Goal: Ask a question: Seek information or help from site administrators or community

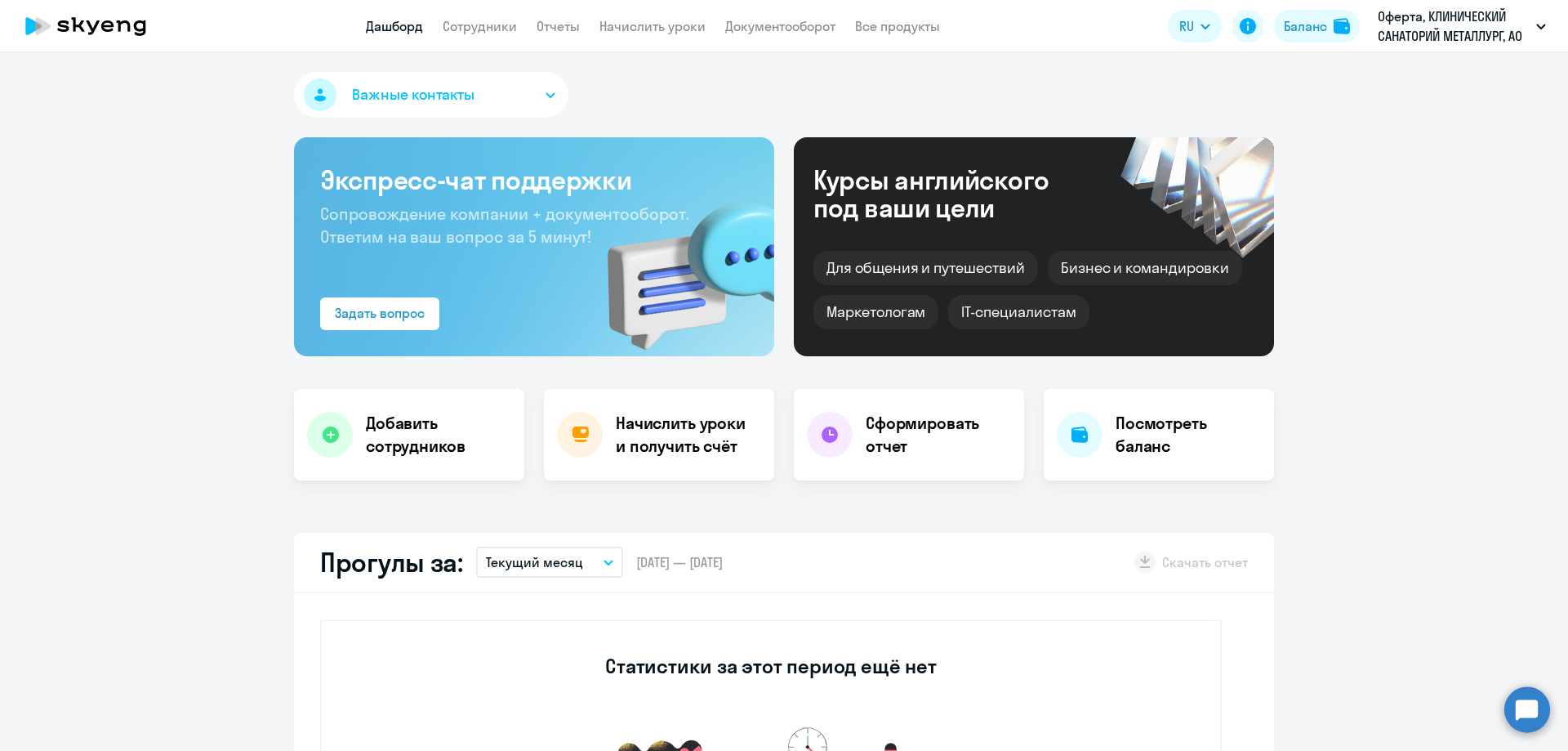
select select "30"
click at [1492, 41] on p "Оферта, КЛИНИЧЕСКИЙ САНАТОРИЙ МЕТАЛЛУРГ, АО" at bounding box center [1453, 26] width 152 height 40
click at [1529, 707] on circle at bounding box center [1526, 708] width 45 height 45
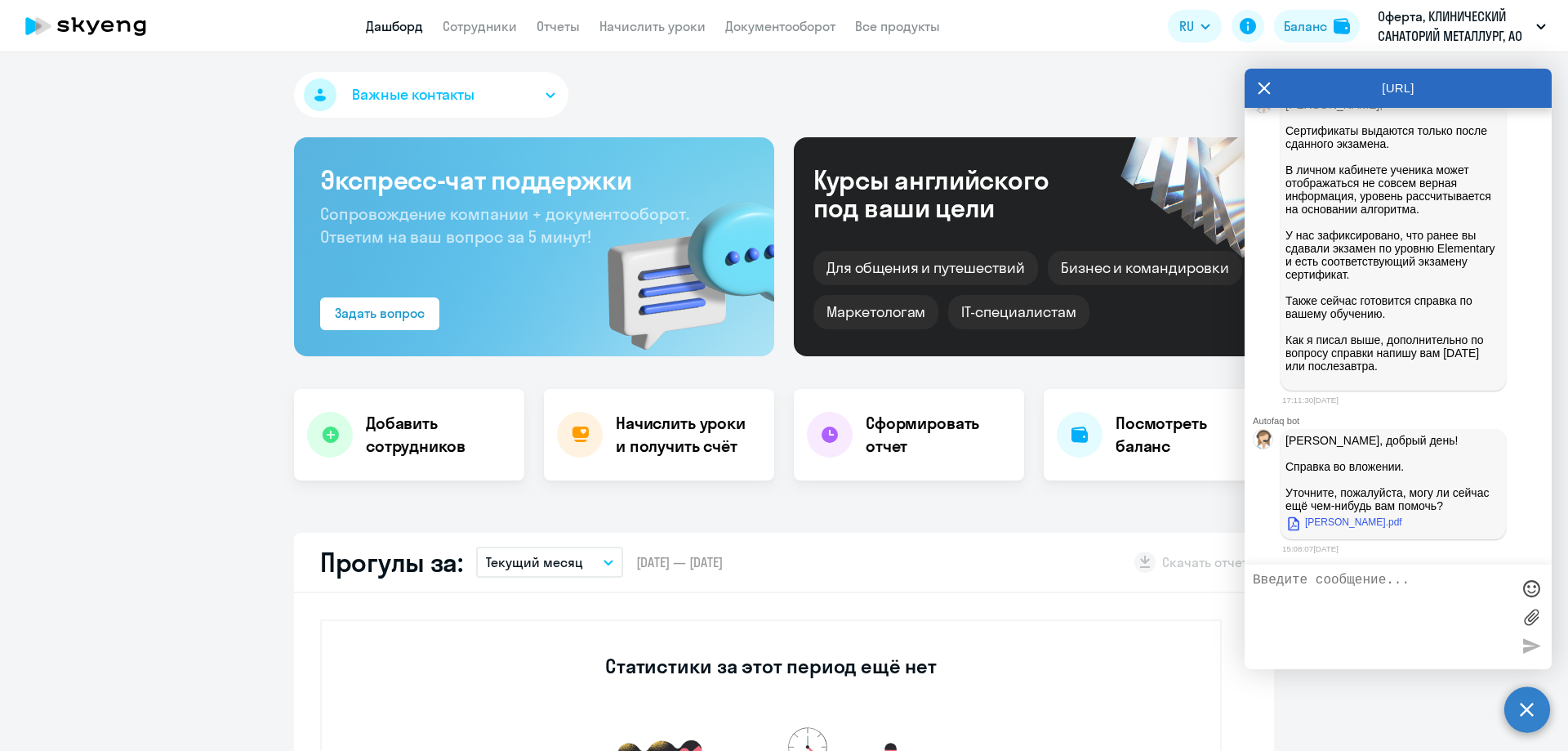
scroll to position [4293, 0]
drag, startPoint x: 1348, startPoint y: 283, endPoint x: 1354, endPoint y: 298, distance: 16.2
click at [1352, 296] on p "[PERSON_NAME], Сертификаты выдаются только после сданного экзамена. В личном ка…" at bounding box center [1392, 241] width 215 height 287
click at [1354, 320] on p "[PERSON_NAME], Сертификаты выдаются только после сданного экзамена. В личном ка…" at bounding box center [1392, 241] width 215 height 287
drag, startPoint x: 1304, startPoint y: 328, endPoint x: 1312, endPoint y: 361, distance: 34.0
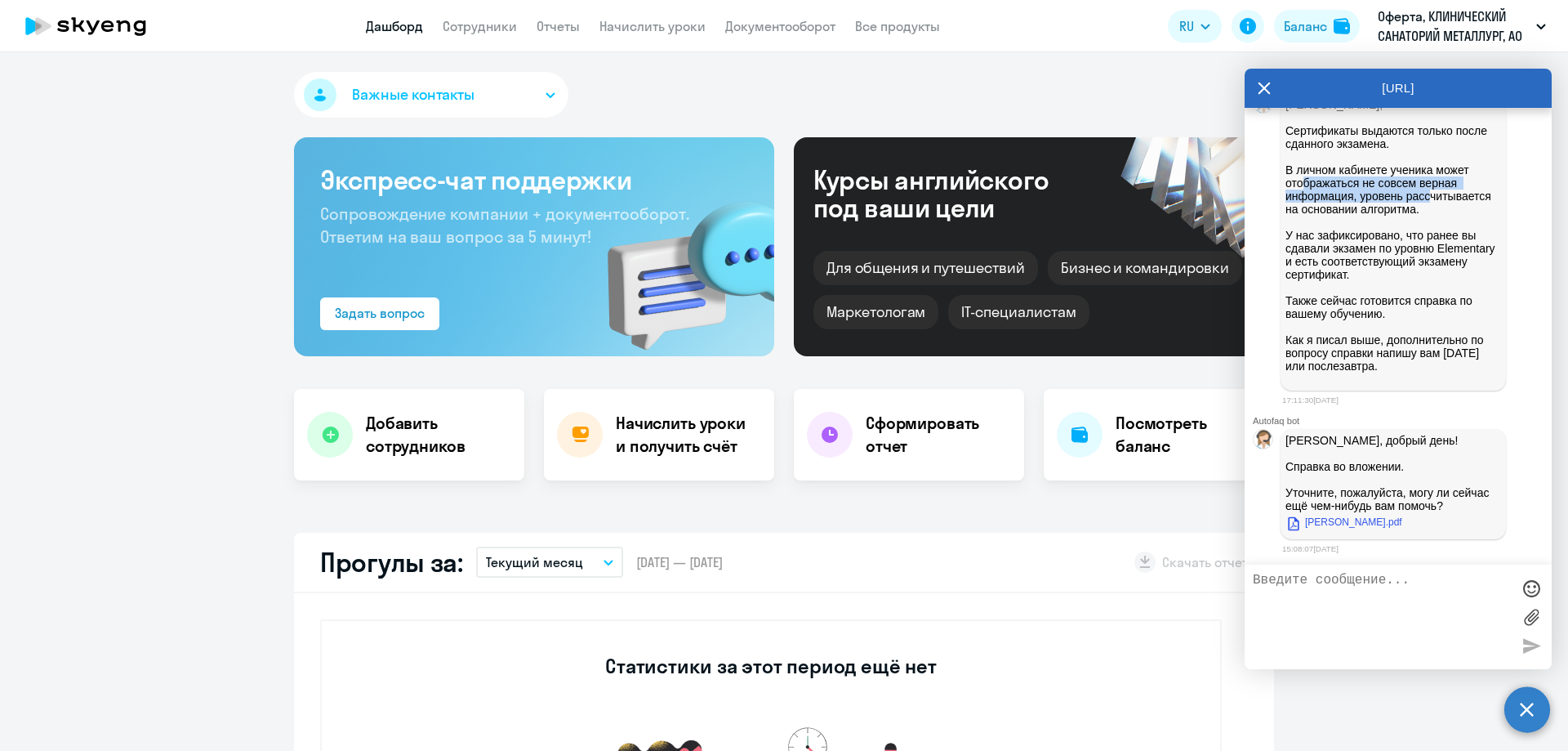
click at [1311, 358] on p "[PERSON_NAME], Сертификаты выдаются только после сданного экзамена. В личном ка…" at bounding box center [1392, 241] width 215 height 287
click at [1313, 363] on p "[PERSON_NAME], Сертификаты выдаются только после сданного экзамена. В личном ка…" at bounding box center [1392, 241] width 215 height 287
click at [1316, 386] on p "[PERSON_NAME], Сертификаты выдаются только после сданного экзамена. В личном ка…" at bounding box center [1392, 241] width 215 height 287
click at [1318, 386] on p "[PERSON_NAME], Сертификаты выдаются только после сданного экзамена. В личном ка…" at bounding box center [1392, 241] width 215 height 287
drag, startPoint x: 1327, startPoint y: 470, endPoint x: 1341, endPoint y: 474, distance: 14.6
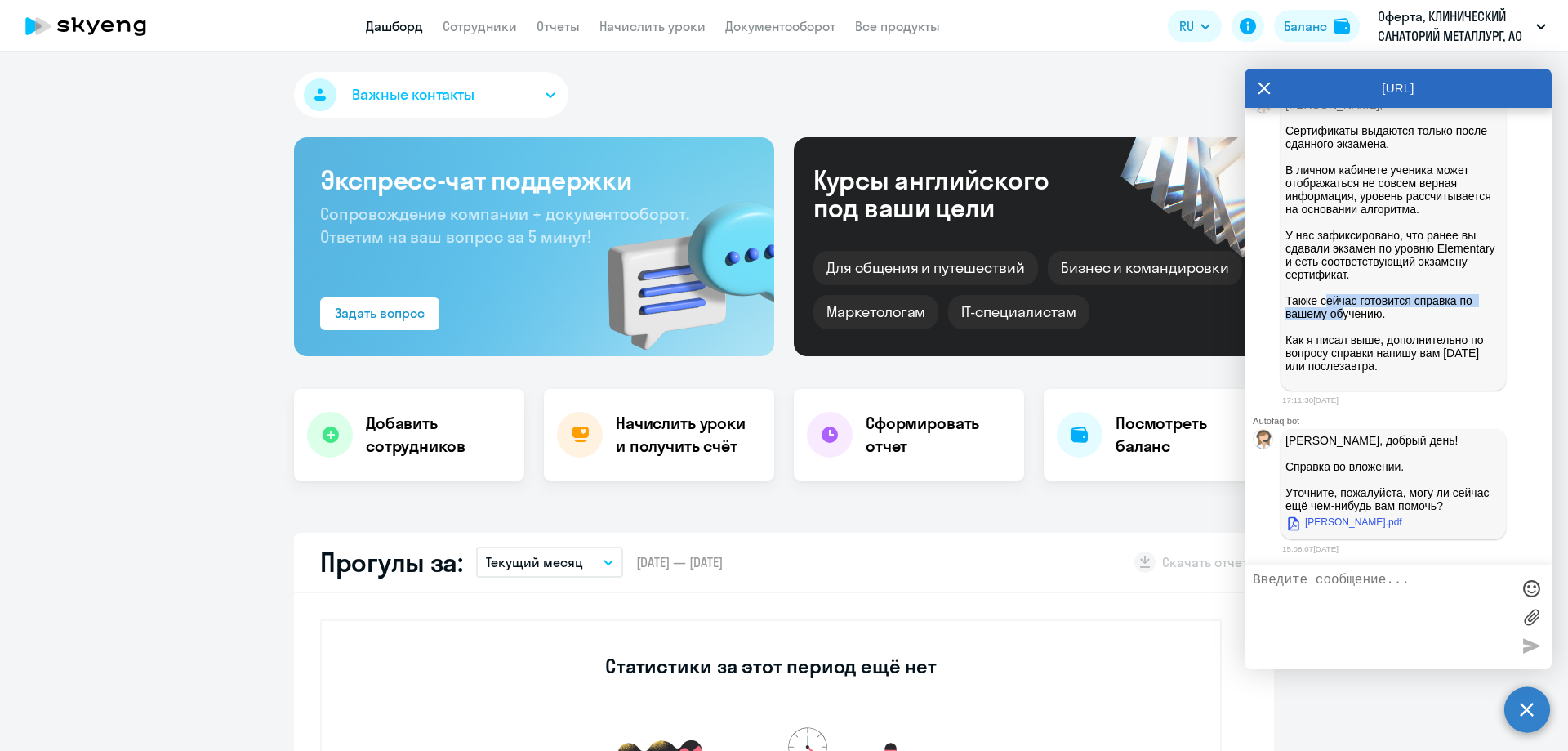
click at [1341, 386] on p "[PERSON_NAME], Сертификаты выдаются только после сданного экзамена. В личном ка…" at bounding box center [1392, 241] width 215 height 287
click at [1352, 386] on p "[PERSON_NAME], Сертификаты выдаются только после сданного экзамена. В личном ка…" at bounding box center [1392, 241] width 215 height 287
click at [1346, 584] on textarea at bounding box center [1381, 616] width 258 height 88
click at [1405, 586] on textarea "То есть вы хотите ссказать, что 3 года я учила один уровнь?" at bounding box center [1381, 616] width 258 height 88
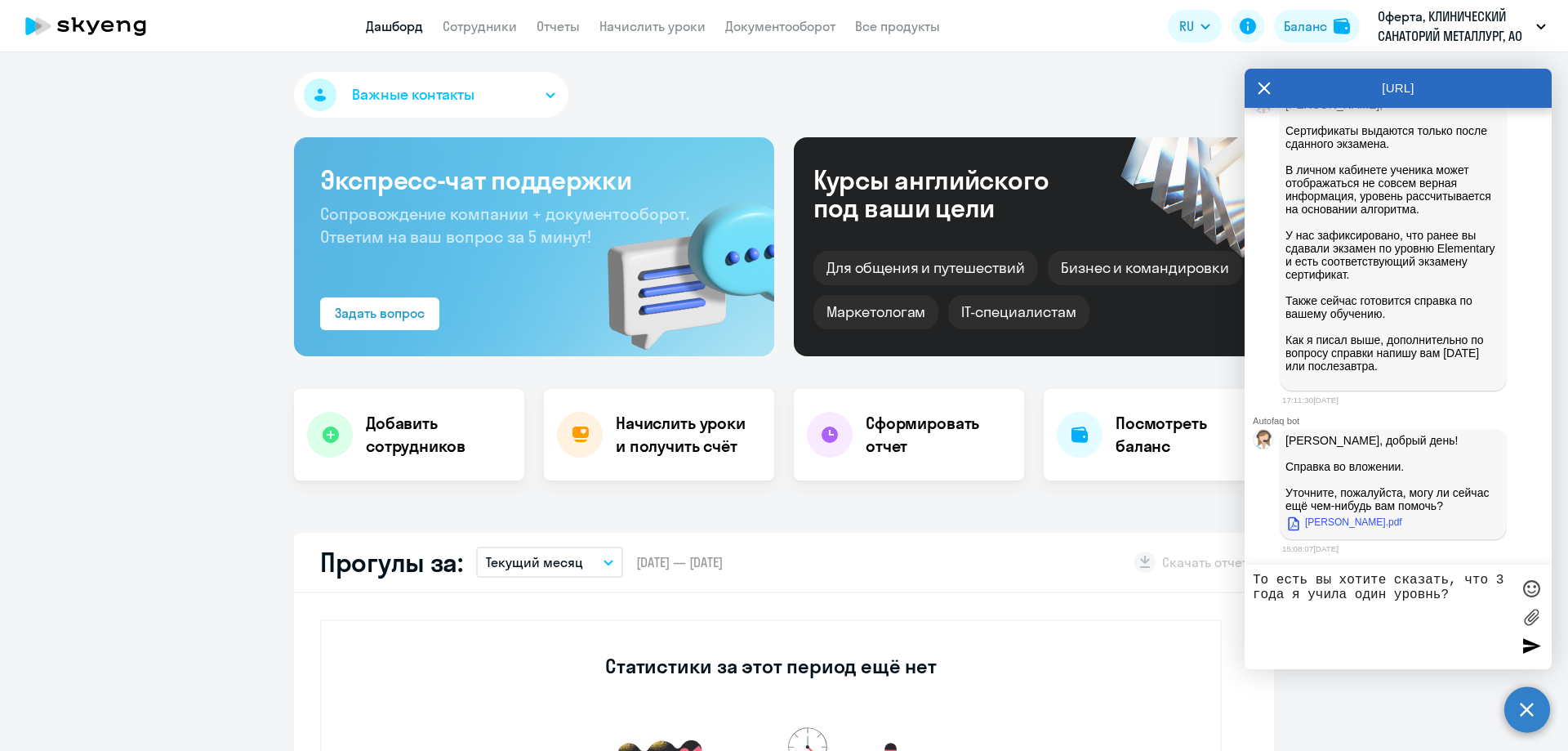
click at [1452, 589] on textarea "То есть вы хотите сказать, что 3 года я учила один уровнь?" at bounding box center [1381, 616] width 258 height 88
click at [1429, 584] on textarea "То есть вы хотите сказать, что 3 года я учила один уровнь?" at bounding box center [1381, 616] width 258 height 88
click at [1428, 592] on textarea "То есть вы хотите сказать, что 3 года я учила один уровнь?" at bounding box center [1381, 616] width 258 height 88
type textarea "[PERSON_NAME] есть вы хотите сказать, что 3 года я учила один уровень?"
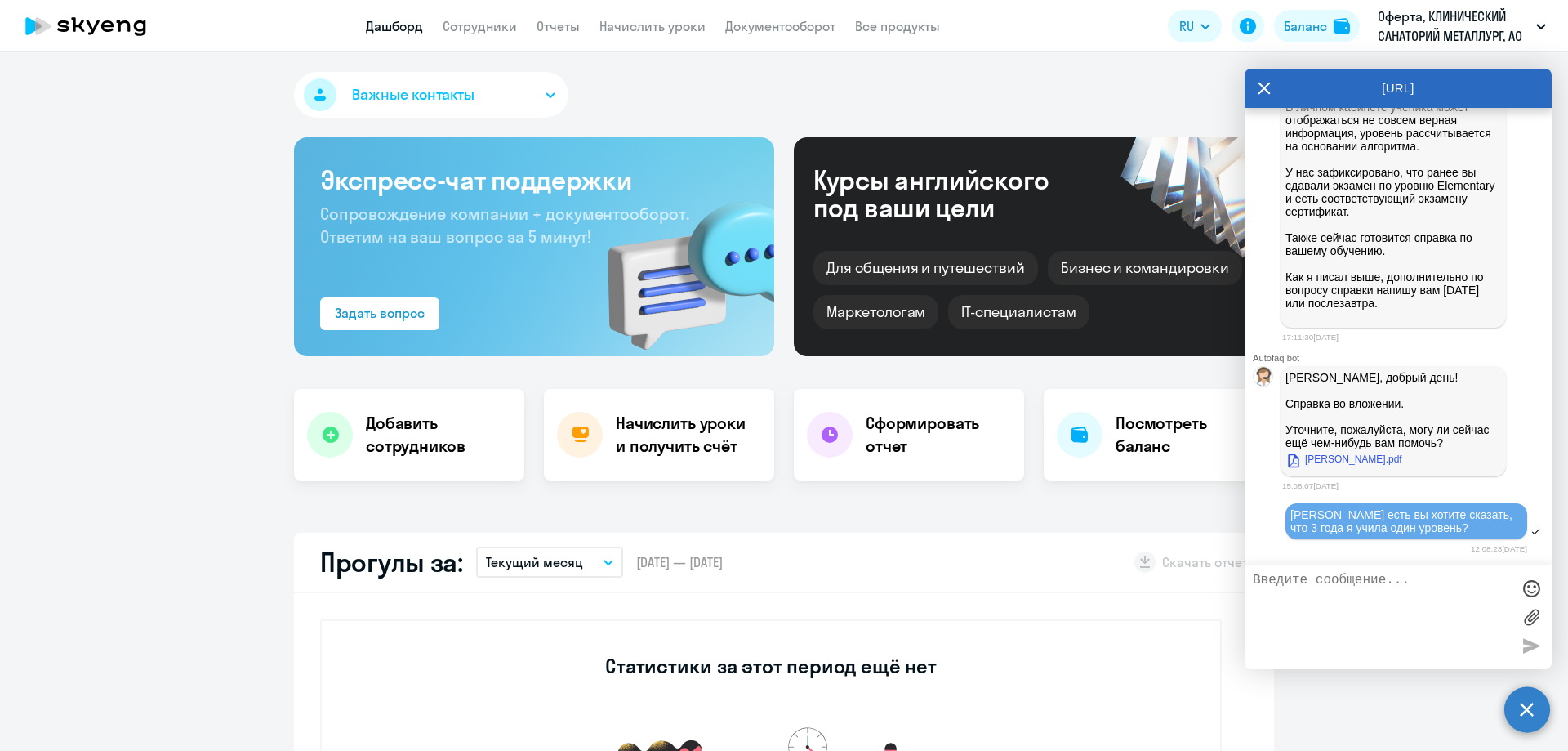
scroll to position [4520, 0]
click at [1482, 586] on textarea at bounding box center [1381, 616] width 258 height 88
type textarea "что за бред"
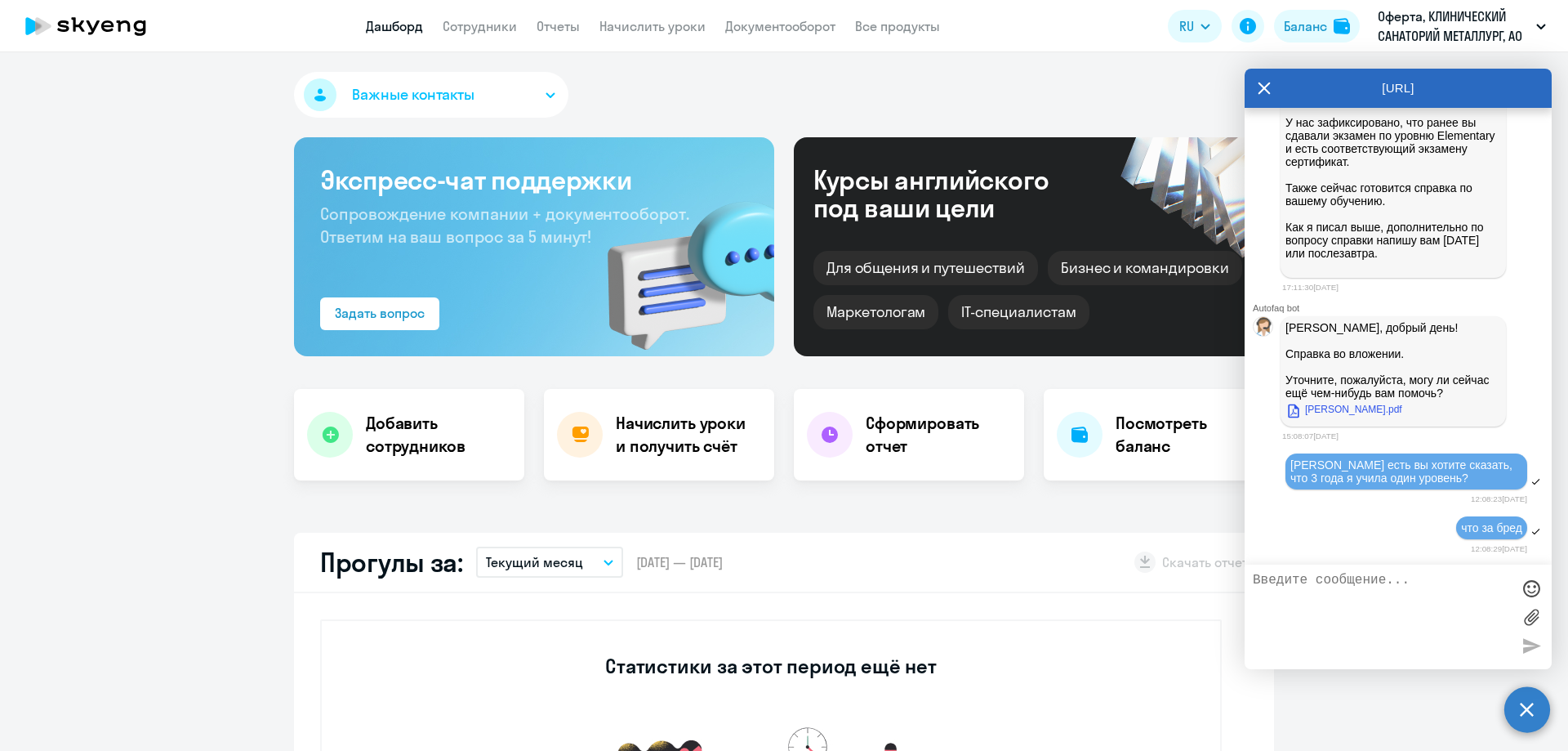
scroll to position [4405, 0]
click at [1326, 250] on p "[PERSON_NAME], Сертификаты выдаются только после сданного экзамена. В личном ка…" at bounding box center [1392, 129] width 215 height 287
drag, startPoint x: 1326, startPoint y: 263, endPoint x: 1330, endPoint y: 282, distance: 19.4
click at [1326, 265] on p "[PERSON_NAME], Сертификаты выдаются только после сданного экзамена. В личном ка…" at bounding box center [1392, 129] width 215 height 287
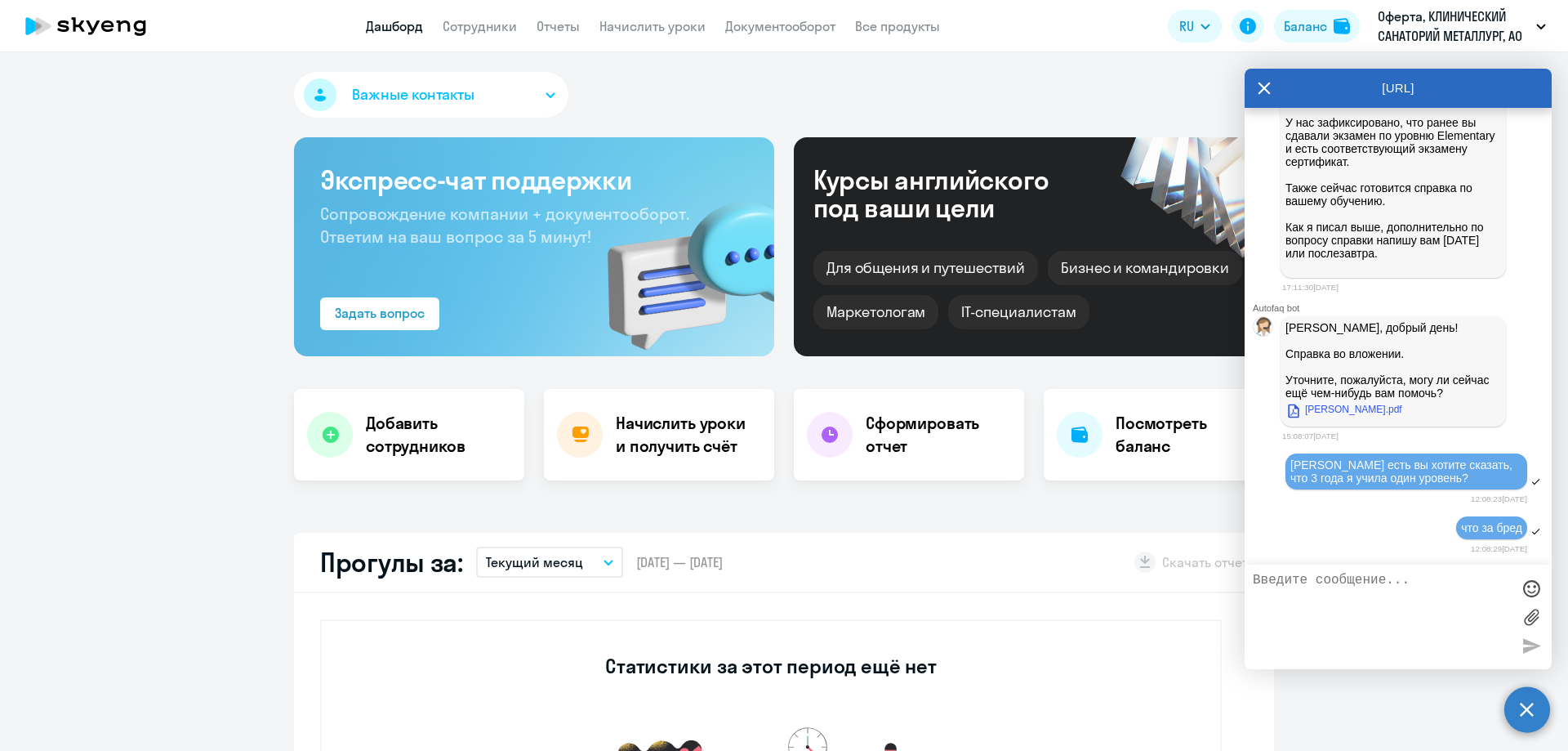
click at [1320, 584] on textarea at bounding box center [1381, 616] width 258 height 88
click at [1368, 409] on link "[PERSON_NAME].pdf" at bounding box center [1343, 409] width 117 height 19
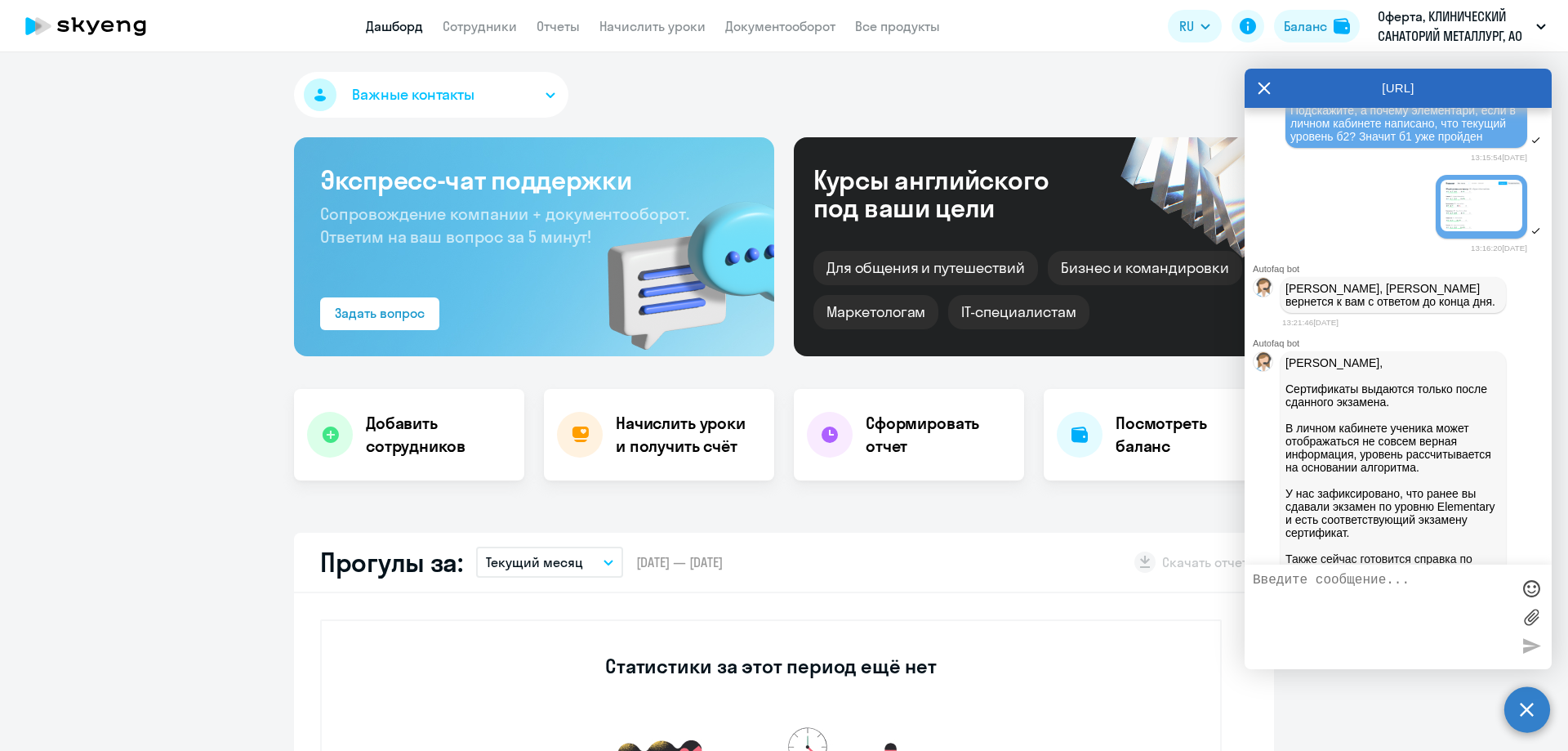
scroll to position [4003, 0]
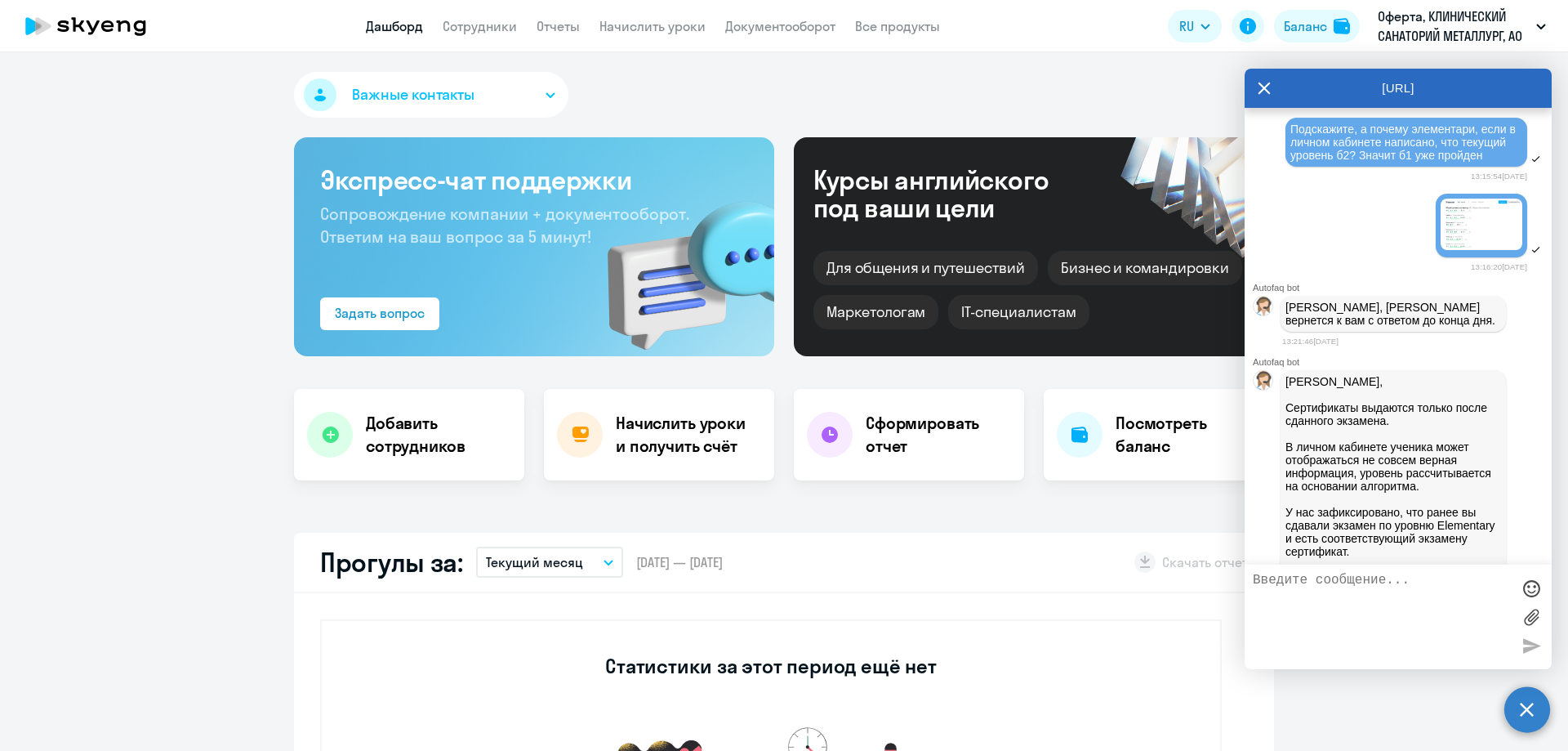
click at [1370, 83] on link "[PERSON_NAME].pdf" at bounding box center [1343, 73] width 117 height 19
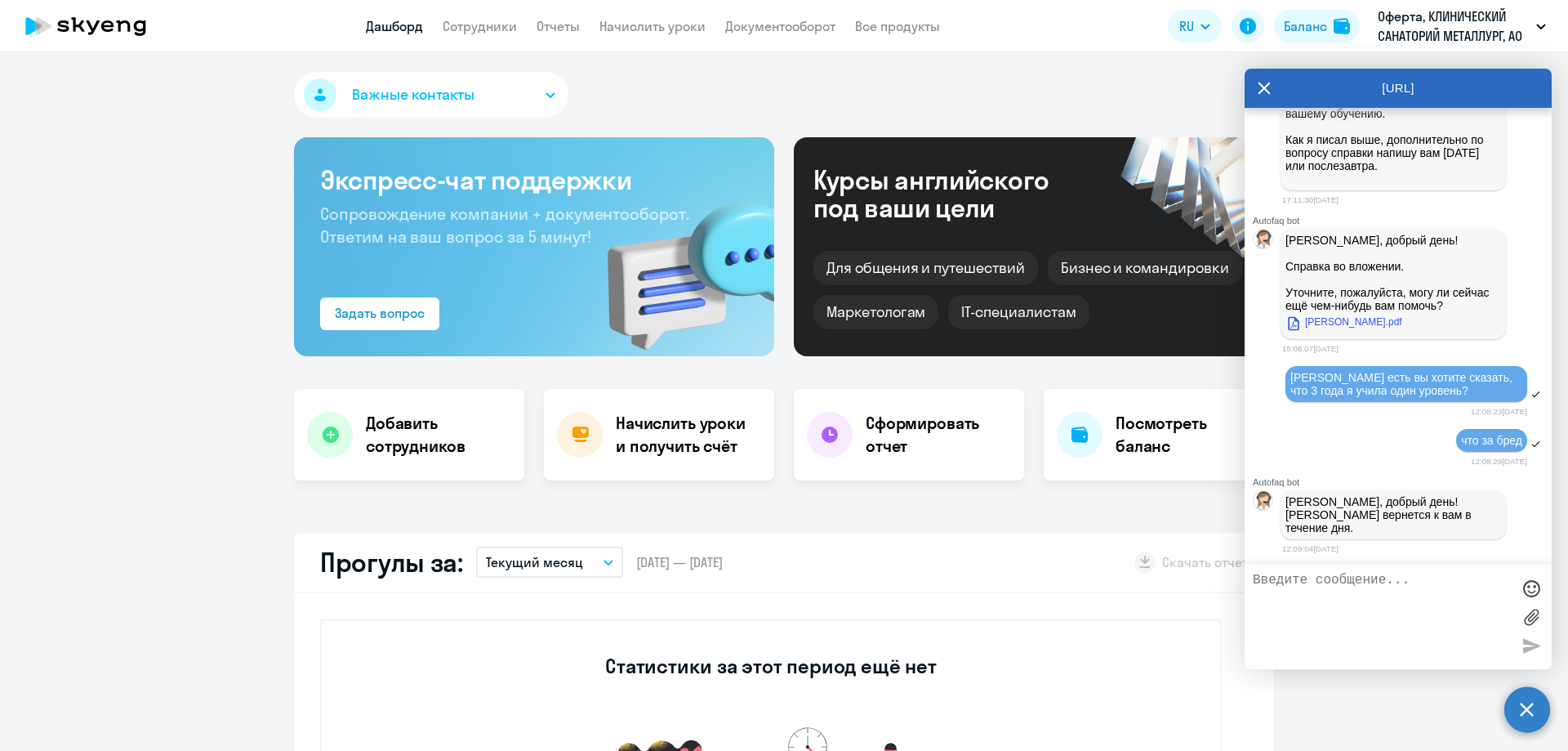
click at [1381, 592] on textarea at bounding box center [1381, 616] width 258 height 88
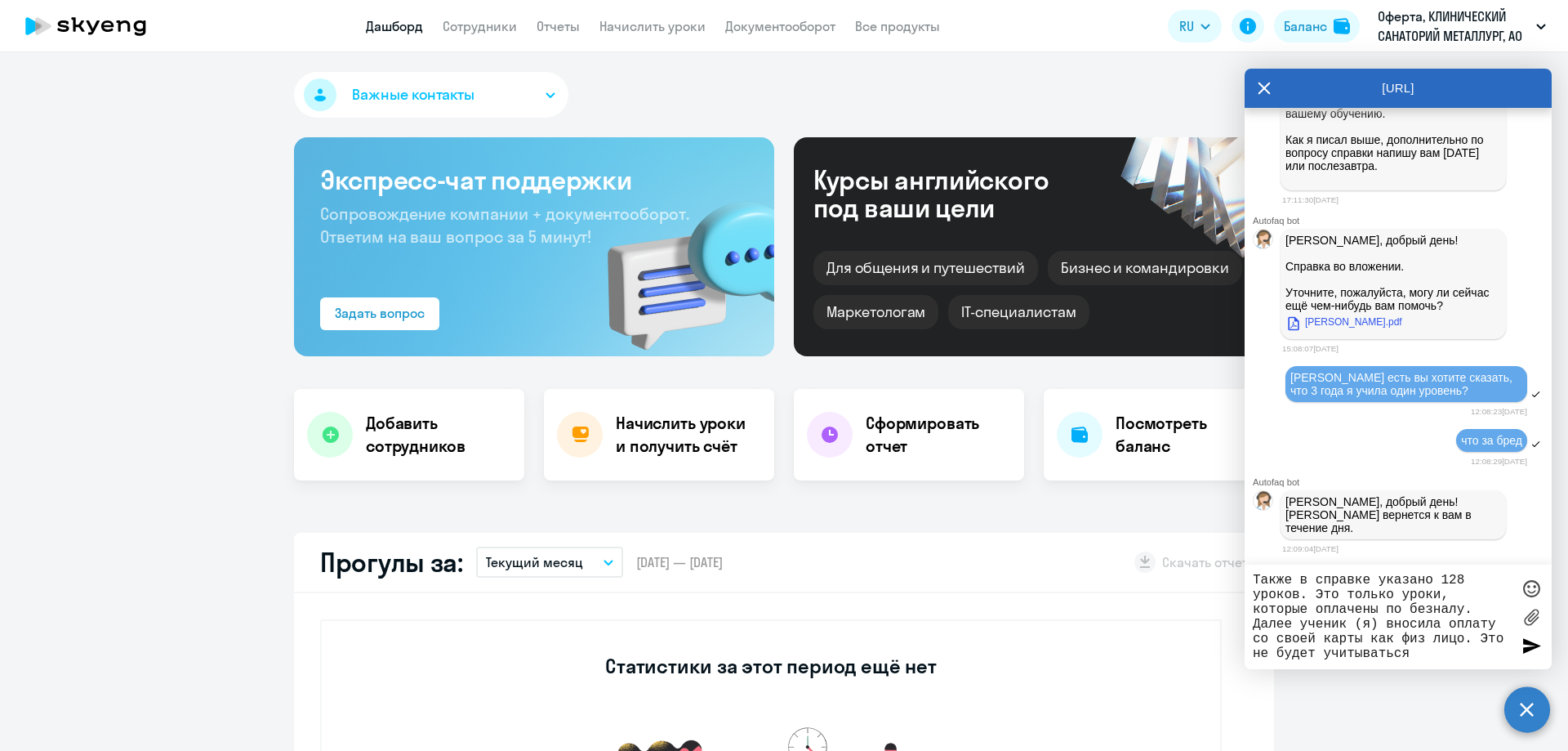
type textarea "Также в справке указано 128 уроков. Это только уроки, которые оплачены по безна…"
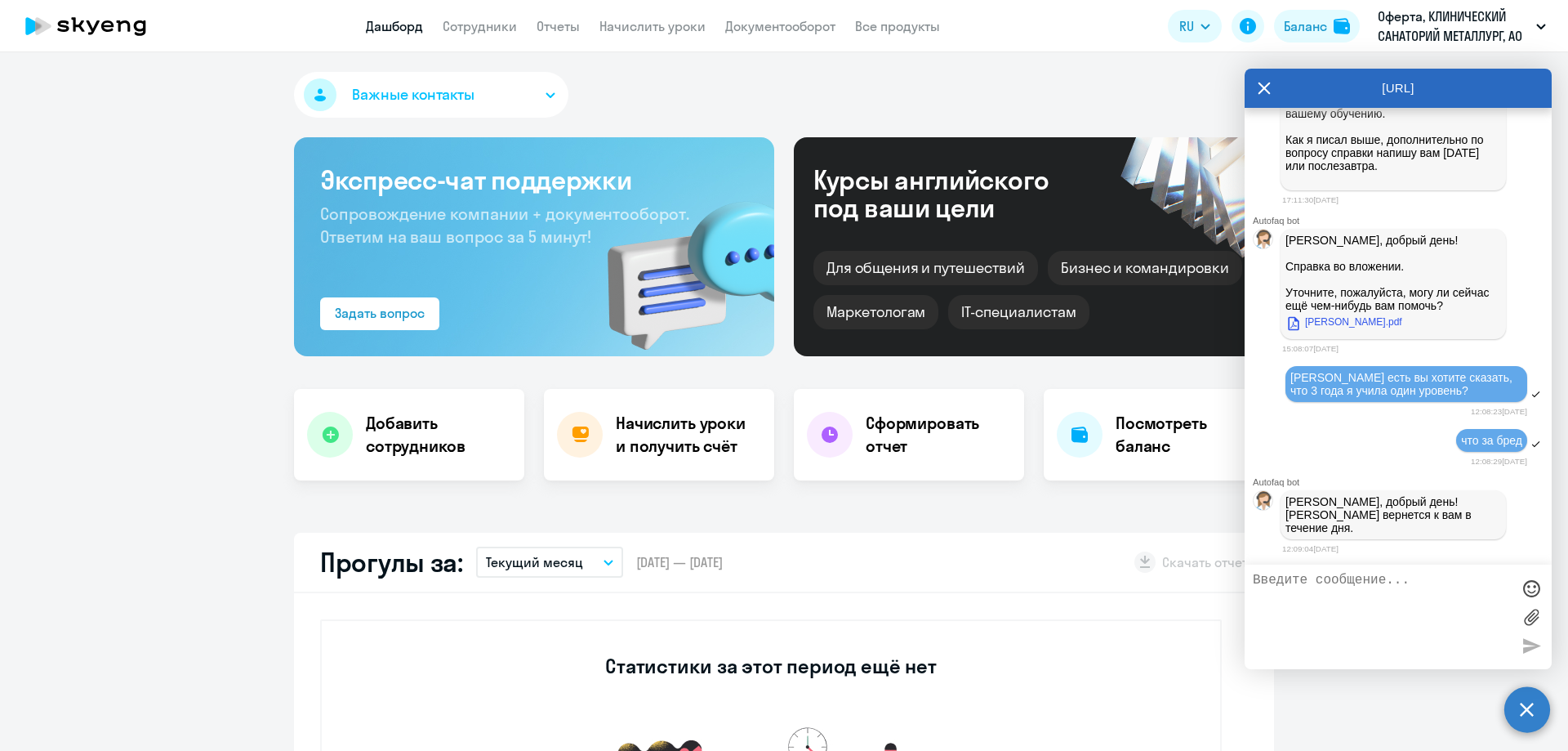
scroll to position [4759, 0]
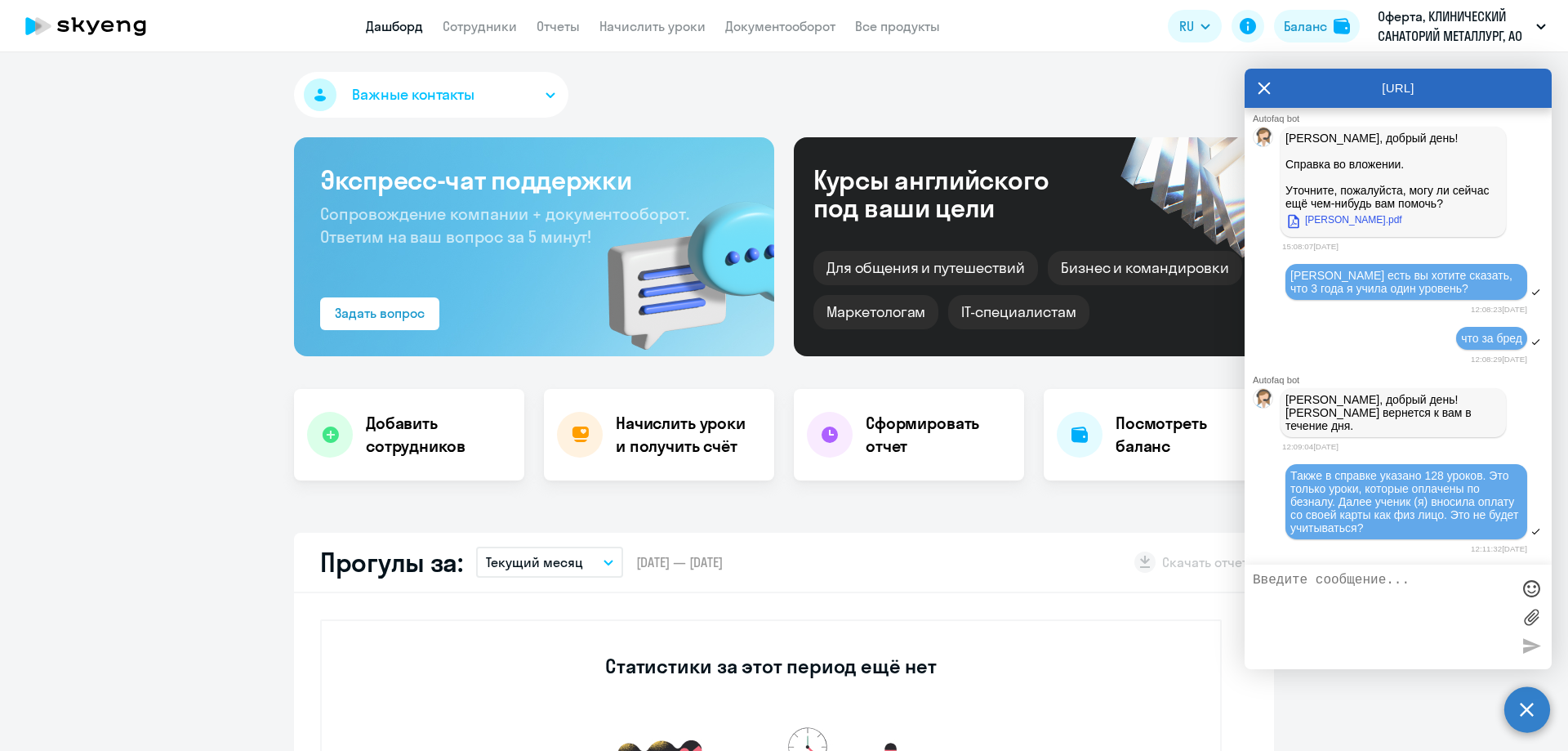
click at [1263, 81] on icon at bounding box center [1264, 88] width 14 height 40
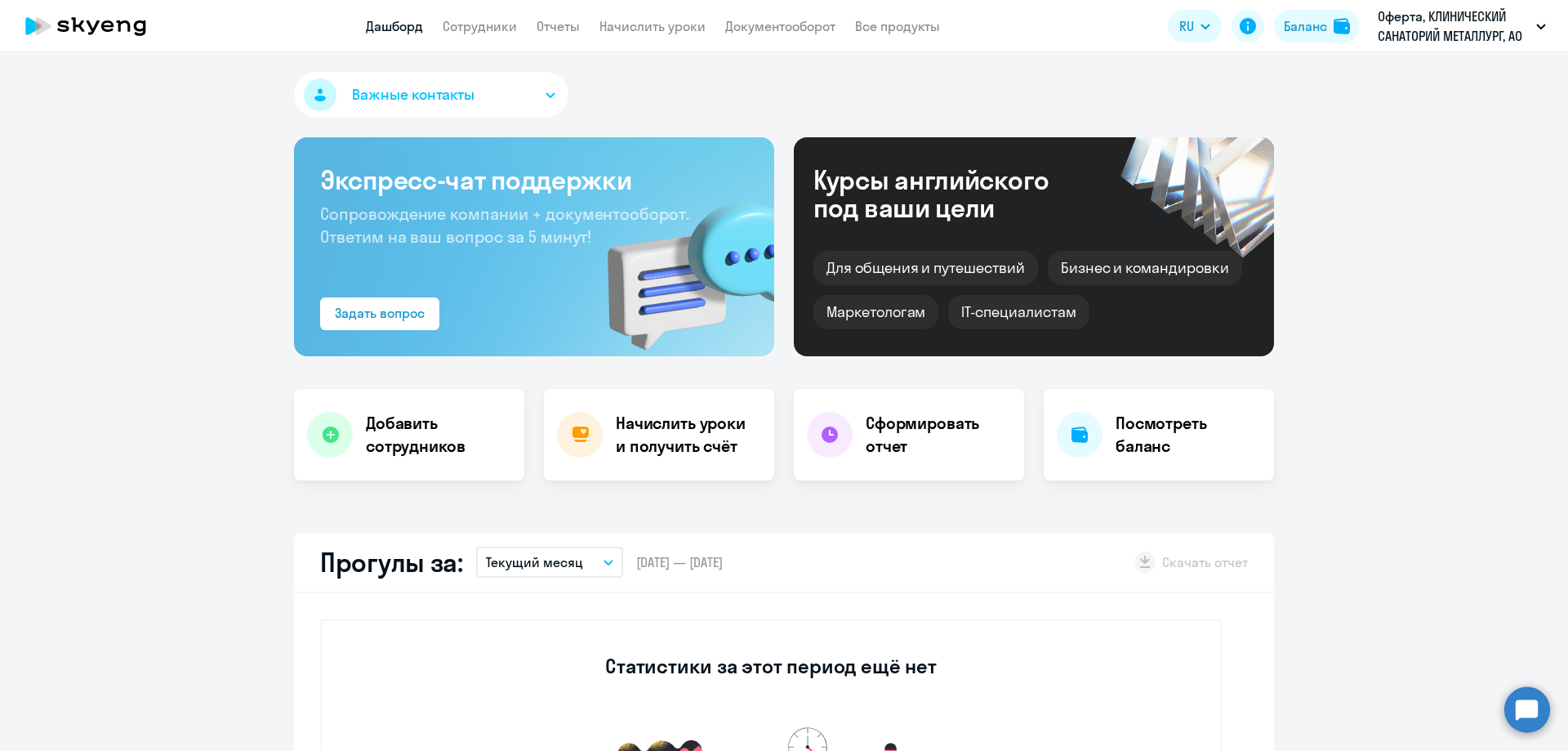
click at [580, 25] on nav "Дашборд Сотрудники Отчеты Начислить уроки Документооборот Все продукты" at bounding box center [653, 26] width 574 height 20
click at [546, 28] on link "Отчеты" at bounding box center [557, 26] width 43 height 16
select select "30"
click at [536, 26] on link "Отчеты" at bounding box center [557, 26] width 43 height 16
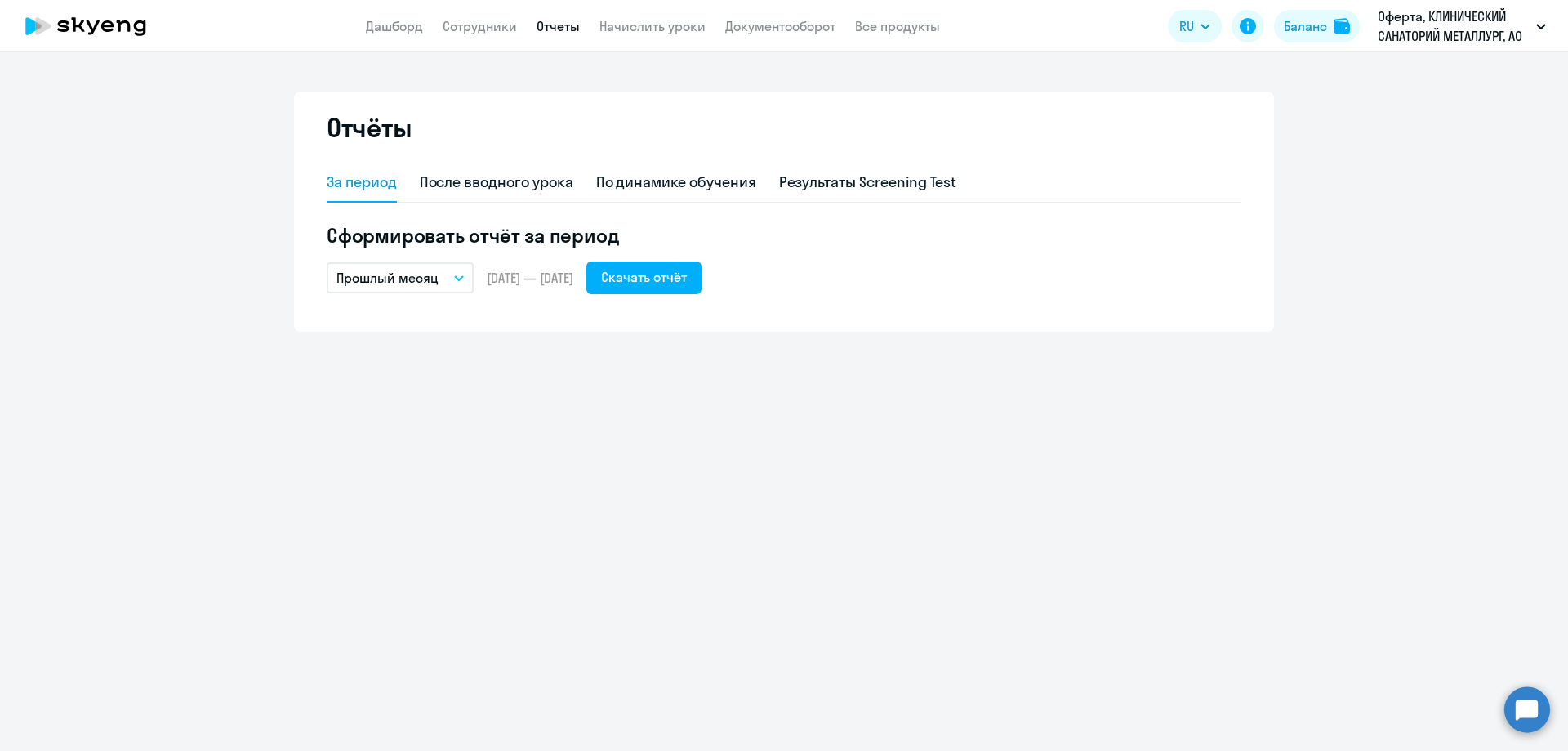
click at [641, 17] on app-menu-item-link "Начислить уроки" at bounding box center [652, 26] width 106 height 20
click at [788, 34] on link "Документооборот" at bounding box center [780, 26] width 110 height 16
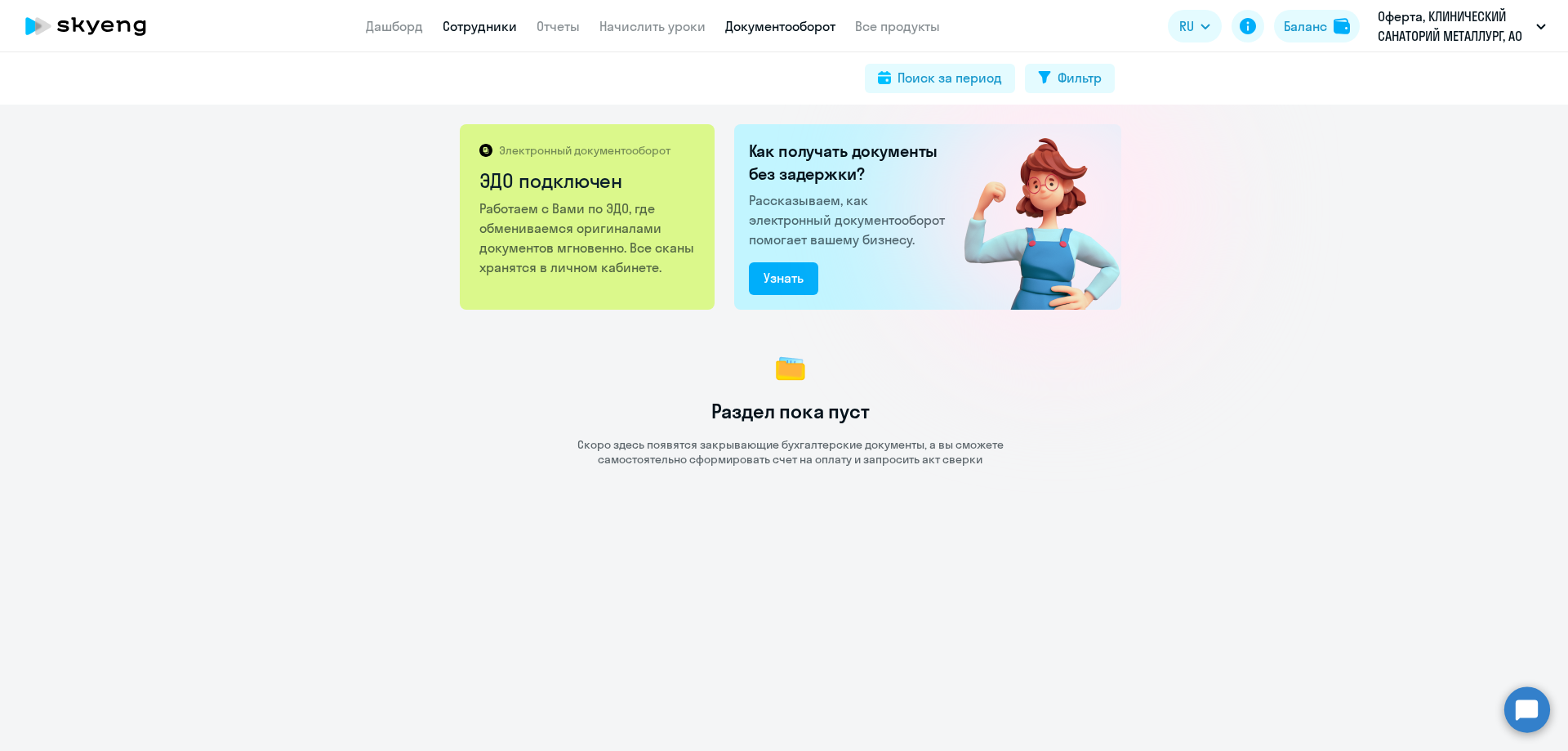
click at [513, 21] on link "Сотрудники" at bounding box center [479, 26] width 74 height 16
select select "30"
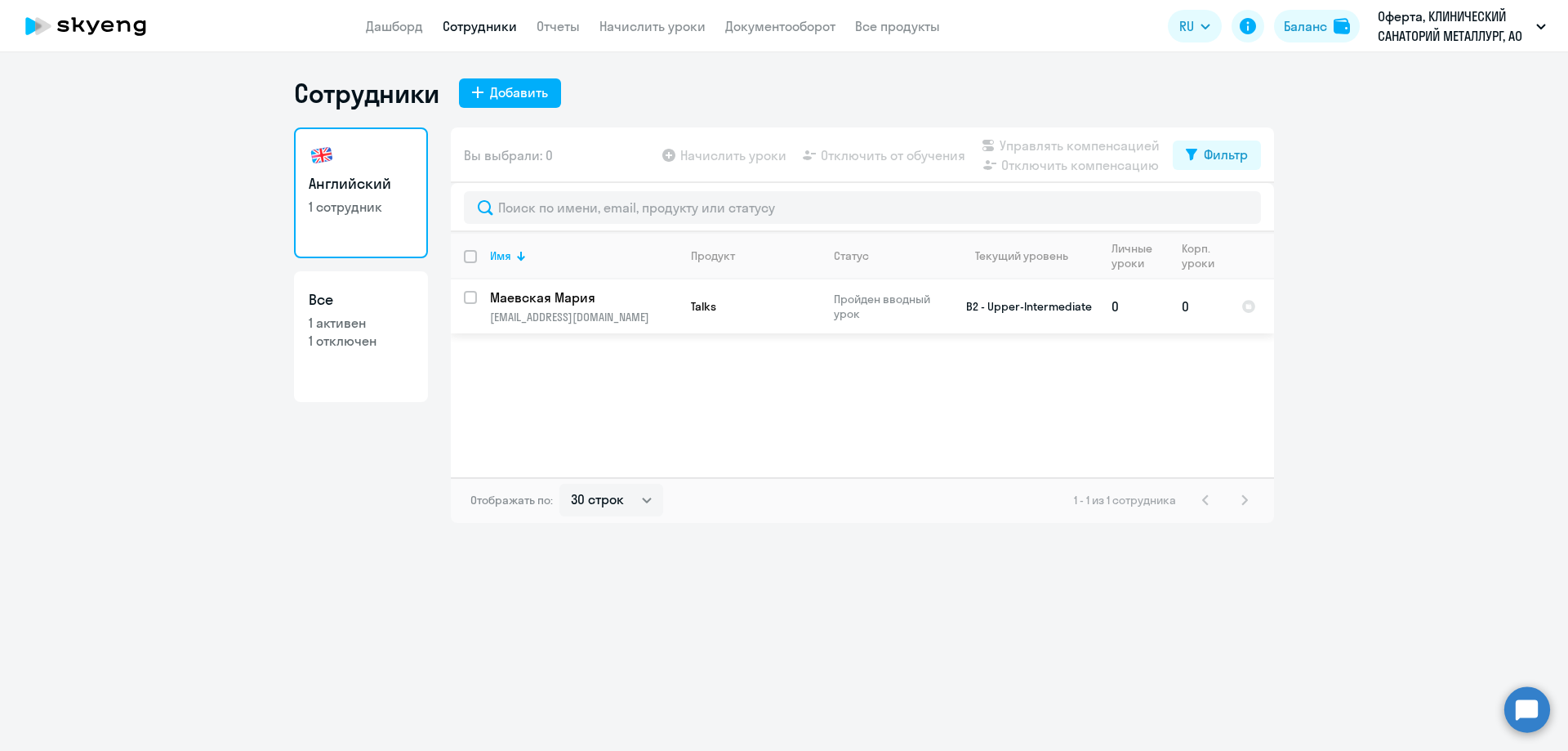
click at [905, 311] on p "Пройден вводный урок" at bounding box center [890, 306] width 112 height 29
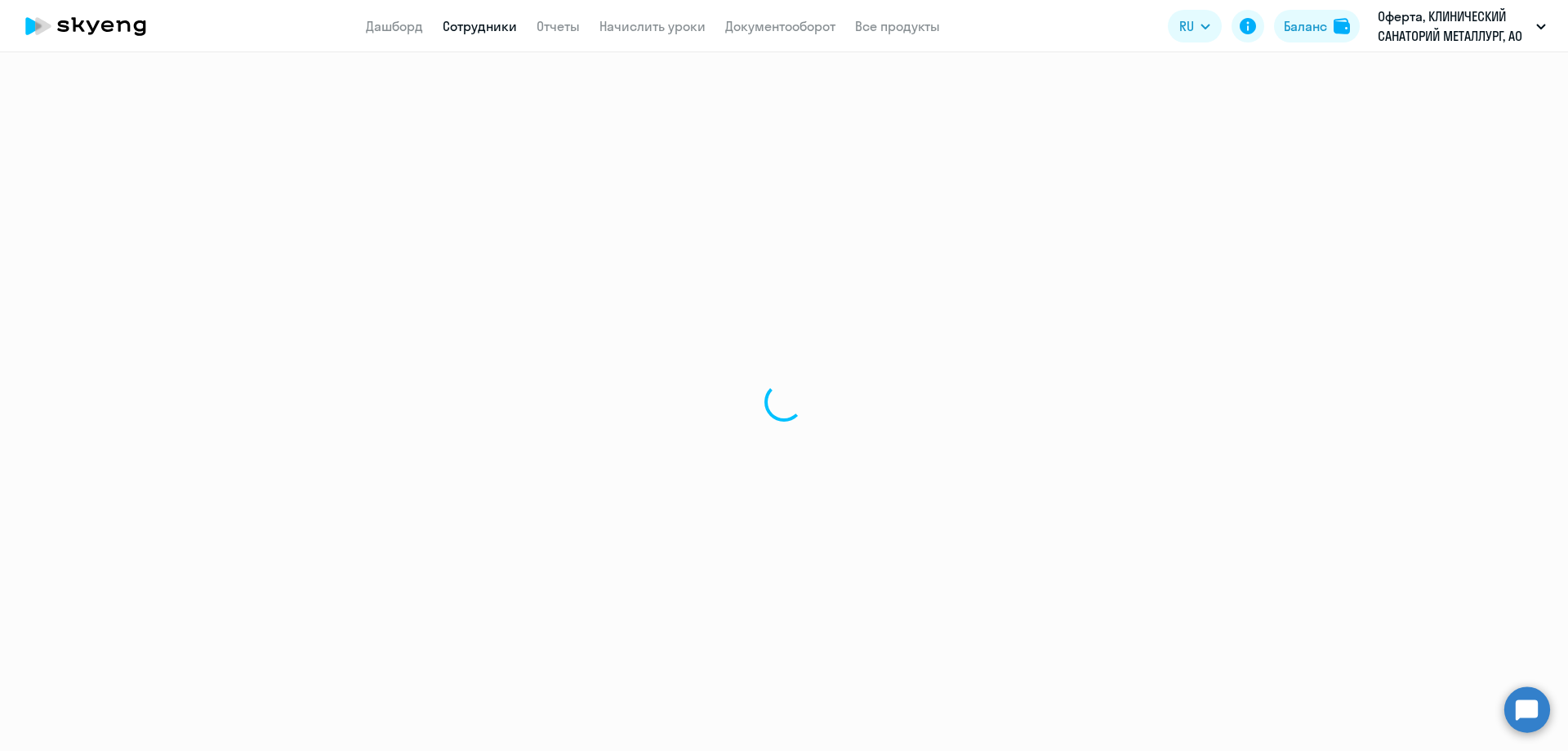
select select "english"
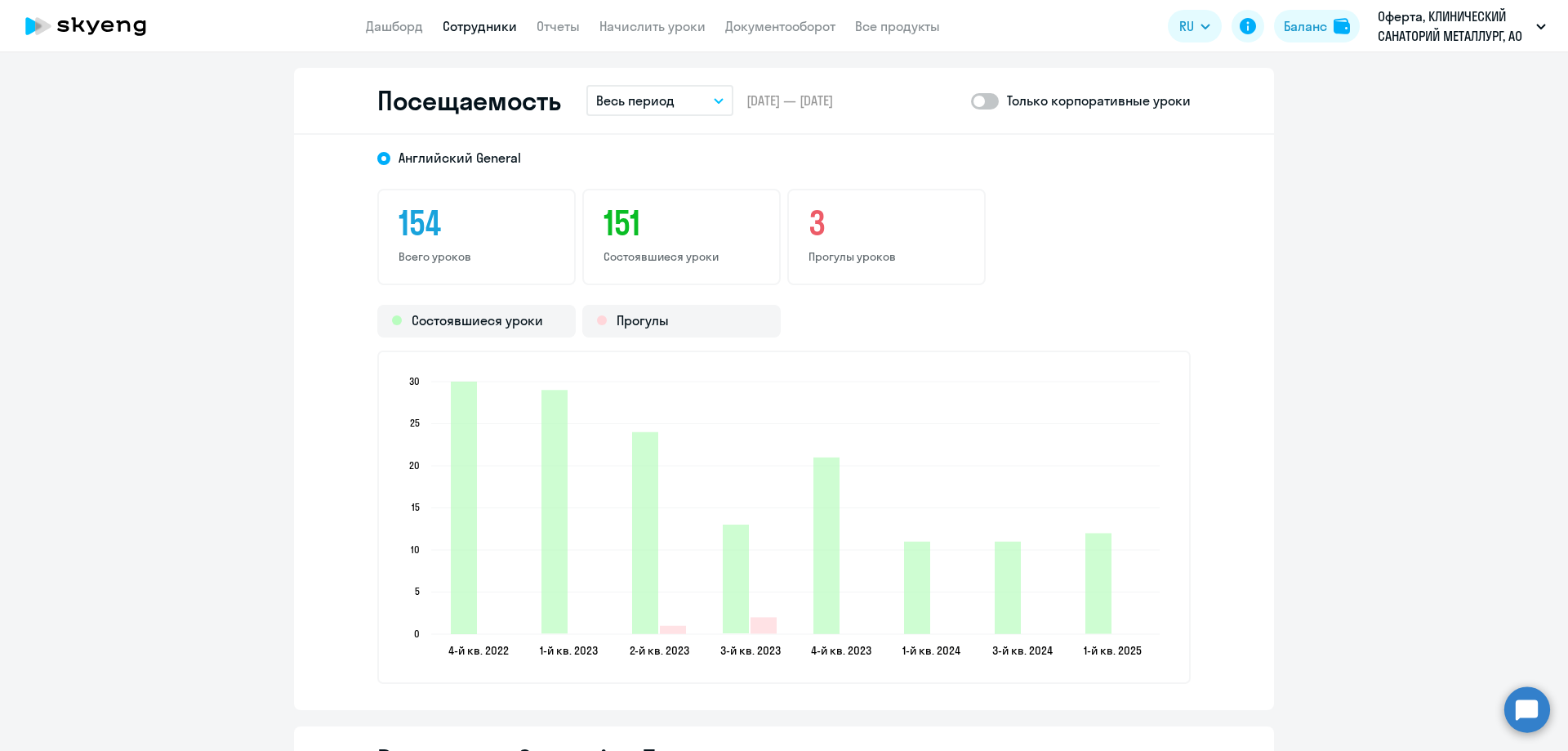
scroll to position [2123, 0]
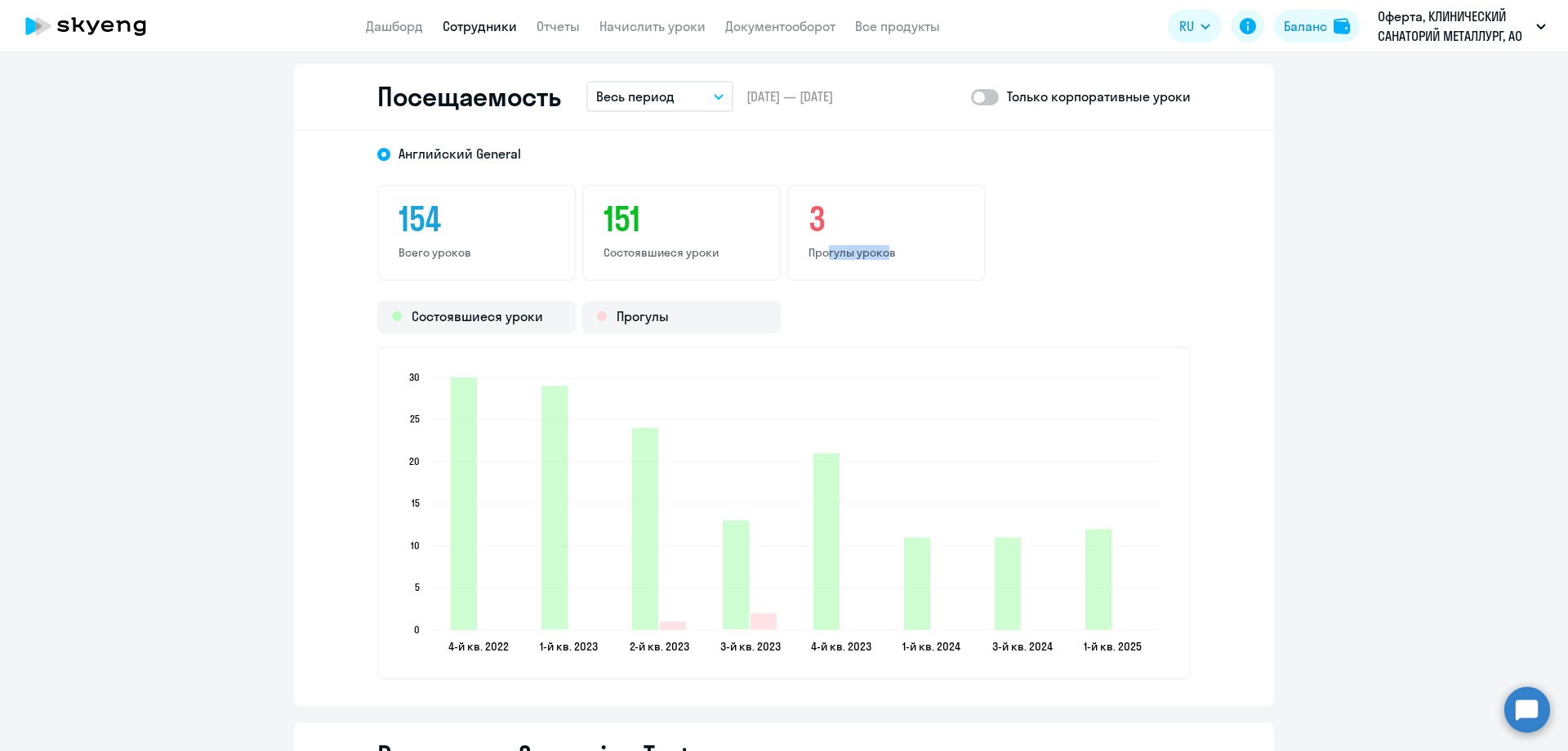
drag, startPoint x: 817, startPoint y: 257, endPoint x: 875, endPoint y: 257, distance: 58.0
click at [875, 257] on p "Прогулы уроков" at bounding box center [886, 252] width 156 height 14
click at [934, 361] on ngx-charts-bar-vertical-2d "4-й кв. 2022 4-й кв. 2022 1-й кв. 2023 1-й кв. 2023 2-й кв. 2023 2-й кв. 2023 3…" at bounding box center [784, 512] width 813 height 333
click at [419, 223] on h3 "154" at bounding box center [475, 218] width 156 height 40
click at [984, 105] on label at bounding box center [984, 97] width 28 height 19
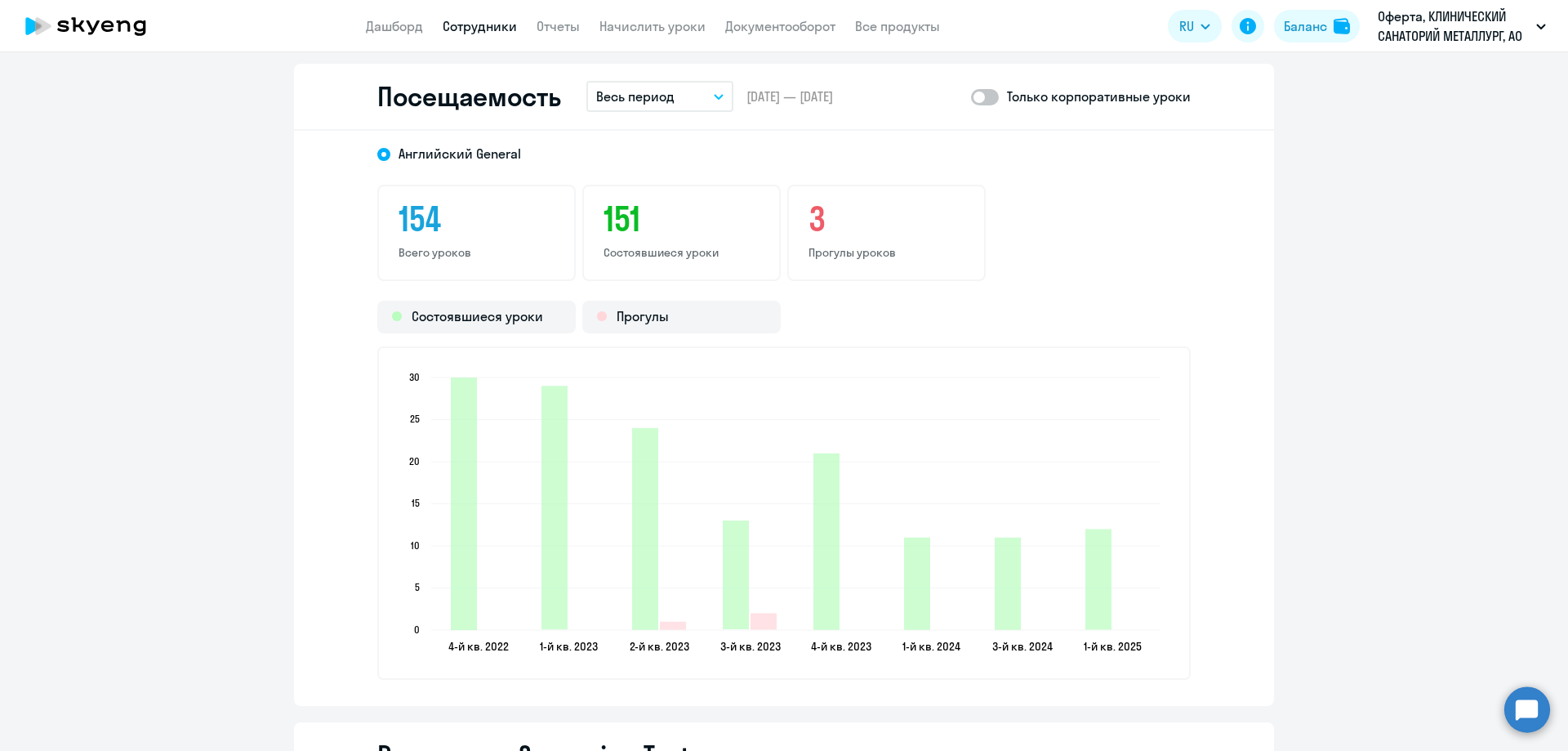
click at [971, 98] on input "checkbox" at bounding box center [970, 97] width 1 height 1
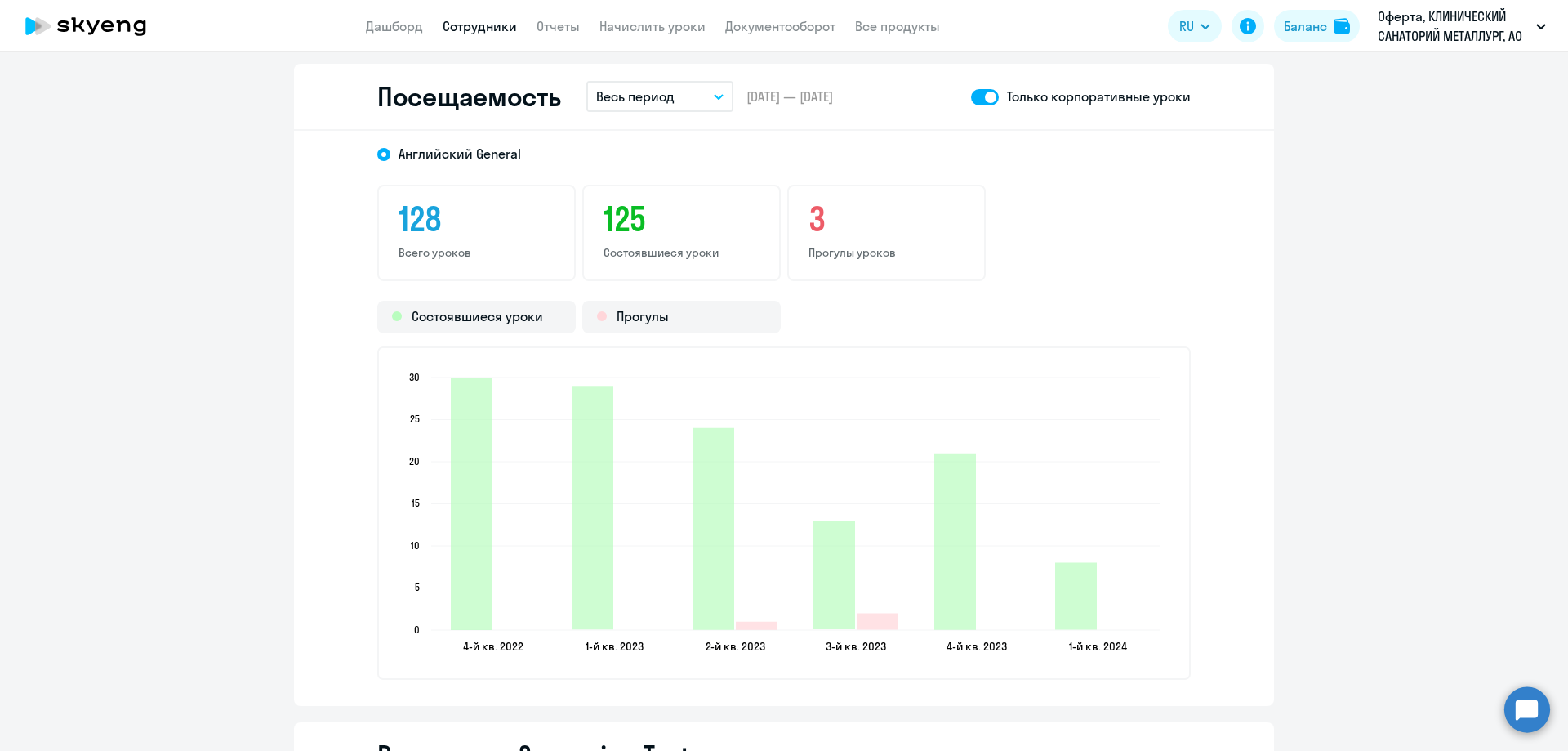
click at [984, 101] on span at bounding box center [984, 97] width 28 height 16
click at [971, 98] on input "checkbox" at bounding box center [970, 97] width 1 height 1
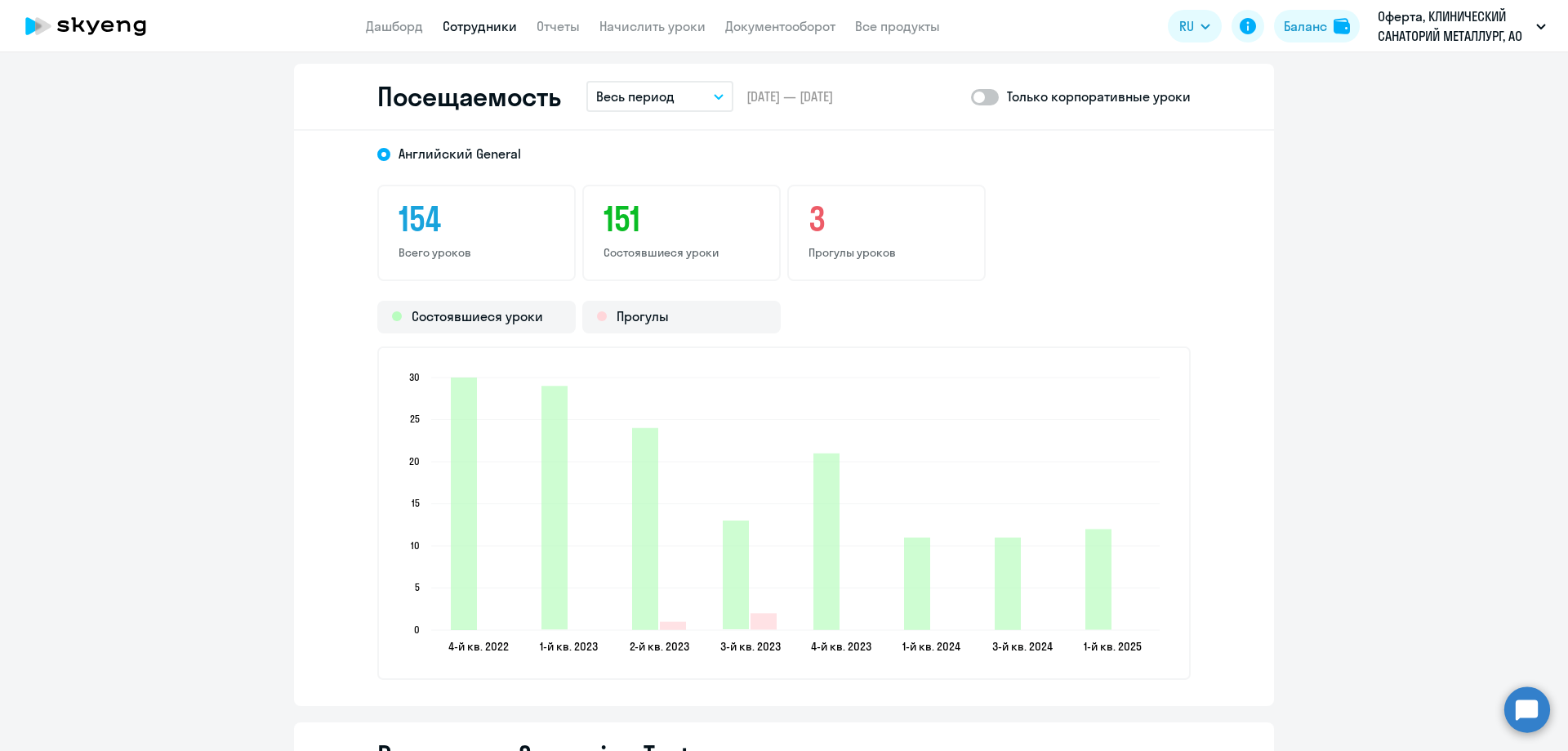
click at [984, 101] on span at bounding box center [984, 97] width 28 height 16
click at [971, 98] on input "checkbox" at bounding box center [970, 97] width 1 height 1
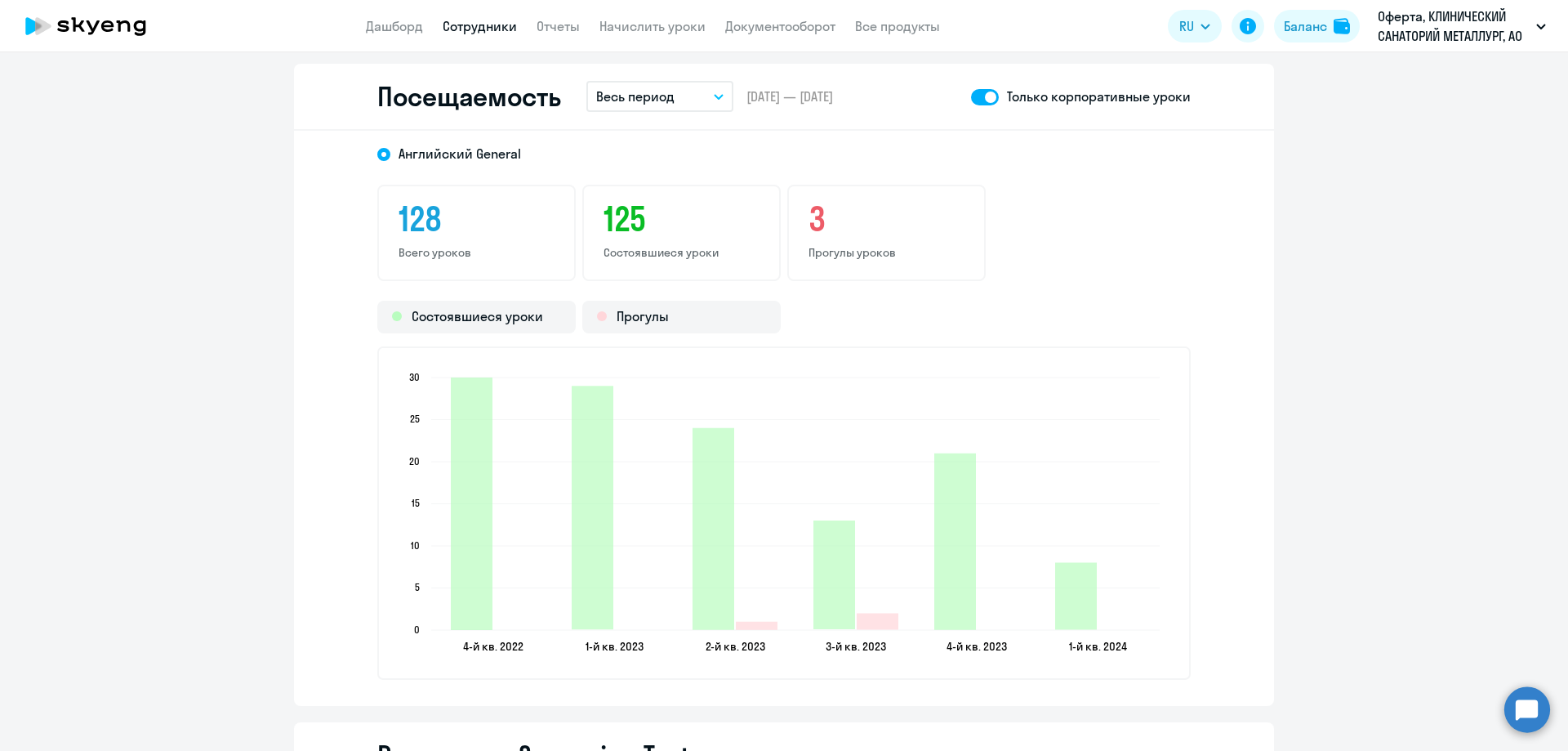
click at [984, 101] on span at bounding box center [984, 97] width 28 height 16
click at [971, 98] on input "checkbox" at bounding box center [970, 97] width 1 height 1
checkbox input "false"
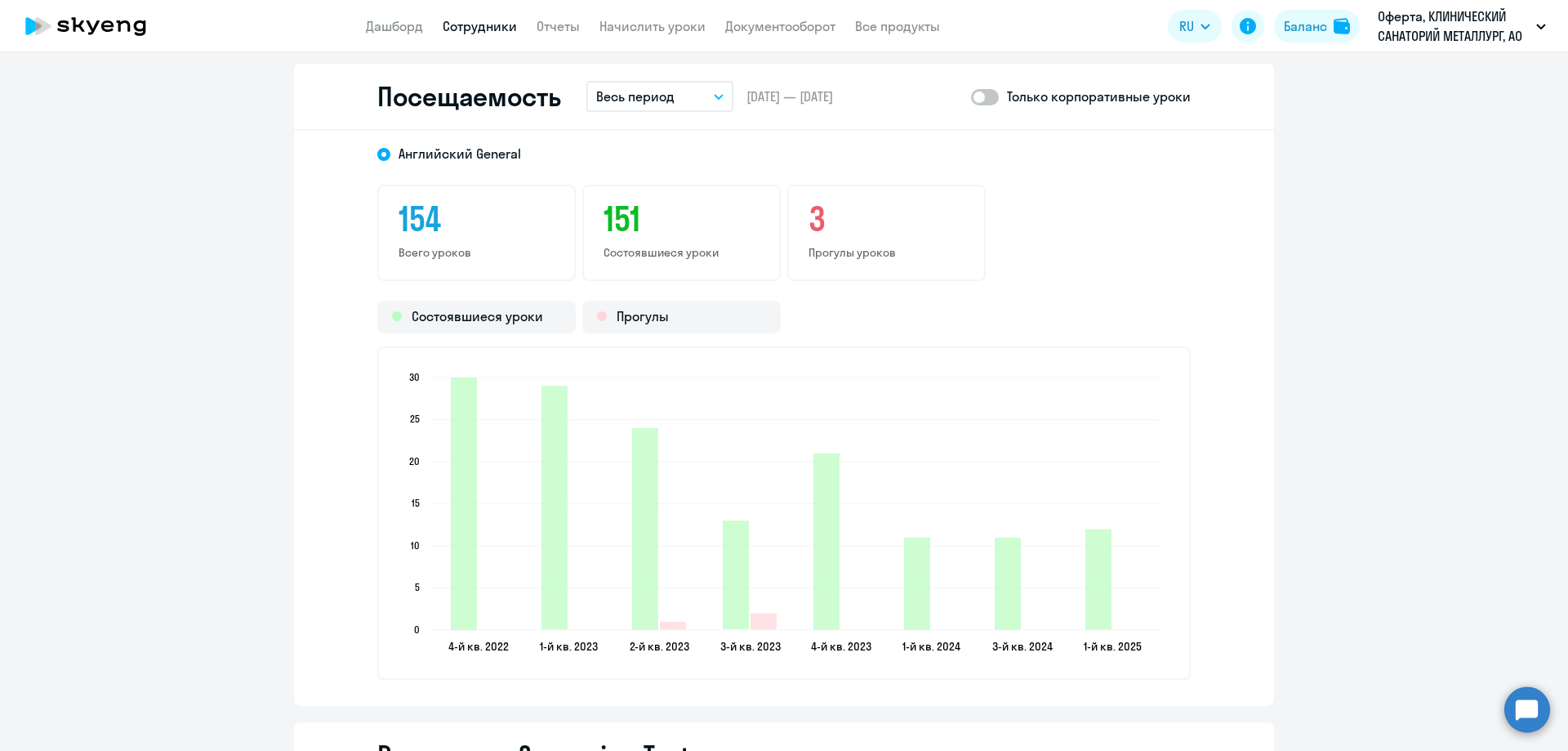
click at [417, 222] on h3 "154" at bounding box center [475, 218] width 156 height 40
click at [483, 323] on div "Состоявшиеся уроки" at bounding box center [475, 317] width 198 height 33
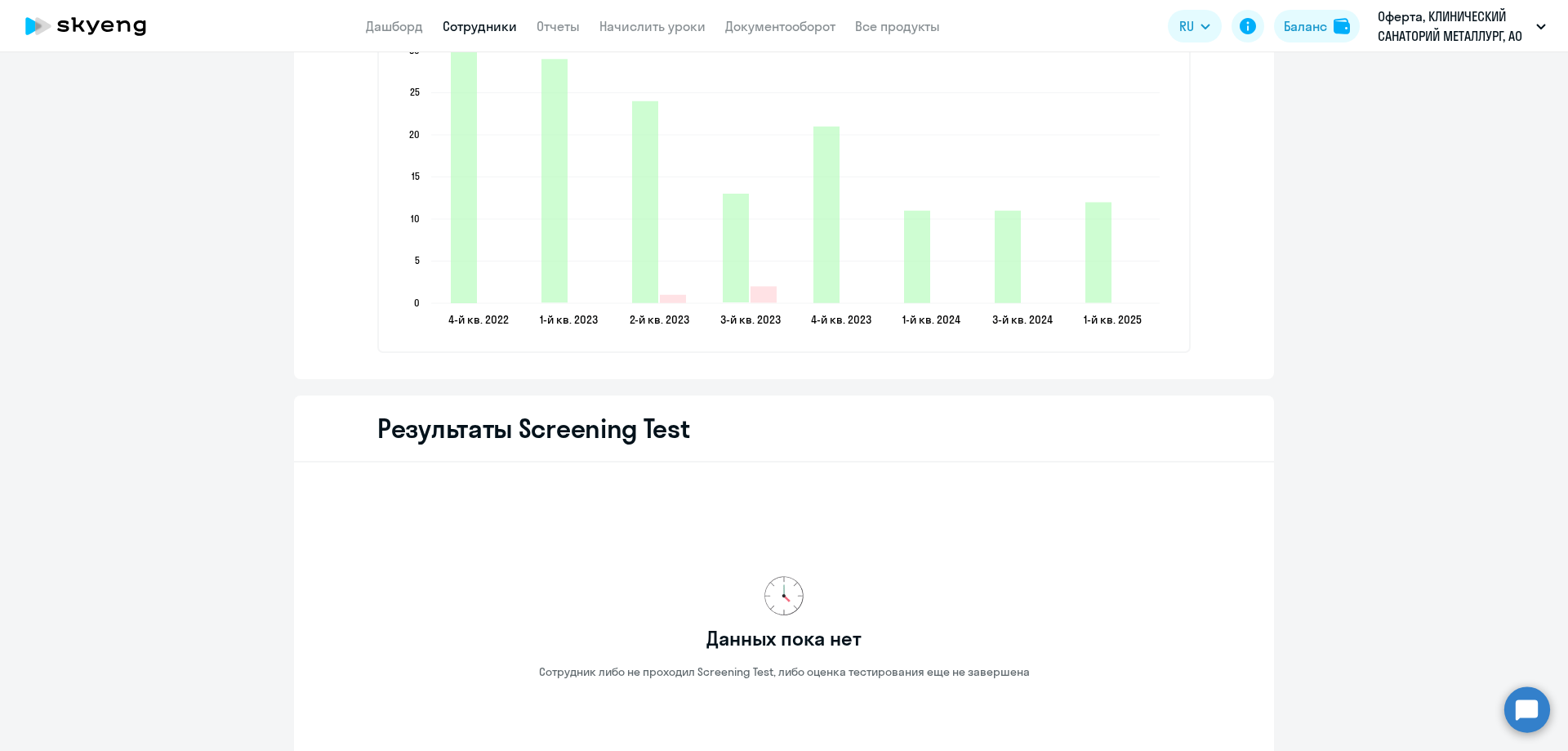
scroll to position [2367, 0]
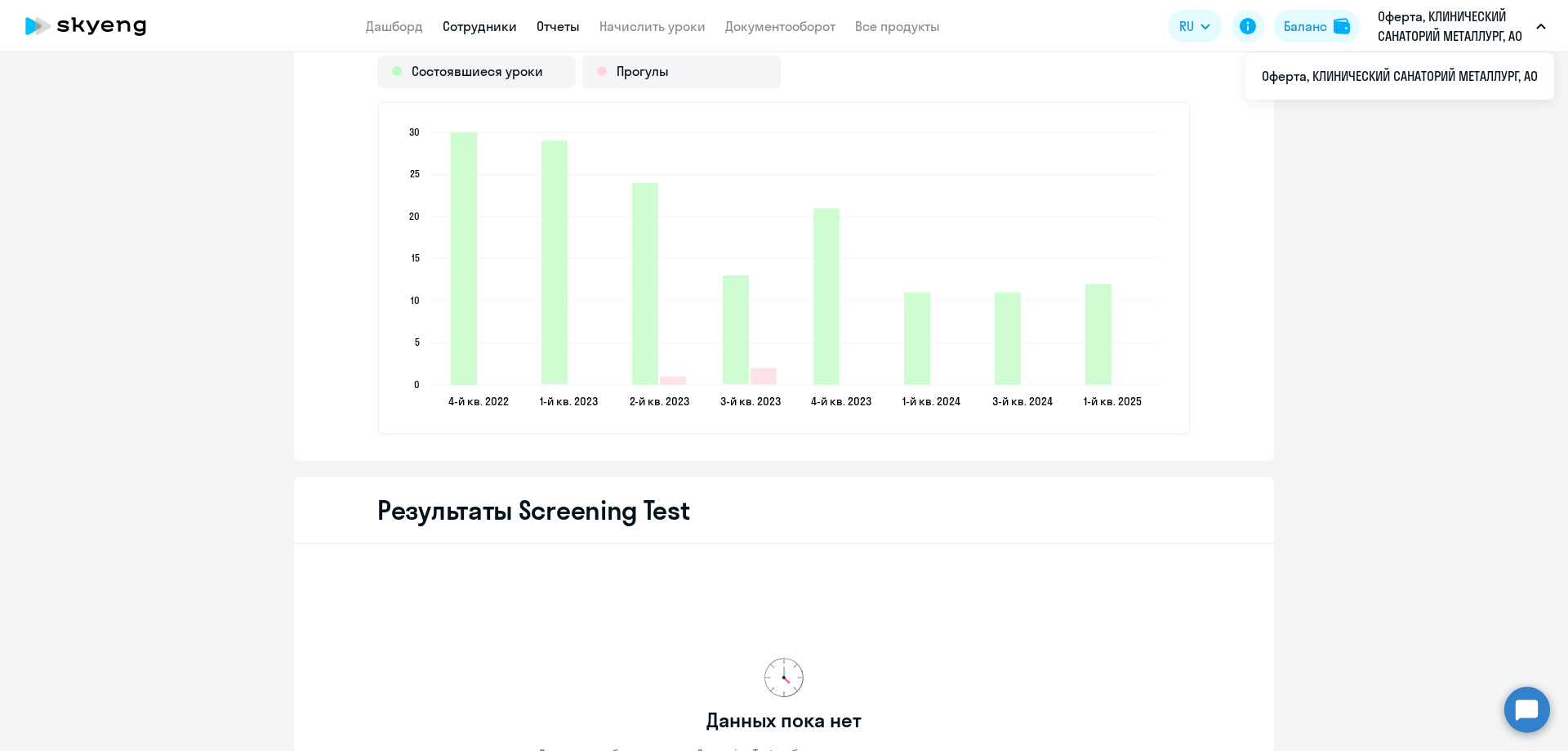
click at [561, 27] on link "Отчеты" at bounding box center [557, 26] width 43 height 16
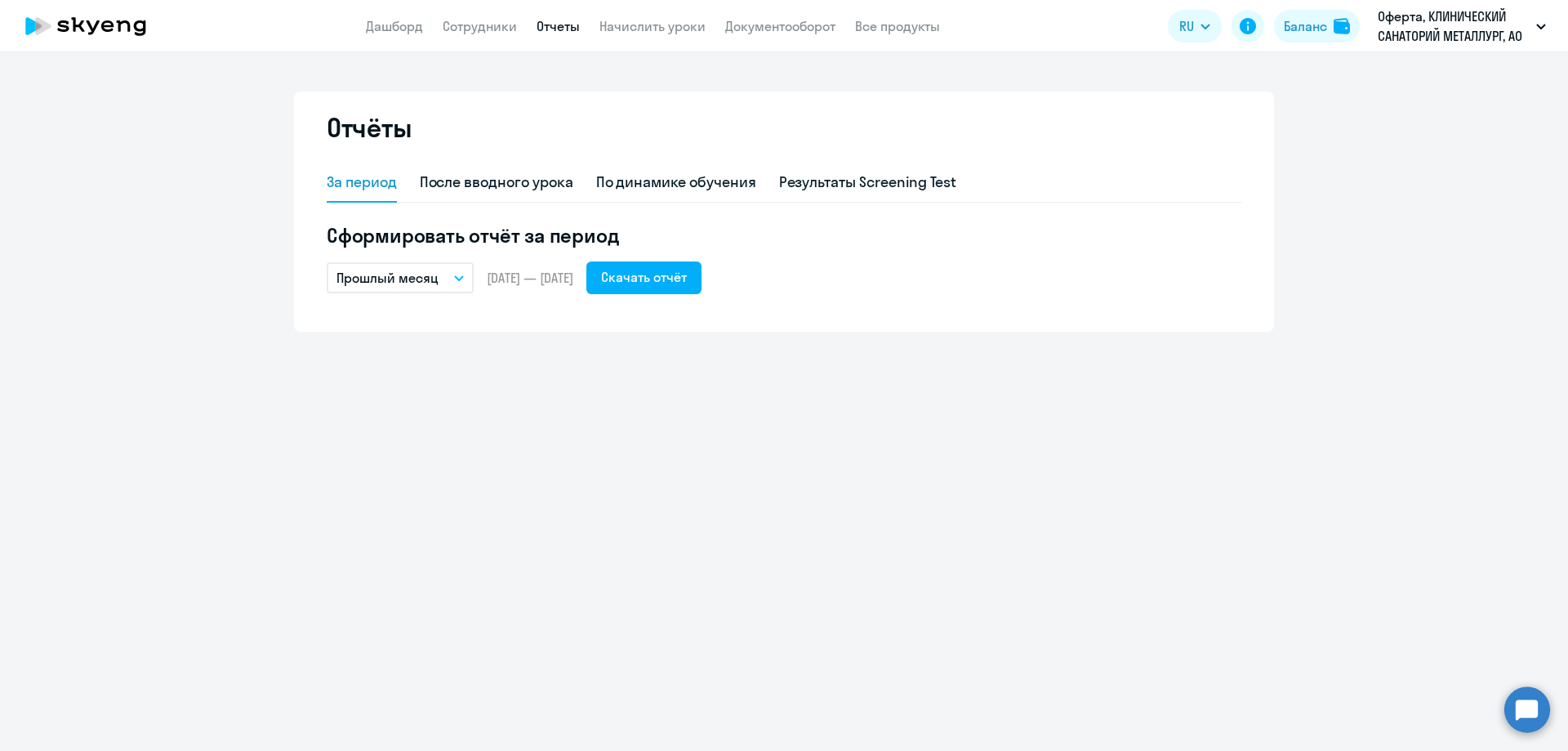
click at [458, 283] on button "Прошлый месяц" at bounding box center [400, 277] width 147 height 31
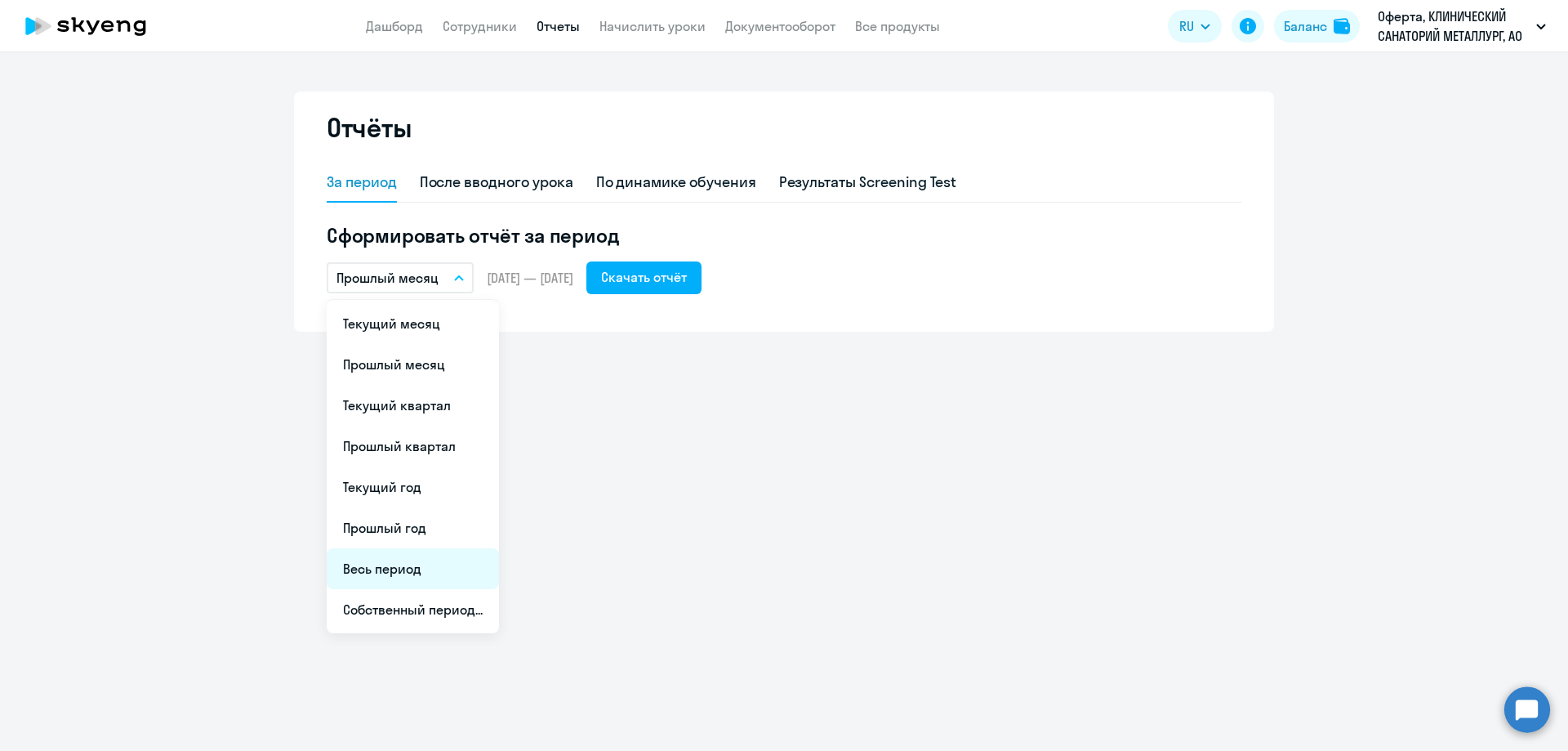
click at [408, 576] on li "Весь период" at bounding box center [413, 568] width 172 height 41
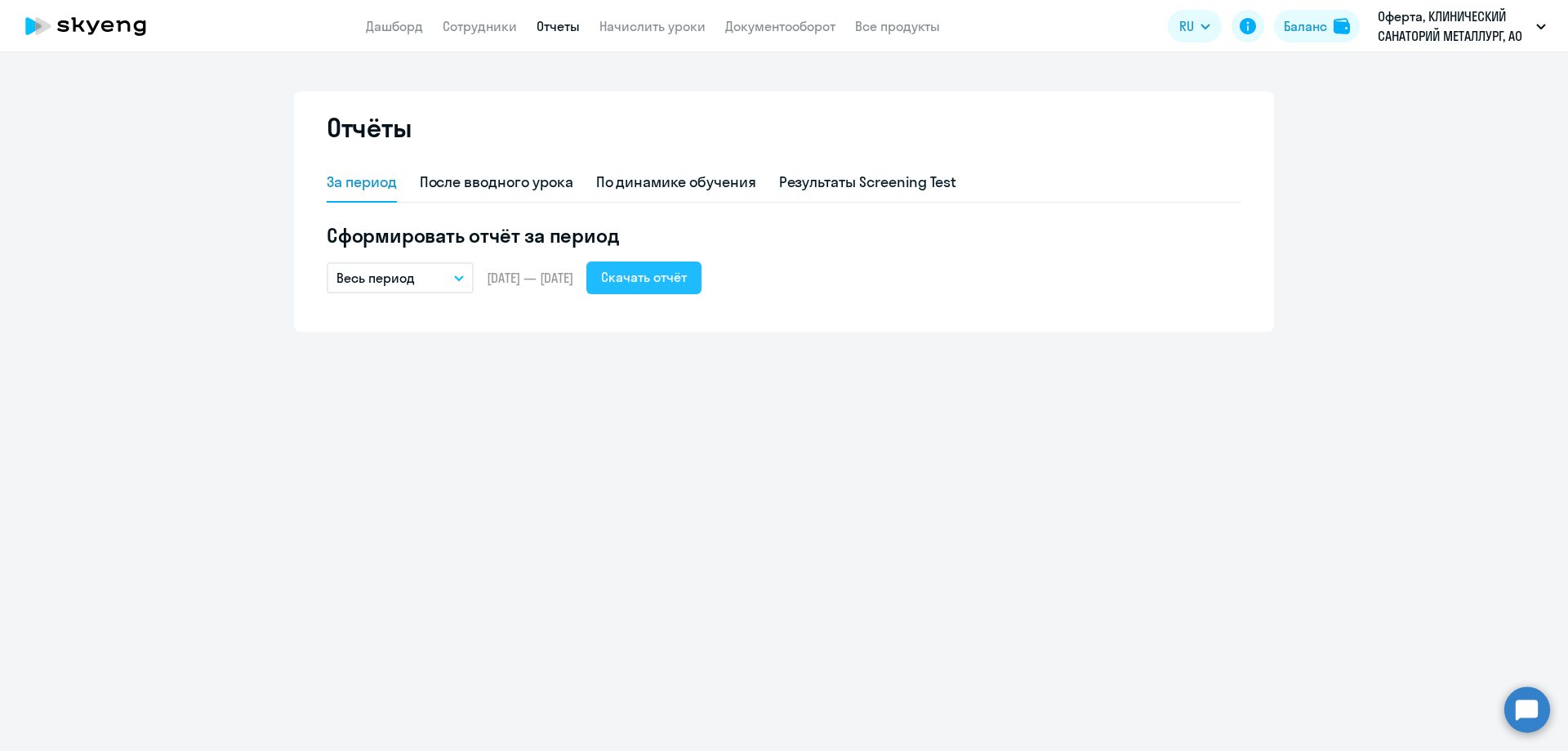
click at [701, 293] on button "Скачать отчёт" at bounding box center [643, 277] width 115 height 33
click at [1525, 699] on circle at bounding box center [1526, 708] width 45 height 45
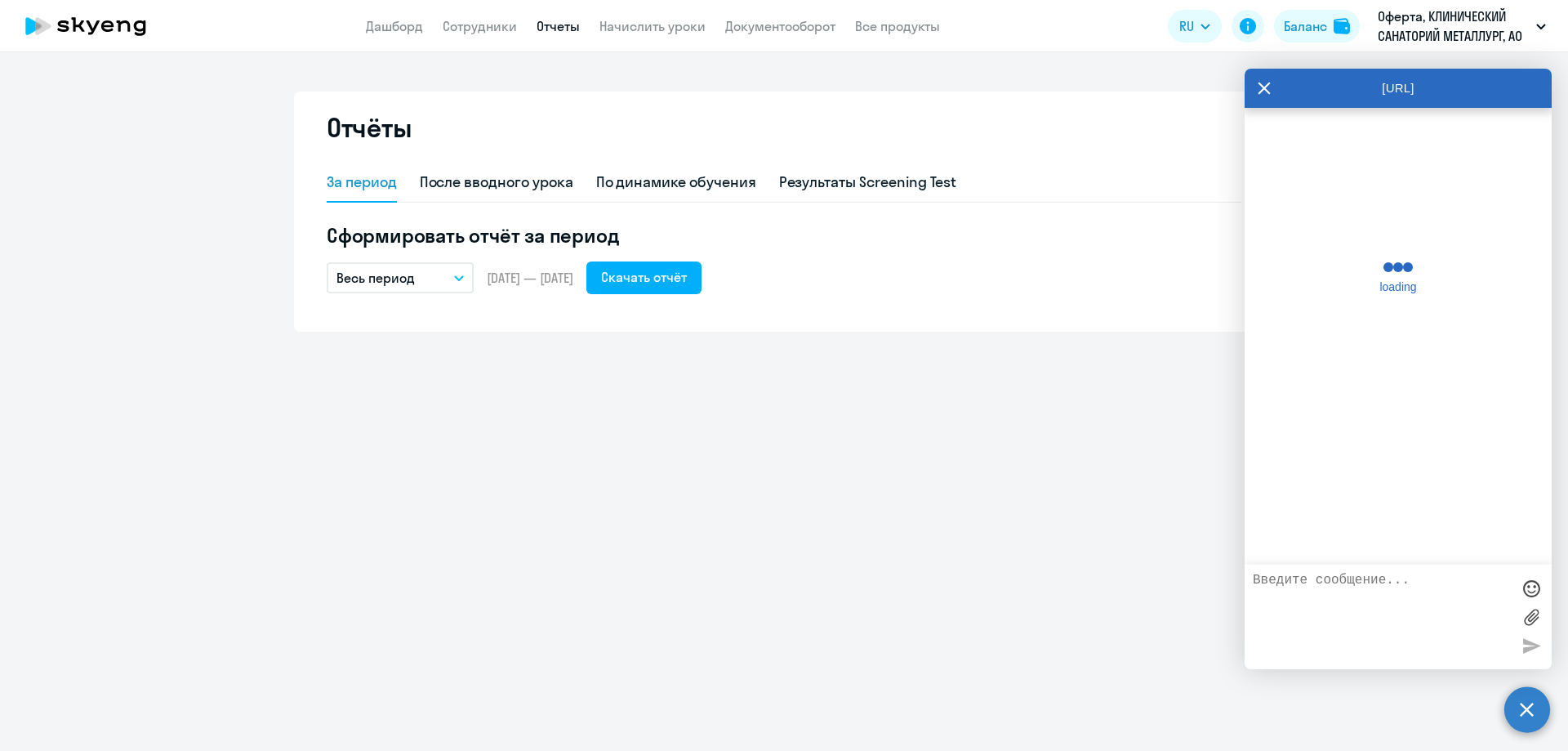
scroll to position [4752, 0]
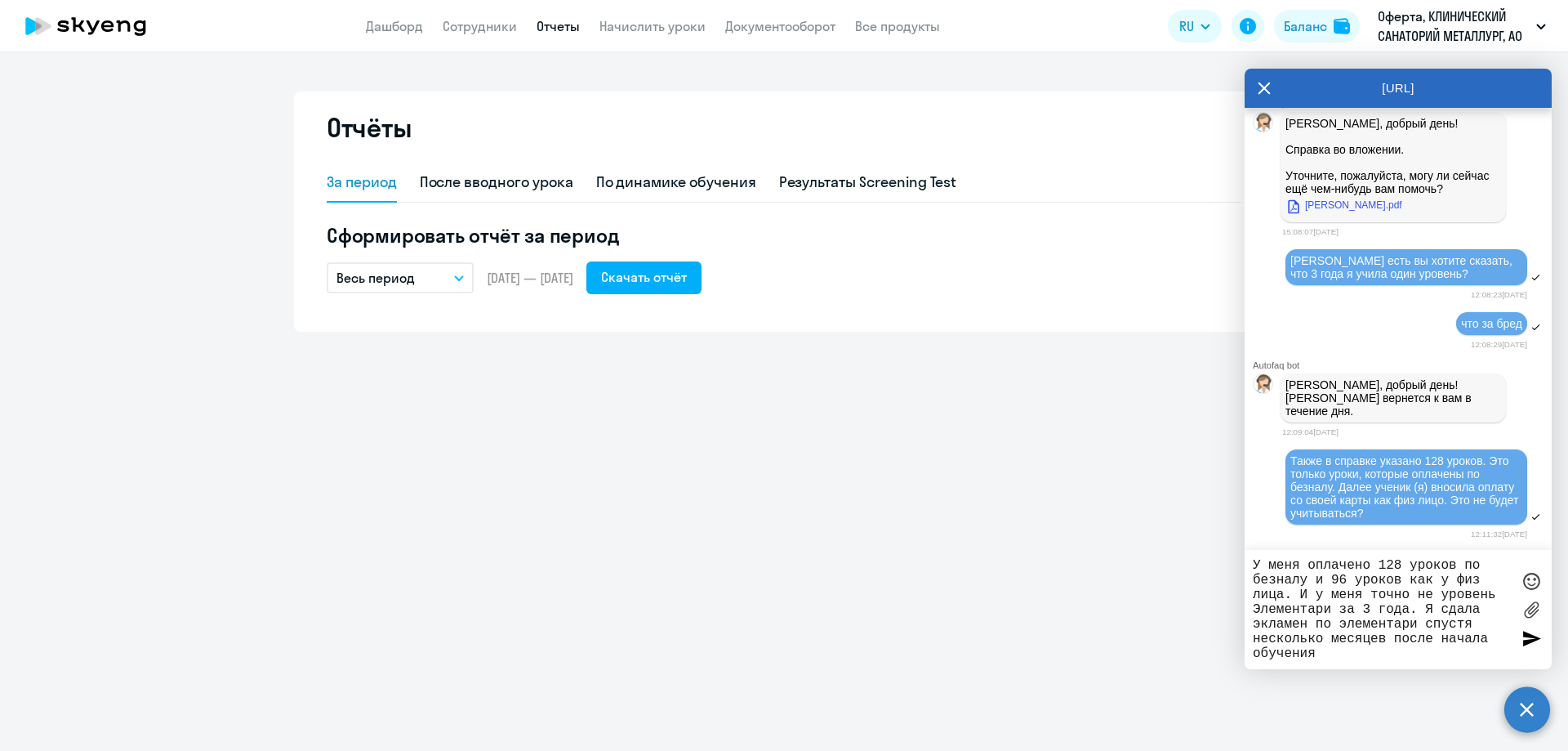
click at [1275, 622] on textarea "У меня оплачено 128 уроков по безналу и 96 уроков как у физ лица. И у меня точн…" at bounding box center [1381, 609] width 258 height 102
click at [1329, 652] on textarea "У меня оплачено 128 уроков по безналу и 96 уроков как у физ лица. И у меня точн…" at bounding box center [1381, 609] width 258 height 102
type textarea "У меня оплачено 128 уроков по безналу и 96 уроков как у физ лица. И у меня точн…"
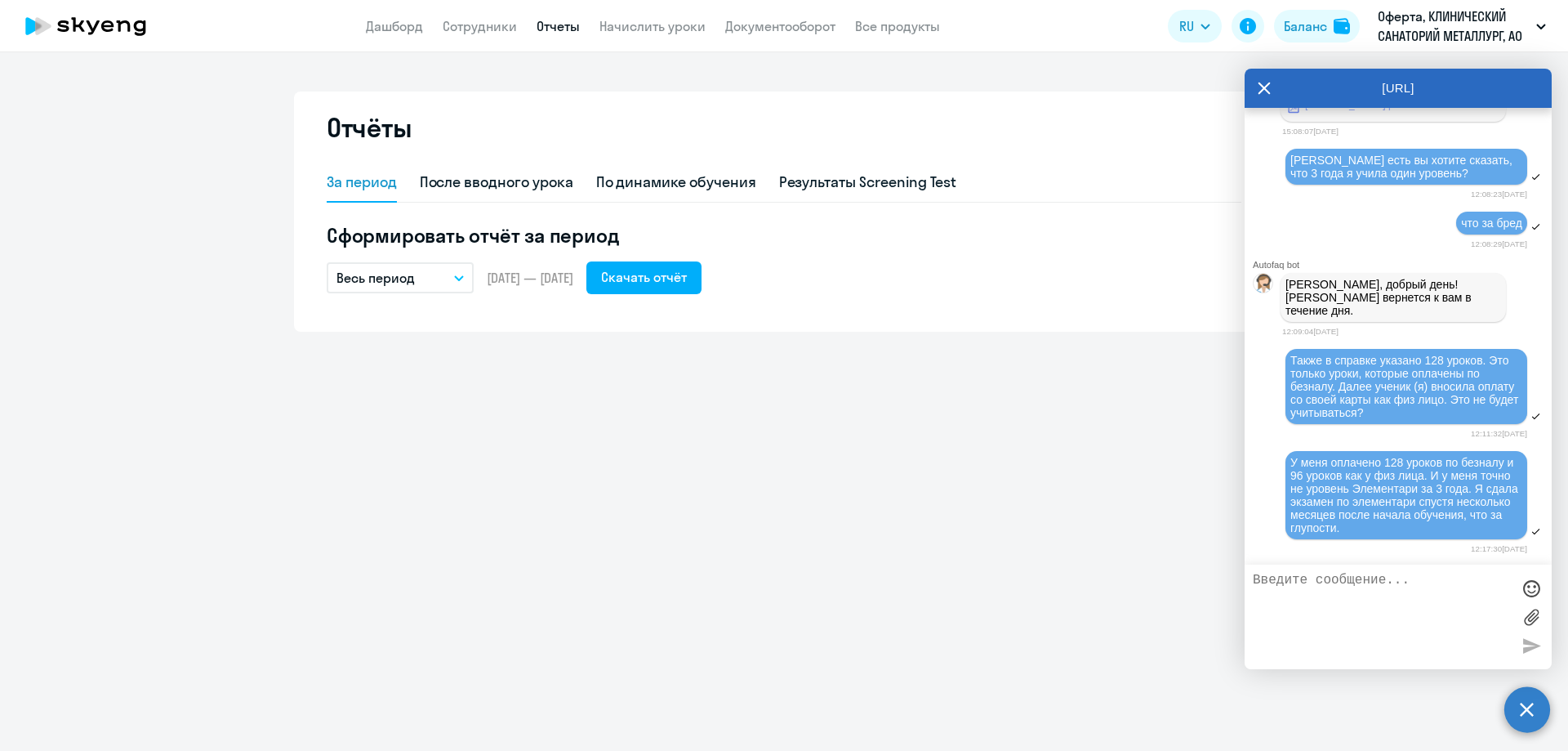
scroll to position [4949, 0]
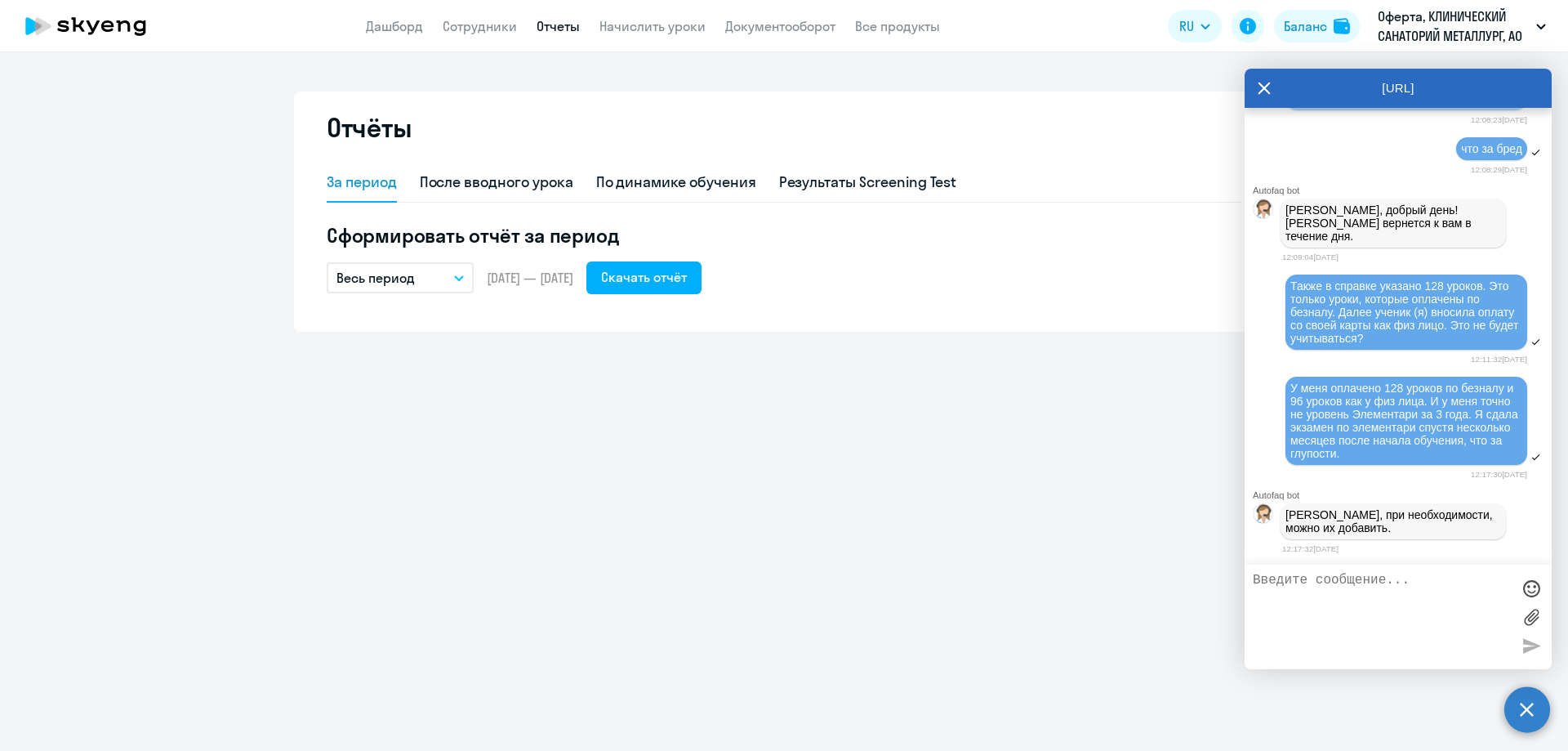
click at [1326, 495] on div "Autofaq bot" at bounding box center [1401, 495] width 299 height 10
click at [1335, 567] on div at bounding box center [1398, 617] width 307 height 104
click at [1336, 593] on textarea at bounding box center [1381, 616] width 258 height 88
type textarea "А может и больше уроков было. Я не знаю, где это посмотреть"
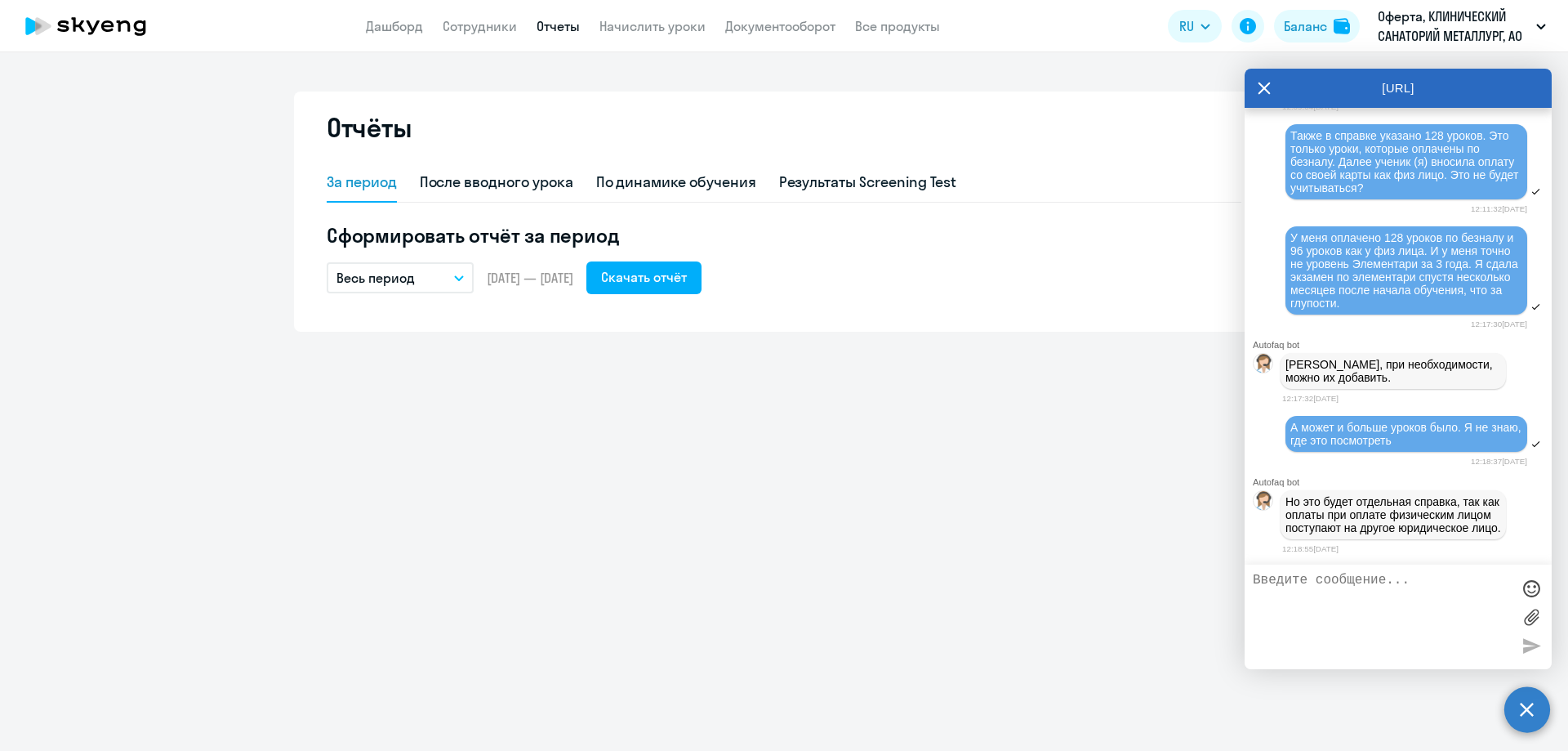
scroll to position [5112, 0]
type textarea "Хорошо. А что с сертификатом?"
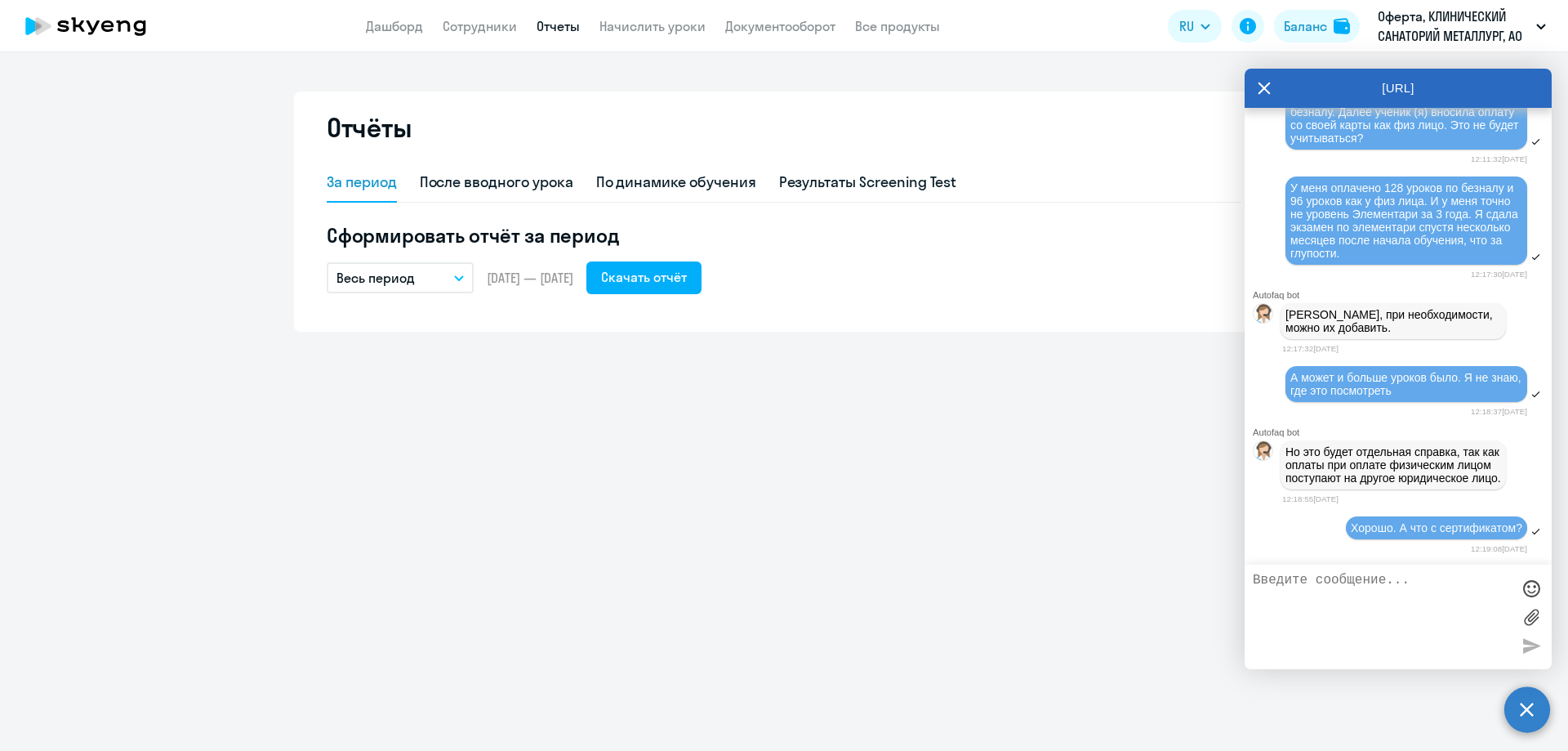
click at [1336, 427] on div "Autofaq bot" at bounding box center [1401, 432] width 299 height 10
click at [1289, 177] on div "У меня оплачено 128 уроков по безналу и 96 уроков как у физ лица. И у меня точн…" at bounding box center [1406, 220] width 242 height 88
click at [1405, 593] on textarea at bounding box center [1381, 616] width 258 height 88
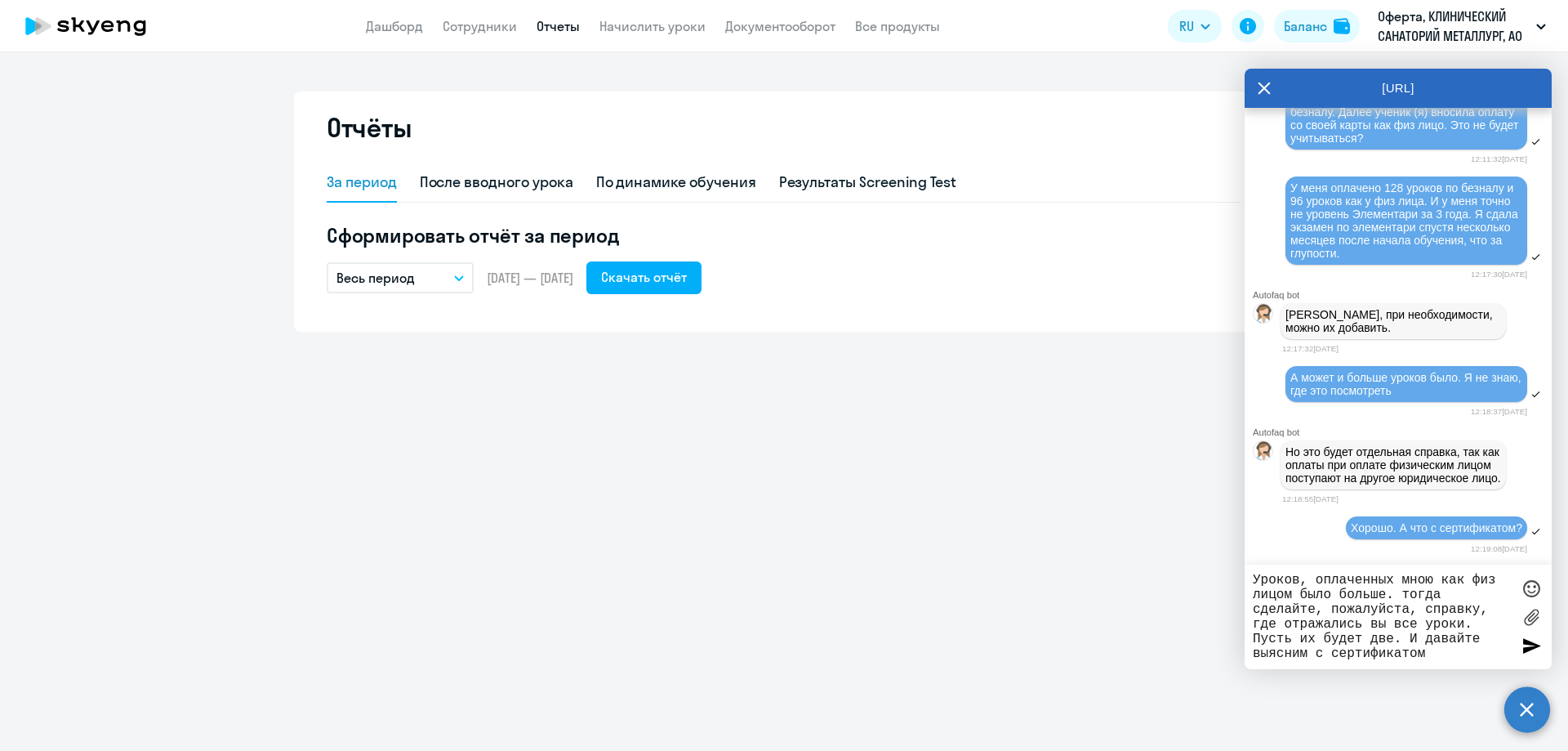
type textarea "Уроков, оплаченных мною как физ лицом было больше. тогда сделайте, пожалуйста, …"
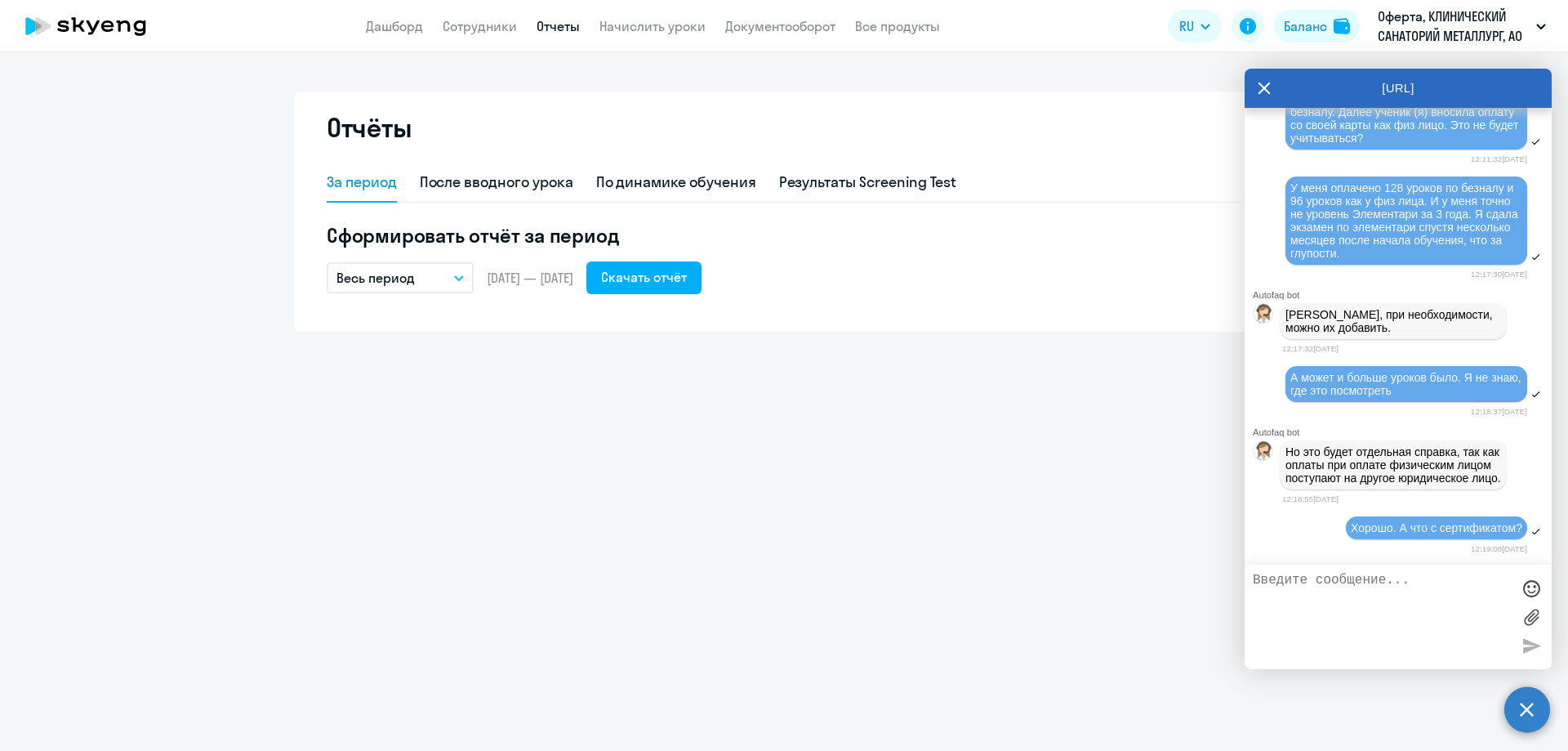
scroll to position [5264, 0]
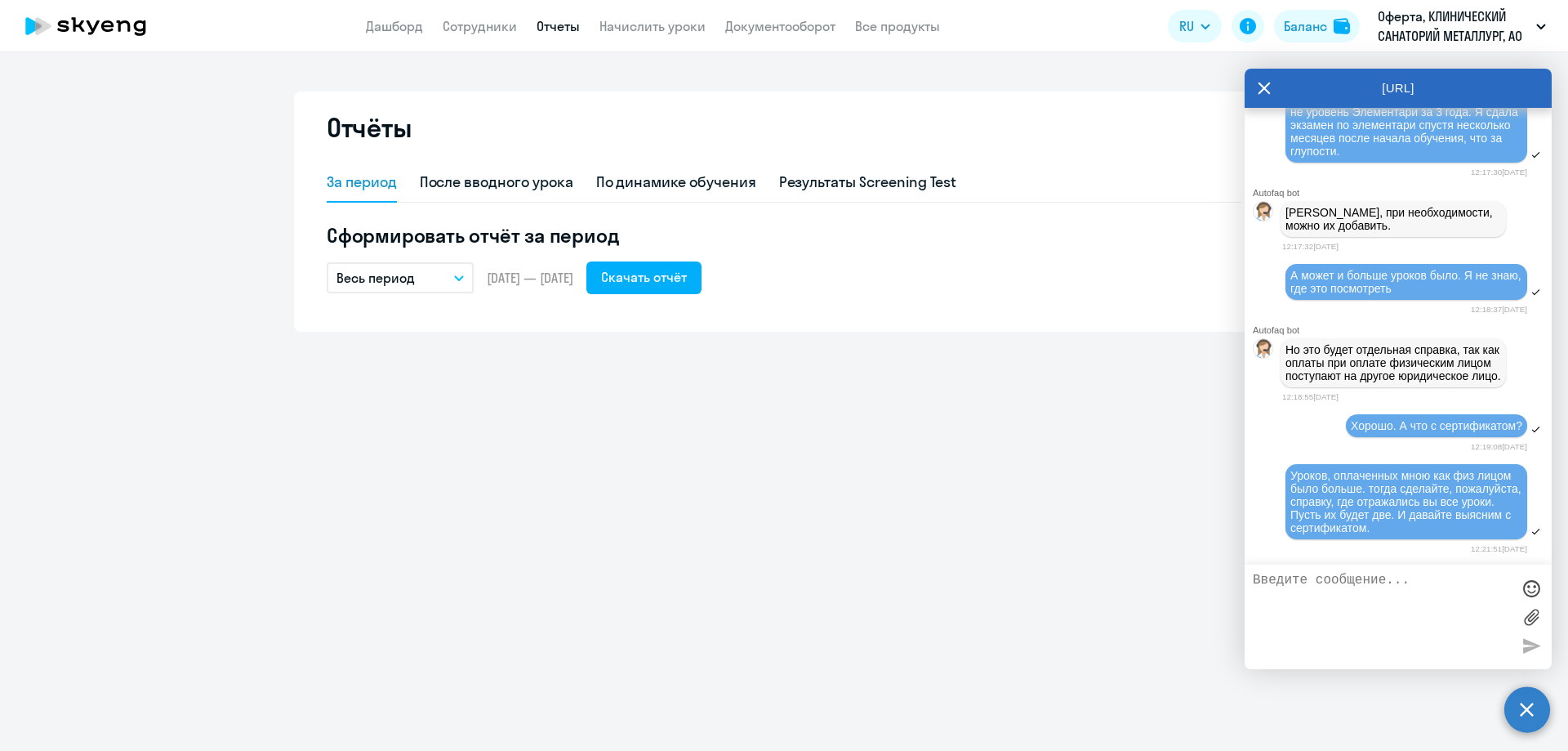
click at [1099, 499] on div "Отчёты За период После вводного урока По динамике обучения Результаты Screening…" at bounding box center [784, 401] width 1568 height 699
click at [1262, 86] on icon at bounding box center [1264, 88] width 13 height 13
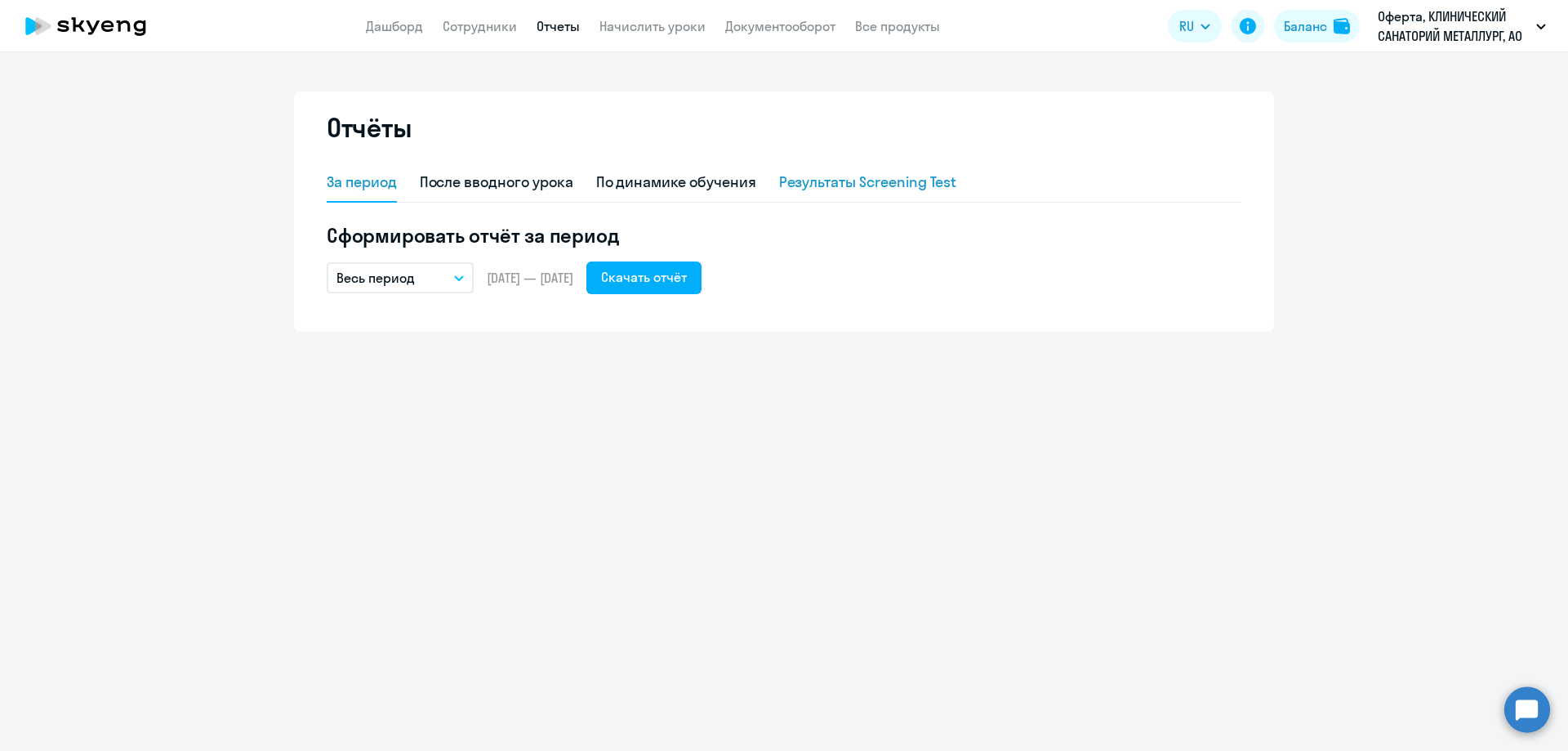
click at [946, 188] on div "Результаты Screening Test" at bounding box center [868, 182] width 178 height 21
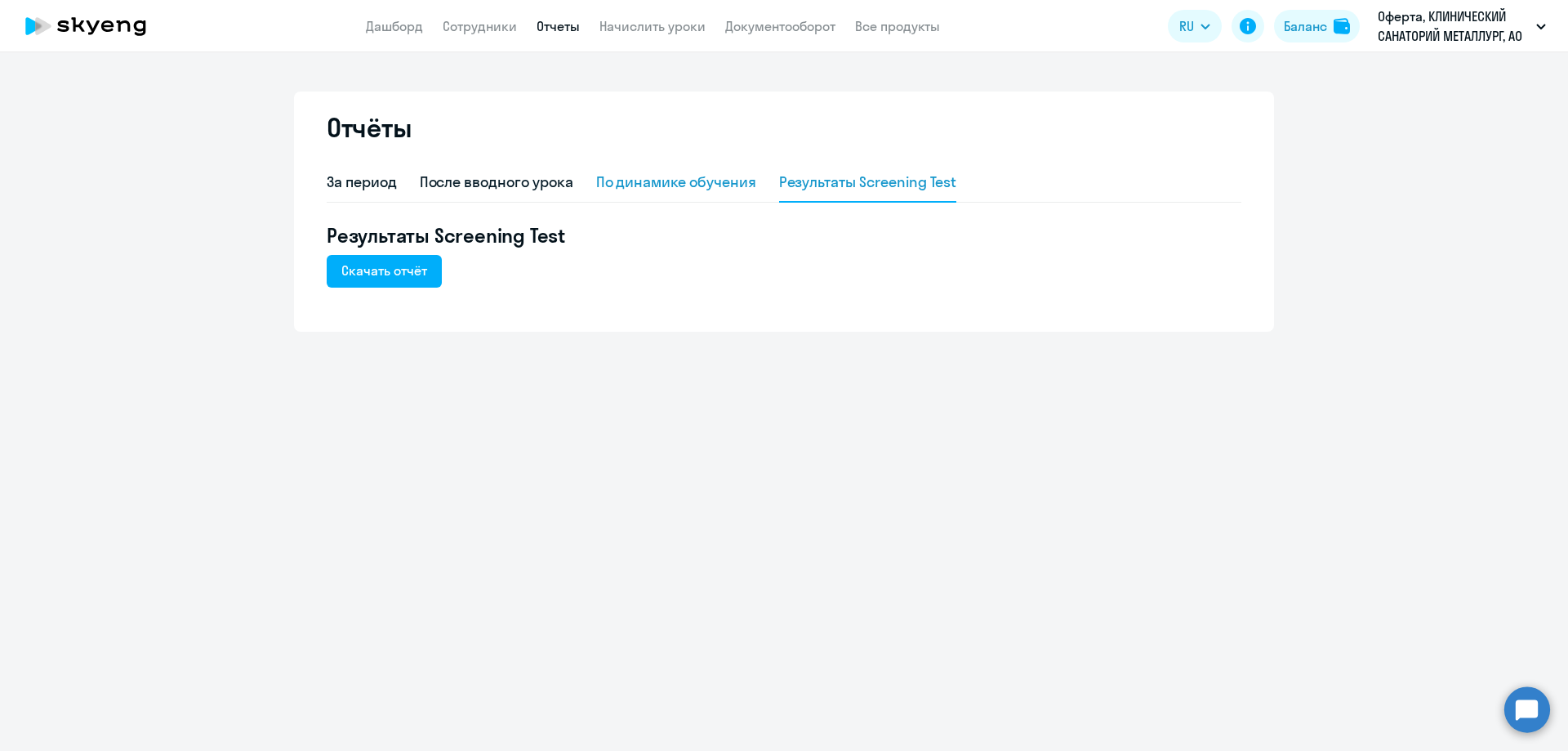
click at [699, 188] on div "По динамике обучения" at bounding box center [676, 182] width 160 height 21
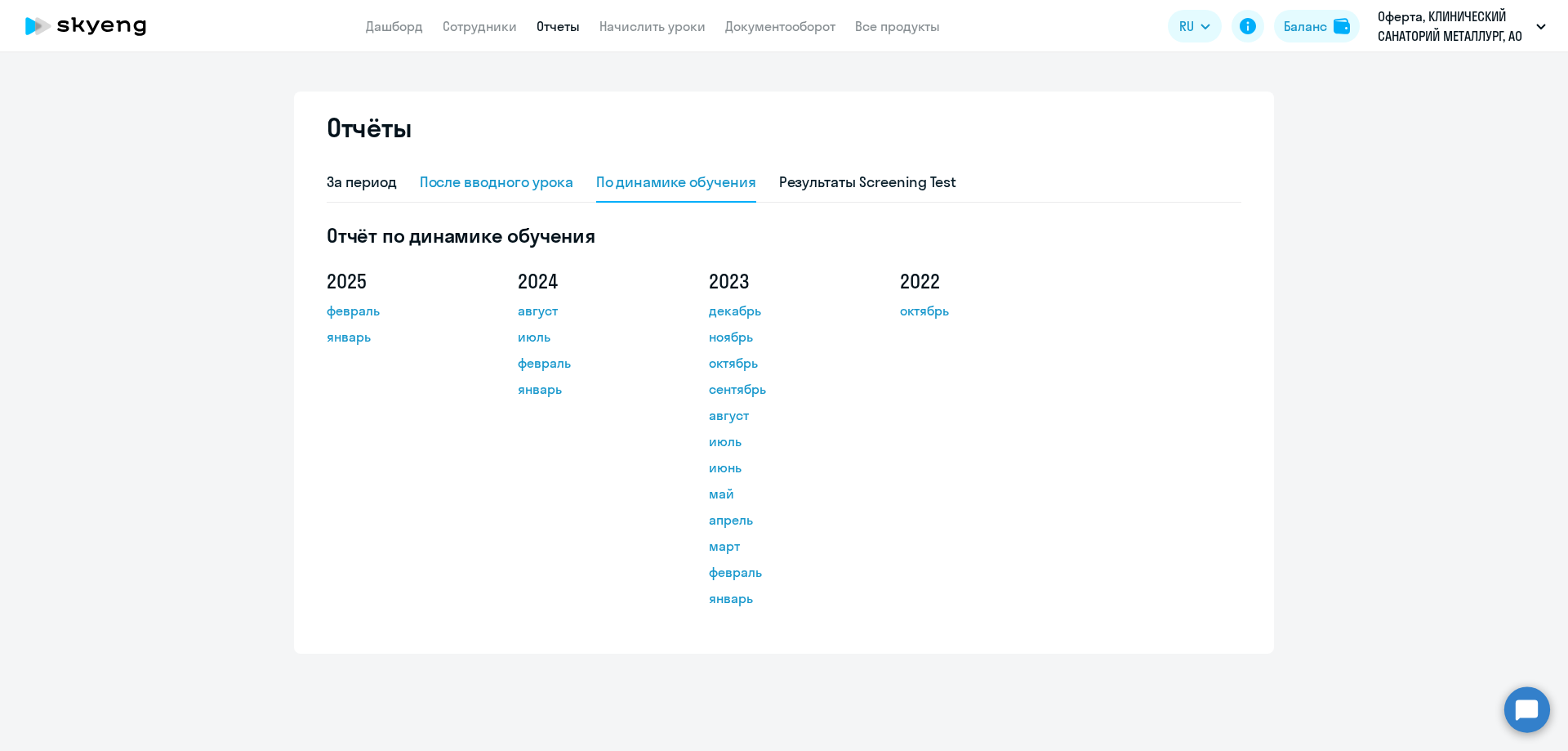
click at [514, 187] on div "После вводного урока" at bounding box center [496, 182] width 154 height 21
select select "10"
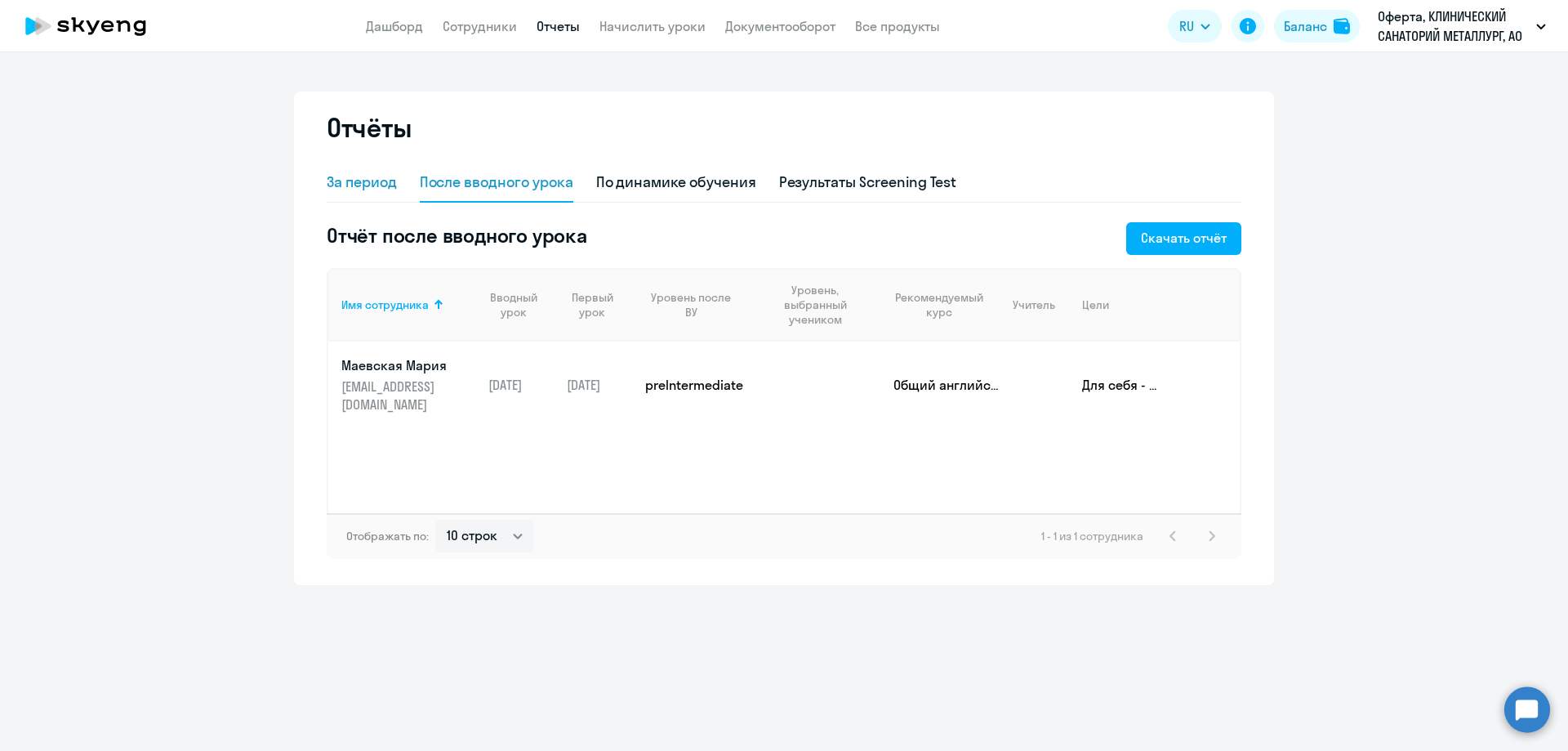
click at [362, 194] on div "За период" at bounding box center [361, 183] width 71 height 40
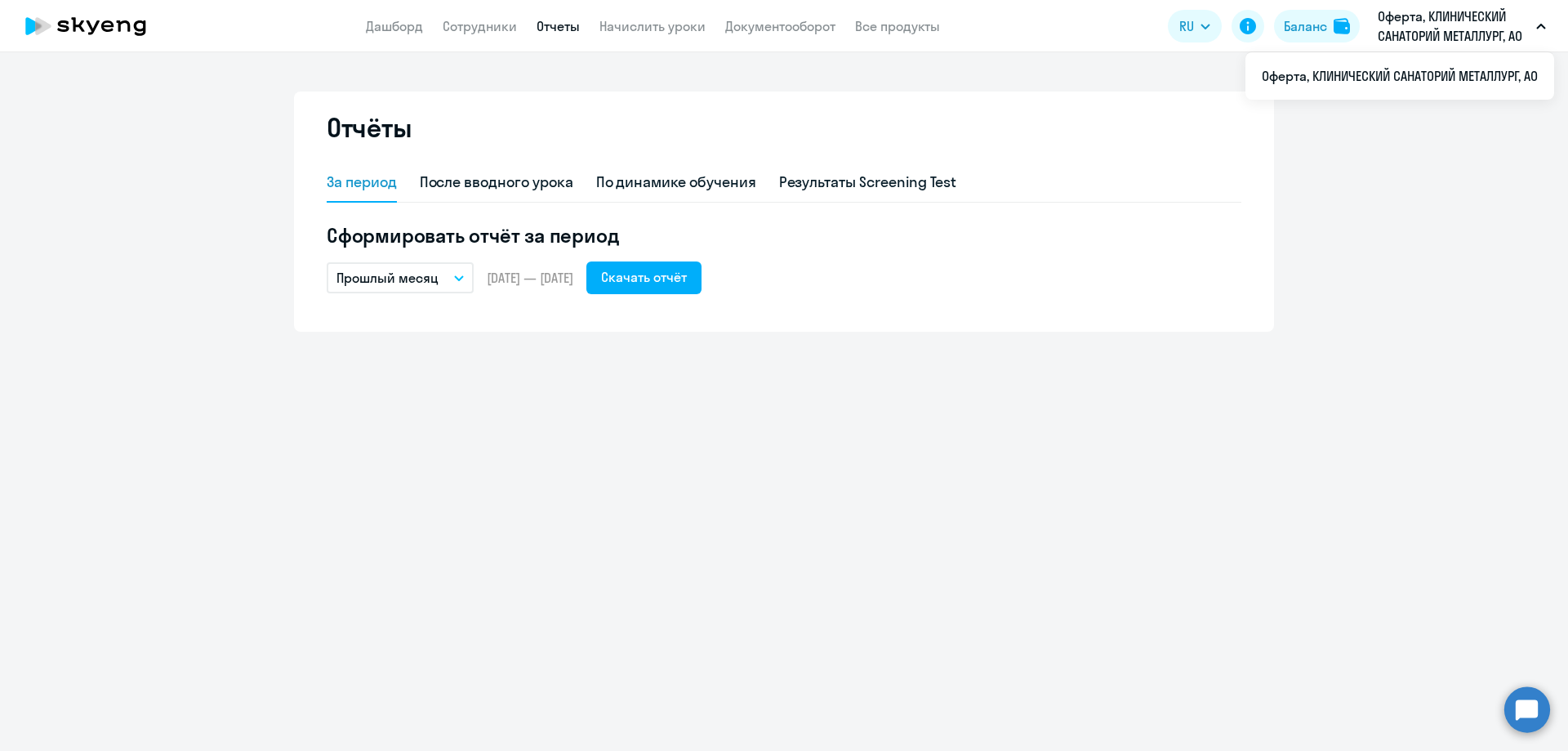
click at [1399, 44] on p "Оферта, КЛИНИЧЕСКИЙ САНАТОРИЙ МЕТАЛЛУРГ, АО" at bounding box center [1453, 26] width 152 height 40
click at [1528, 717] on circle at bounding box center [1526, 708] width 45 height 45
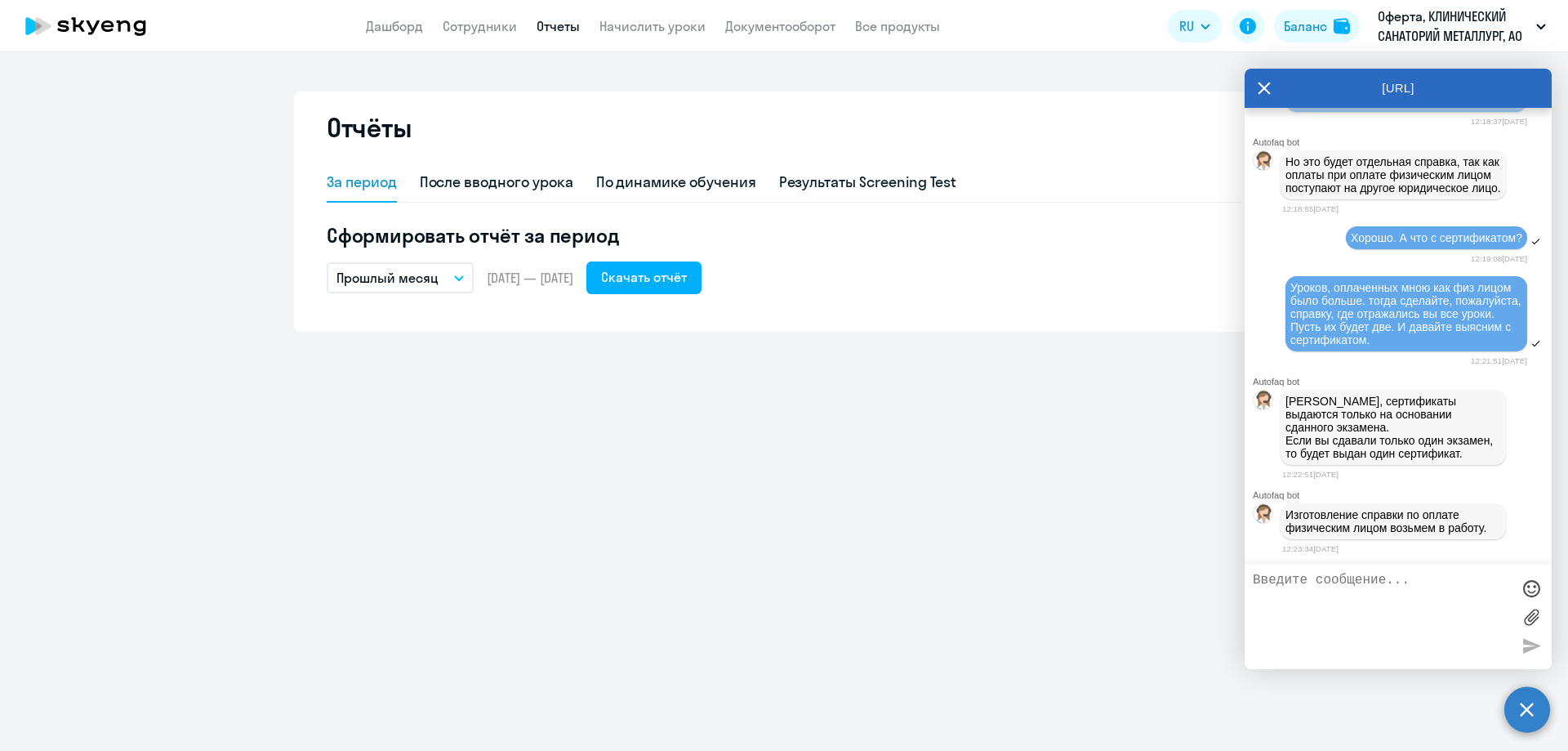
scroll to position [5477, 0]
click at [1351, 445] on p "[PERSON_NAME], сертификаты выдаются только на основании сданного экзамена. Если…" at bounding box center [1392, 427] width 215 height 66
click at [1333, 570] on div at bounding box center [1398, 617] width 307 height 104
click at [1361, 576] on textarea at bounding box center [1381, 616] width 258 height 88
type textarea "Конечно, я сдавала ни один экзамен"
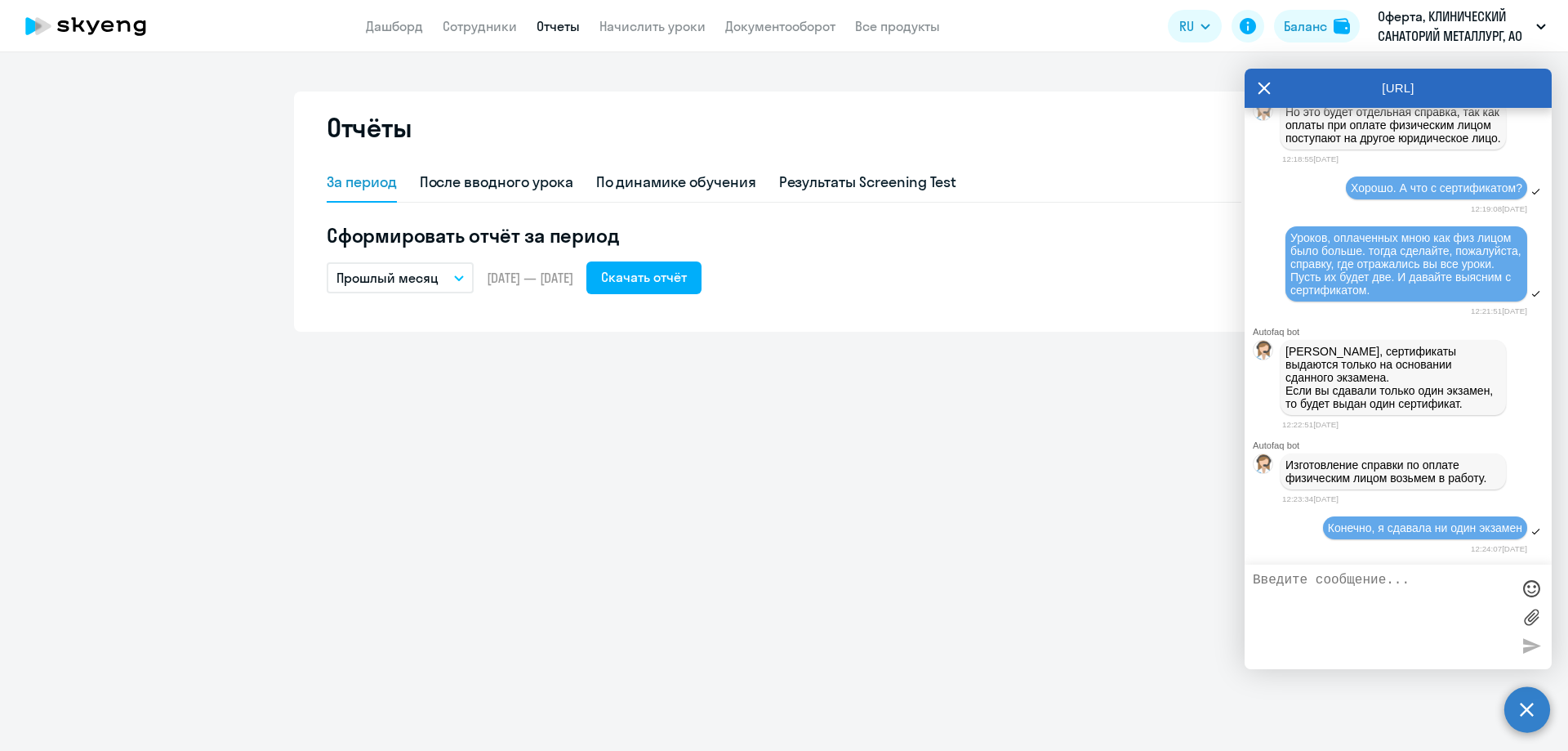
scroll to position [5528, 0]
click at [1414, 589] on textarea at bounding box center [1381, 616] width 258 height 88
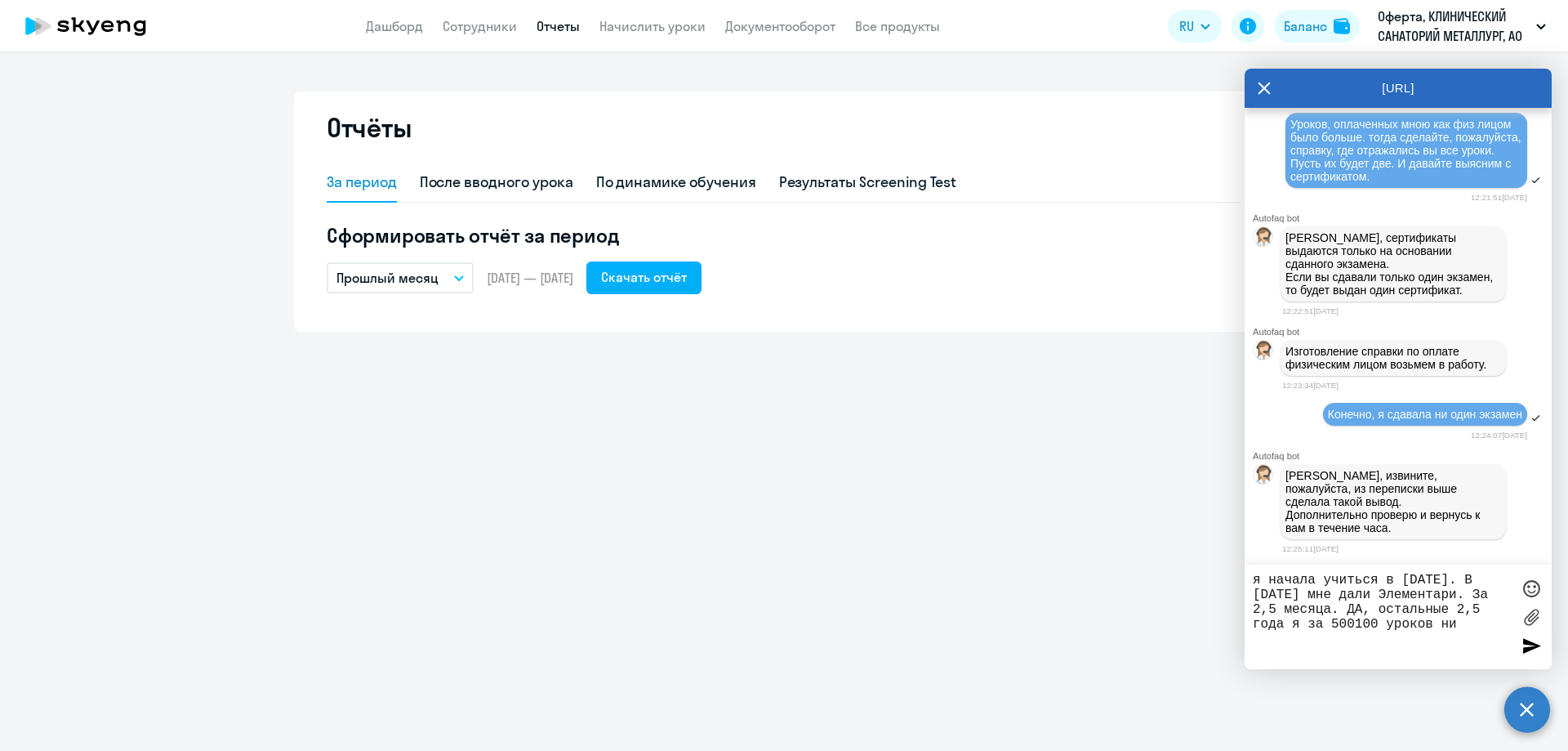
drag, startPoint x: 1468, startPoint y: 611, endPoint x: 1480, endPoint y: 614, distance: 12.4
click at [1480, 614] on textarea "я начала учиться в [DATE]. В [DATE] мне дали Элементари. За 2,5 месяца. ДА, ост…" at bounding box center [1381, 616] width 258 height 88
click at [1425, 625] on textarea "я начала учиться в [DATE]. В [DATE] мне дали Элементари. За 2,5 месяца. Как мож…" at bounding box center [1381, 616] width 258 height 88
click at [1391, 653] on textarea "я начала учиться в [DATE]. В [DATE] мне дали Элементари. За 2,5 месяца. Как мож…" at bounding box center [1381, 616] width 258 height 88
click at [1362, 623] on textarea "я начала учиться в [DATE]. В [DATE] мне дали Элементари. За 2,5 месяца. Как мож…" at bounding box center [1381, 616] width 258 height 88
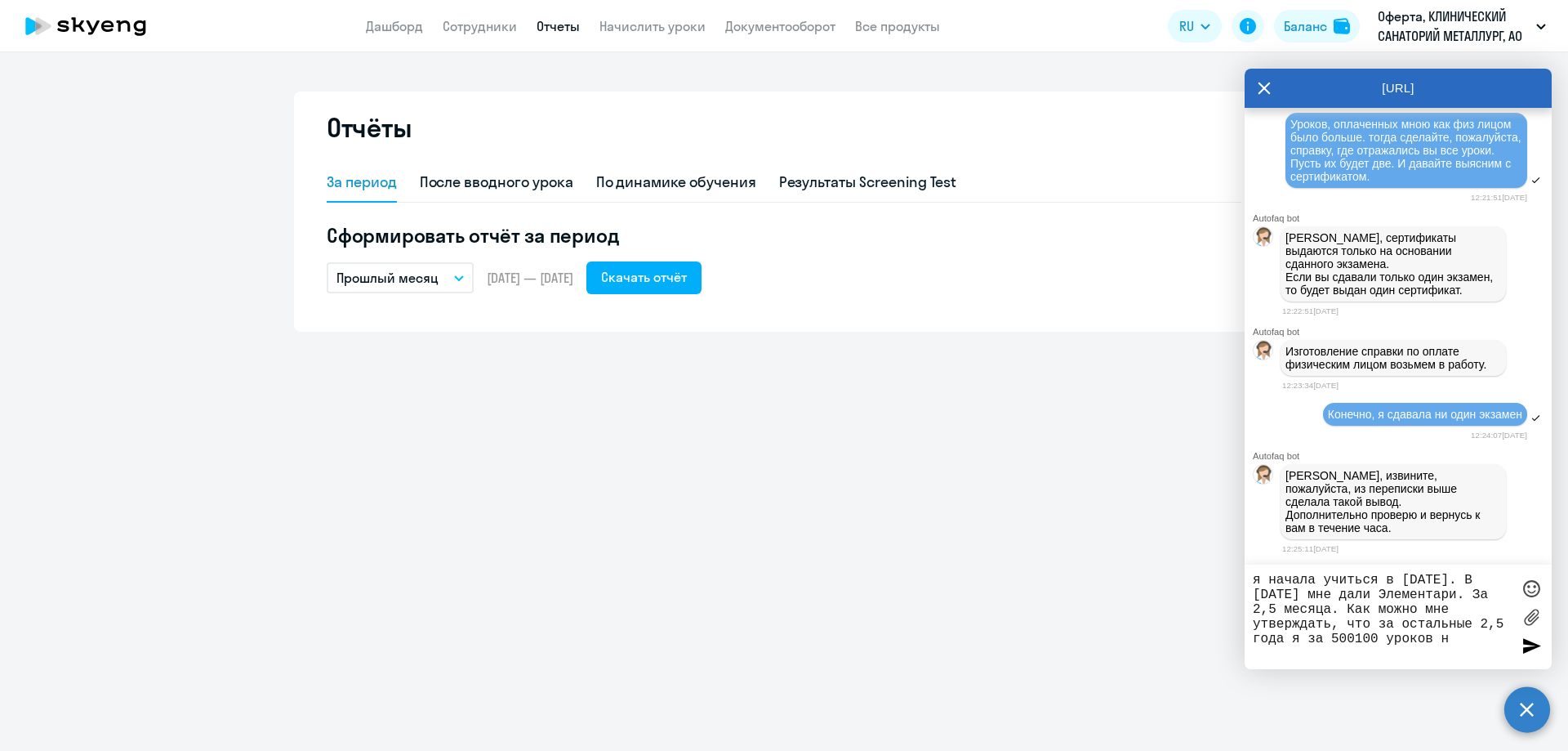
click at [1362, 623] on textarea "я начала учиться в [DATE]. В [DATE] мне дали Элементари. За 2,5 месяца. Как мож…" at bounding box center [1381, 616] width 258 height 88
click at [1377, 657] on textarea "я начала учиться в [DATE]. В [DATE] мне дали Элементари. За 2,5 месяца. Как мож…" at bounding box center [1381, 616] width 258 height 88
click at [1396, 637] on textarea "я начала учиться в [DATE]. В [DATE] мне дали Элементари. За 2,5 месяца. Как мож…" at bounding box center [1381, 616] width 258 height 88
click at [1420, 650] on textarea "я начала учиться в [DATE]. В [DATE] мне дали Элементари. За 2,5 месяца. Как мож…" at bounding box center [1381, 616] width 258 height 88
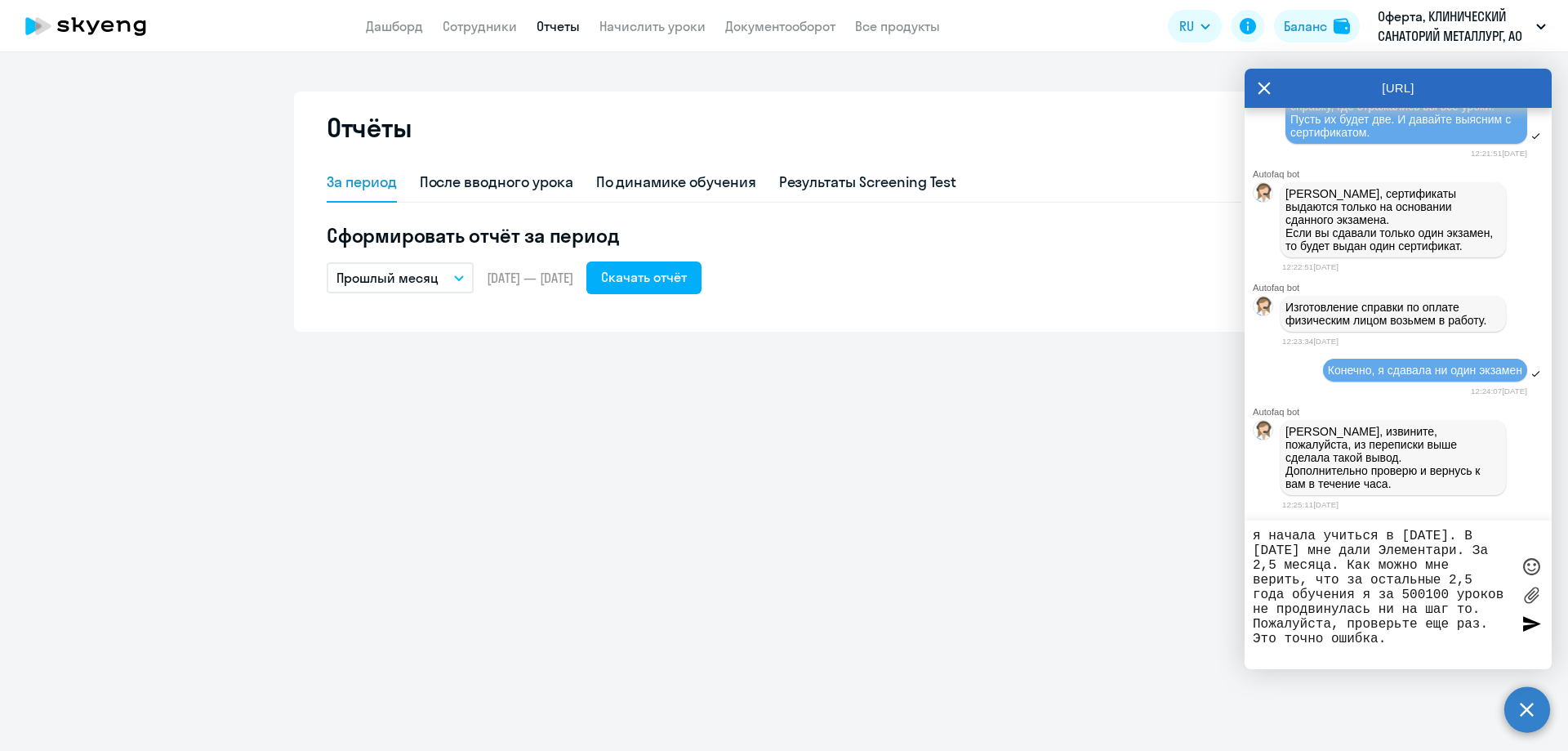
click at [1410, 651] on textarea "я начала учиться в [DATE]. В [DATE] мне дали Элементари. За 2,5 месяца. Как мож…" at bounding box center [1381, 594] width 258 height 132
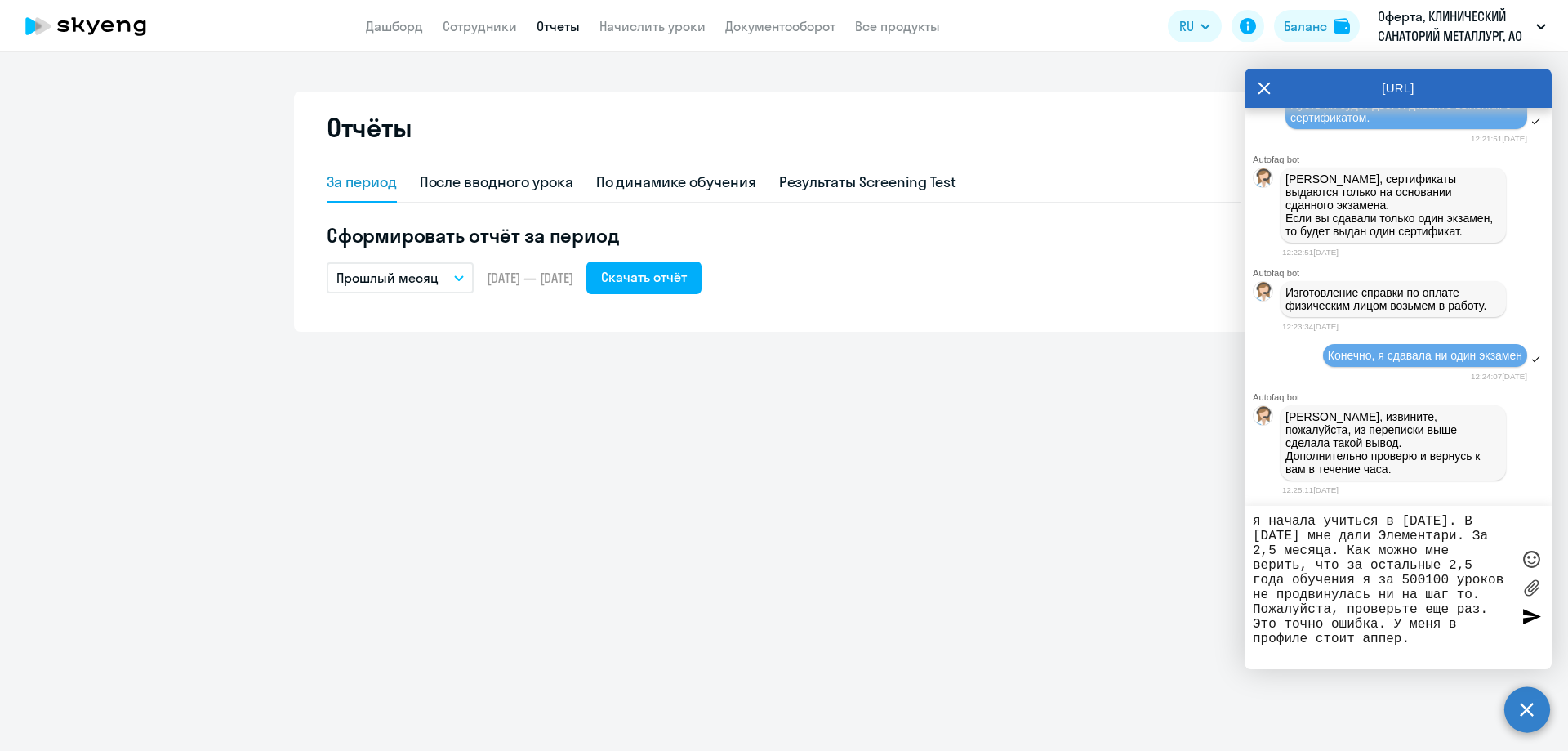
click at [1362, 651] on textarea "я начала учиться в [DATE]. В [DATE] мне дали Элементари. За 2,5 месяца. Как мож…" at bounding box center [1381, 588] width 258 height 147
drag, startPoint x: 1463, startPoint y: 641, endPoint x: 1460, endPoint y: 649, distance: 8.5
click at [1462, 644] on textarea "я начала учиться в [DATE]. В [DATE] мне дали Элементари. За 2,5 месяца. Как мож…" at bounding box center [1381, 588] width 258 height 147
click at [1359, 654] on textarea "я начала учиться в [DATE]. В [DATE] мне дали Элементари. За 2,5 месяца. Как мож…" at bounding box center [1381, 588] width 258 height 147
type textarea "я начала учиться в [DATE]. В [DATE] мне дали Элементари. За 2,5 месяца. Как мож…"
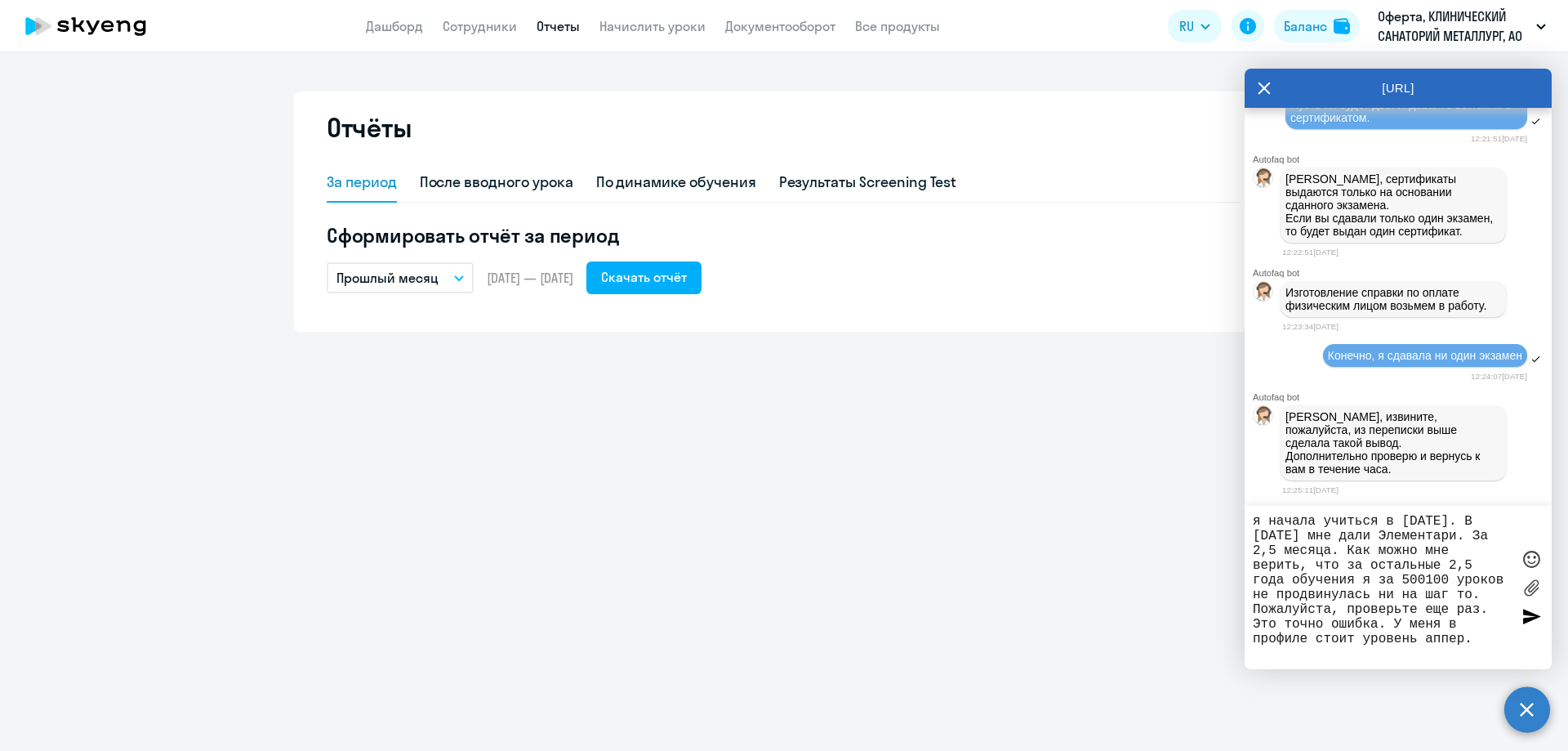
click at [1501, 661] on div "я начала учиться в [DATE]. В [DATE] мне дали Элементари. За 2,5 месяца. Как мож…" at bounding box center [1398, 587] width 307 height 163
click at [1497, 654] on textarea "я начала учиться в [DATE]. В [DATE] мне дали Элементари. За 2,5 месяца. Как мож…" at bounding box center [1381, 588] width 258 height 147
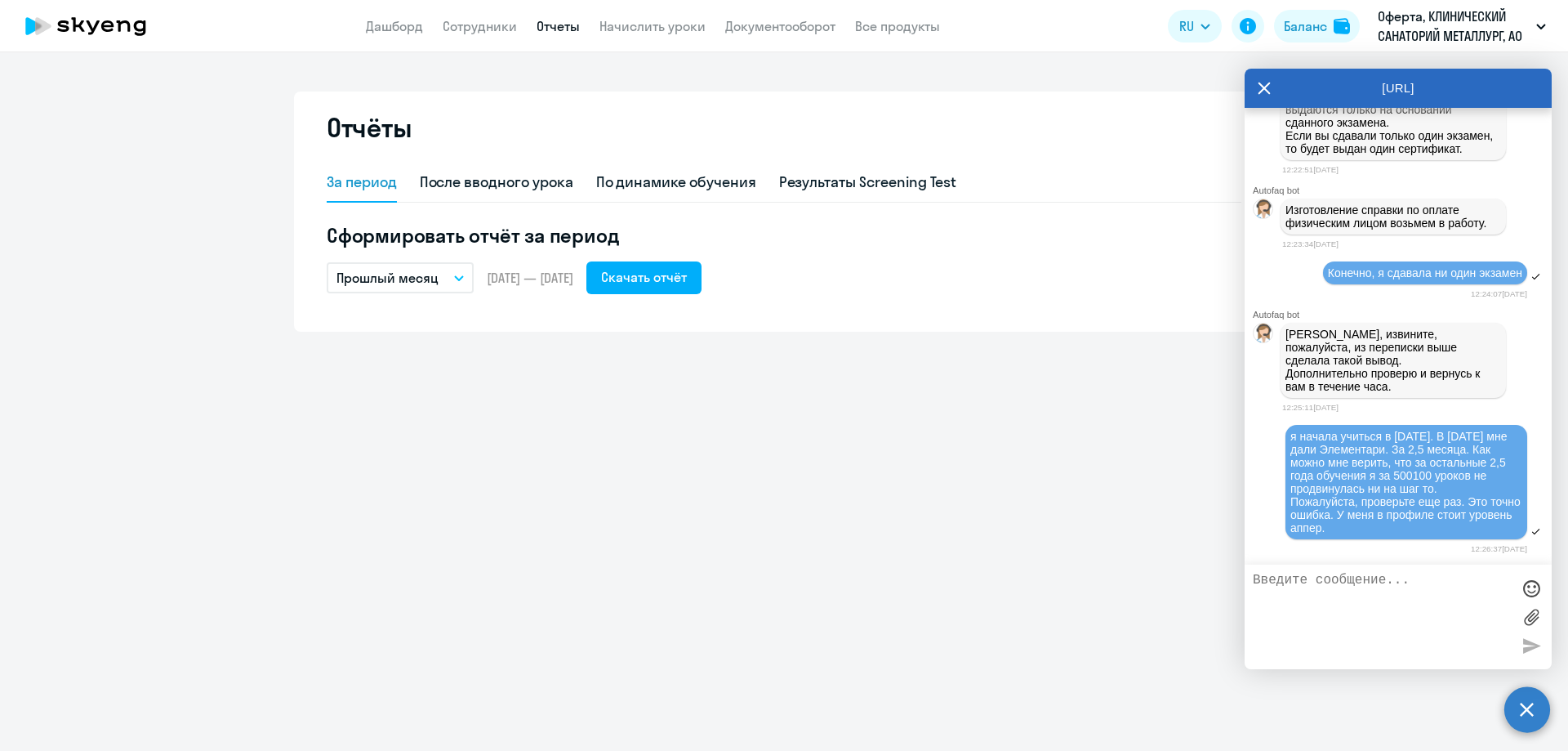
scroll to position [5795, 0]
click at [1157, 451] on div "Отчёты За период После вводного урока По динамике обучения Результаты Screening…" at bounding box center [784, 401] width 1568 height 699
drag, startPoint x: 1391, startPoint y: 317, endPoint x: 1389, endPoint y: 349, distance: 32.1
click at [1393, 344] on p "[PERSON_NAME], извините, пожалуйста, из переписки выше сделала такой вывод. Доп…" at bounding box center [1392, 361] width 215 height 66
click at [1383, 351] on p "[PERSON_NAME], извините, пожалуйста, из переписки выше сделала такой вывод. Доп…" at bounding box center [1392, 361] width 215 height 66
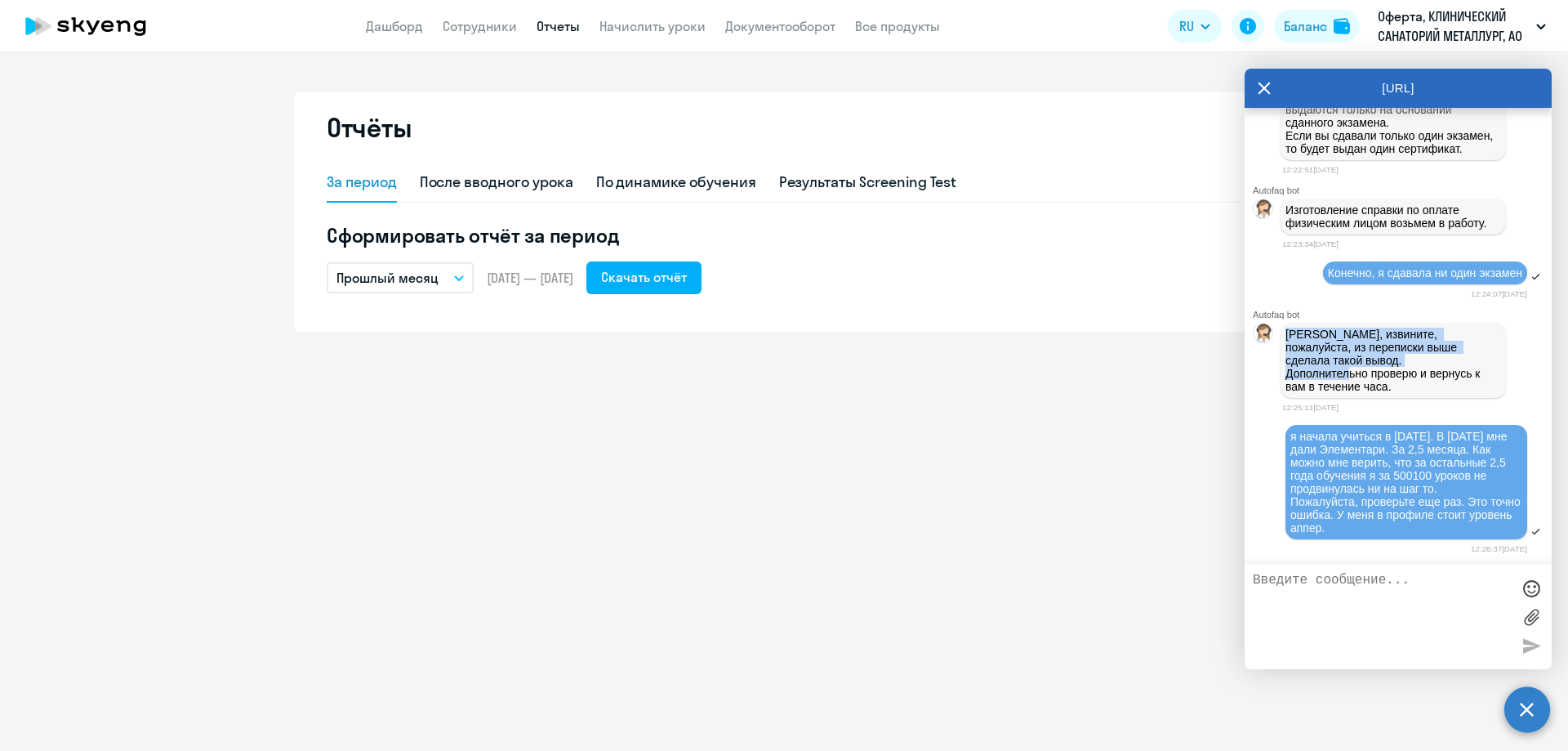
drag, startPoint x: 1322, startPoint y: 351, endPoint x: 1350, endPoint y: 354, distance: 28.2
click at [1350, 354] on p "[PERSON_NAME], извините, пожалуйста, из переписки выше сделала такой вывод. Доп…" at bounding box center [1392, 361] width 215 height 66
drag, startPoint x: 1354, startPoint y: 356, endPoint x: 1390, endPoint y: 363, distance: 36.7
click at [1360, 359] on p "[PERSON_NAME], извините, пожалуйста, из переписки выше сделала такой вывод. Доп…" at bounding box center [1392, 361] width 215 height 66
drag, startPoint x: 1393, startPoint y: 376, endPoint x: 1371, endPoint y: 368, distance: 23.4
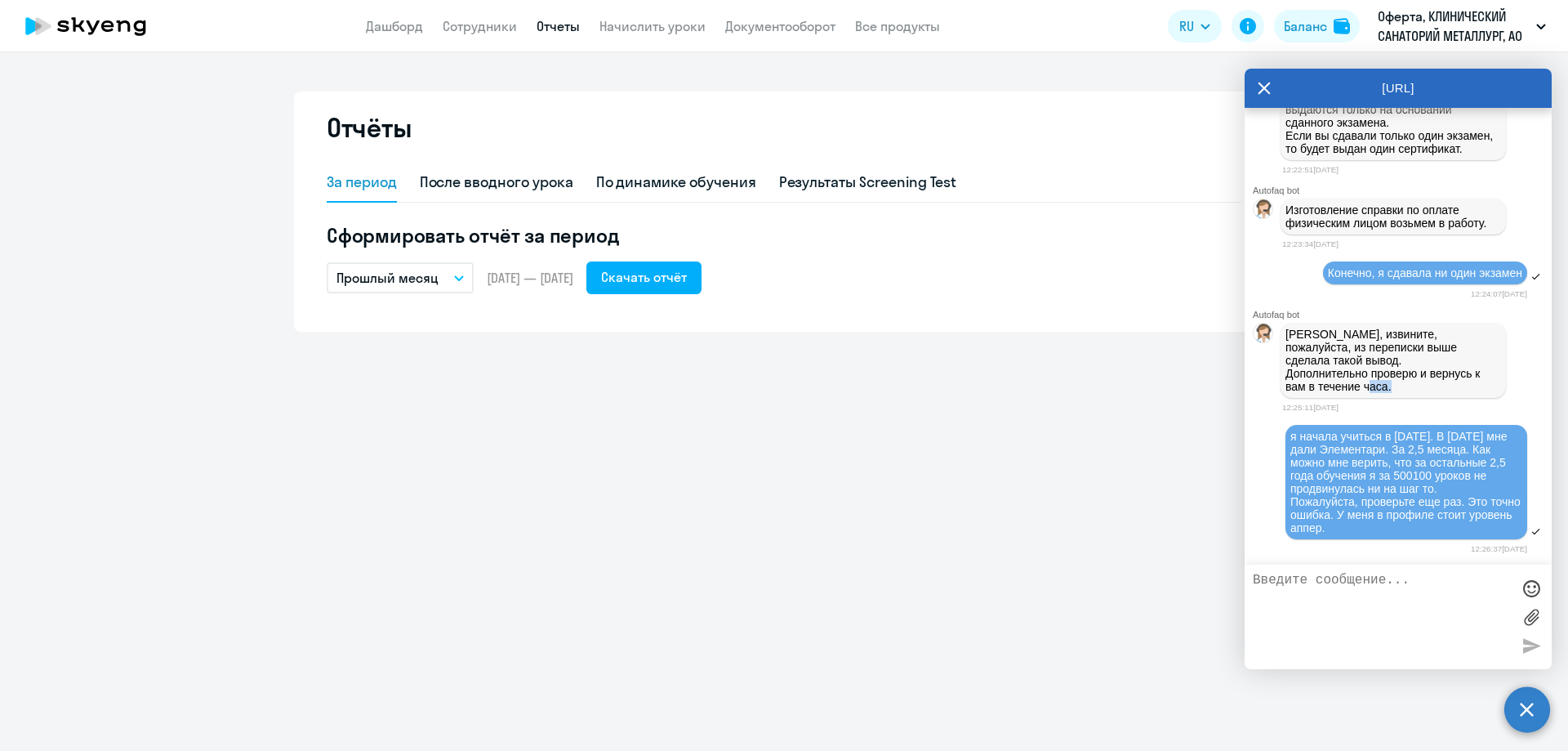
click at [1371, 368] on p "[PERSON_NAME], извините, пожалуйста, из переписки выше сделала такой вывод. Доп…" at bounding box center [1392, 361] width 215 height 66
click at [1370, 365] on p "[PERSON_NAME], извините, пожалуйста, из переписки выше сделала такой вывод. Доп…" at bounding box center [1392, 361] width 215 height 66
drag, startPoint x: 1444, startPoint y: 450, endPoint x: 1437, endPoint y: 482, distance: 32.8
click at [1438, 482] on div "я начала учиться в [DATE]. В [DATE] мне дали Элементари. За 2,5 месяца. Как мож…" at bounding box center [1406, 482] width 232 height 104
click at [928, 338] on div "Отчёты За период После вводного урока По динамике обучения Результаты Screening…" at bounding box center [784, 401] width 1568 height 699
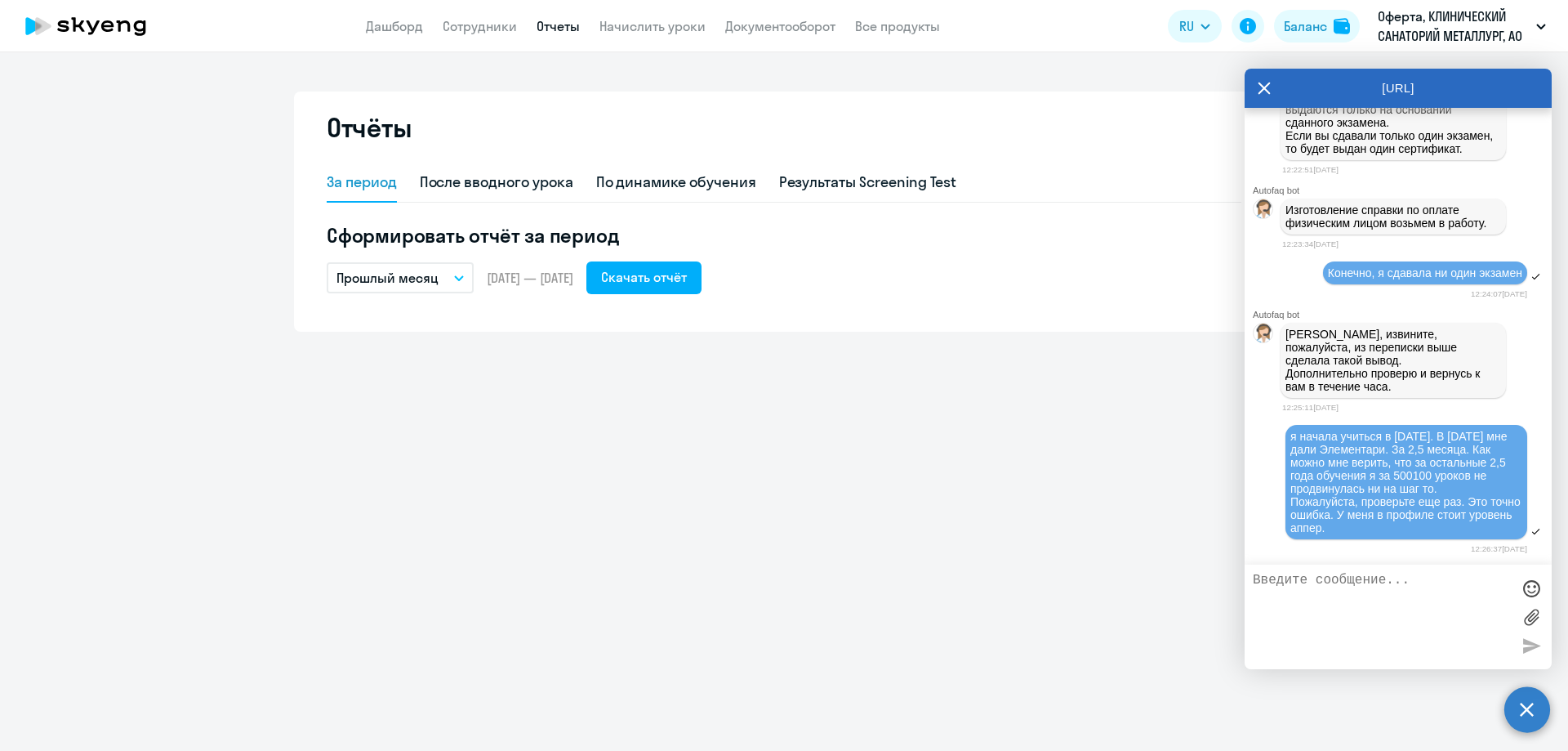
click at [1264, 91] on icon at bounding box center [1264, 88] width 14 height 40
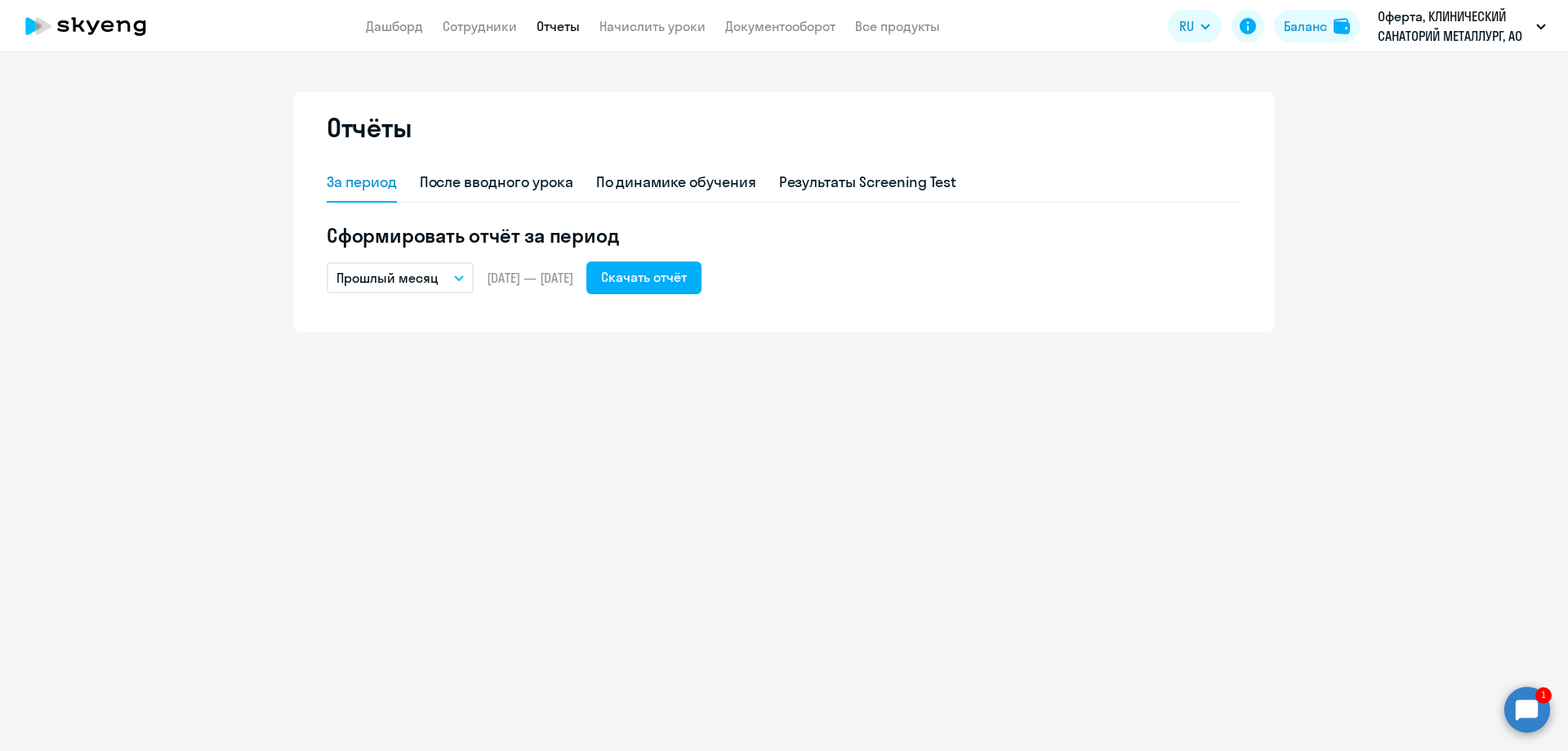
click at [1541, 725] on circle at bounding box center [1526, 708] width 45 height 45
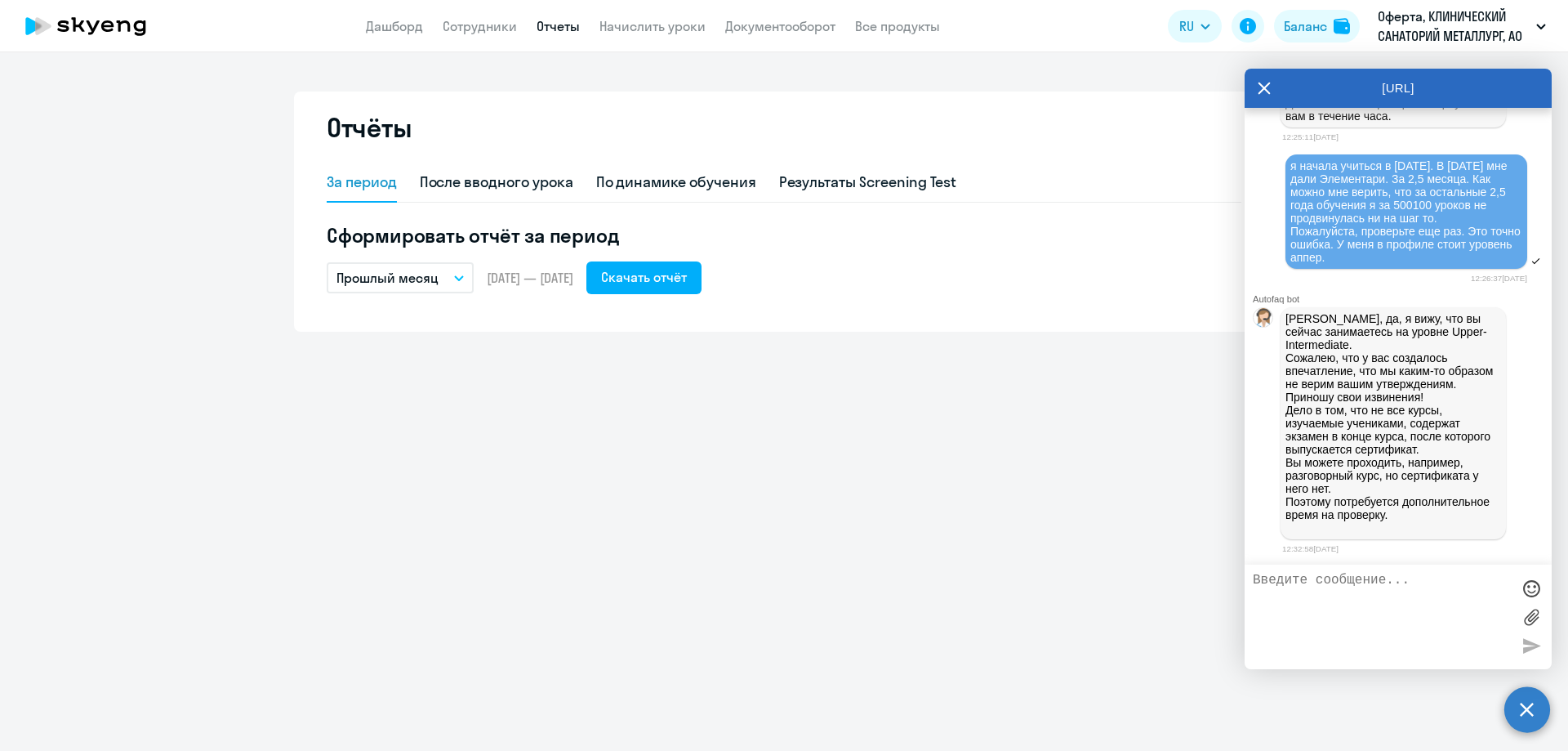
scroll to position [0, 0]
click at [1356, 371] on p "[PERSON_NAME], да, я вижу, что вы сейчас занимаетесь на уровне Upper-Intermedia…" at bounding box center [1392, 423] width 215 height 222
drag, startPoint x: 1297, startPoint y: 512, endPoint x: 1402, endPoint y: 520, distance: 105.3
click at [1402, 520] on p "[PERSON_NAME], да, я вижу, что вы сейчас занимаетесь на уровне Upper-Intermedia…" at bounding box center [1392, 423] width 215 height 222
click at [1453, 519] on p "[PERSON_NAME], да, я вижу, что вы сейчас занимаетесь на уровне Upper-Intermedia…" at bounding box center [1392, 423] width 215 height 222
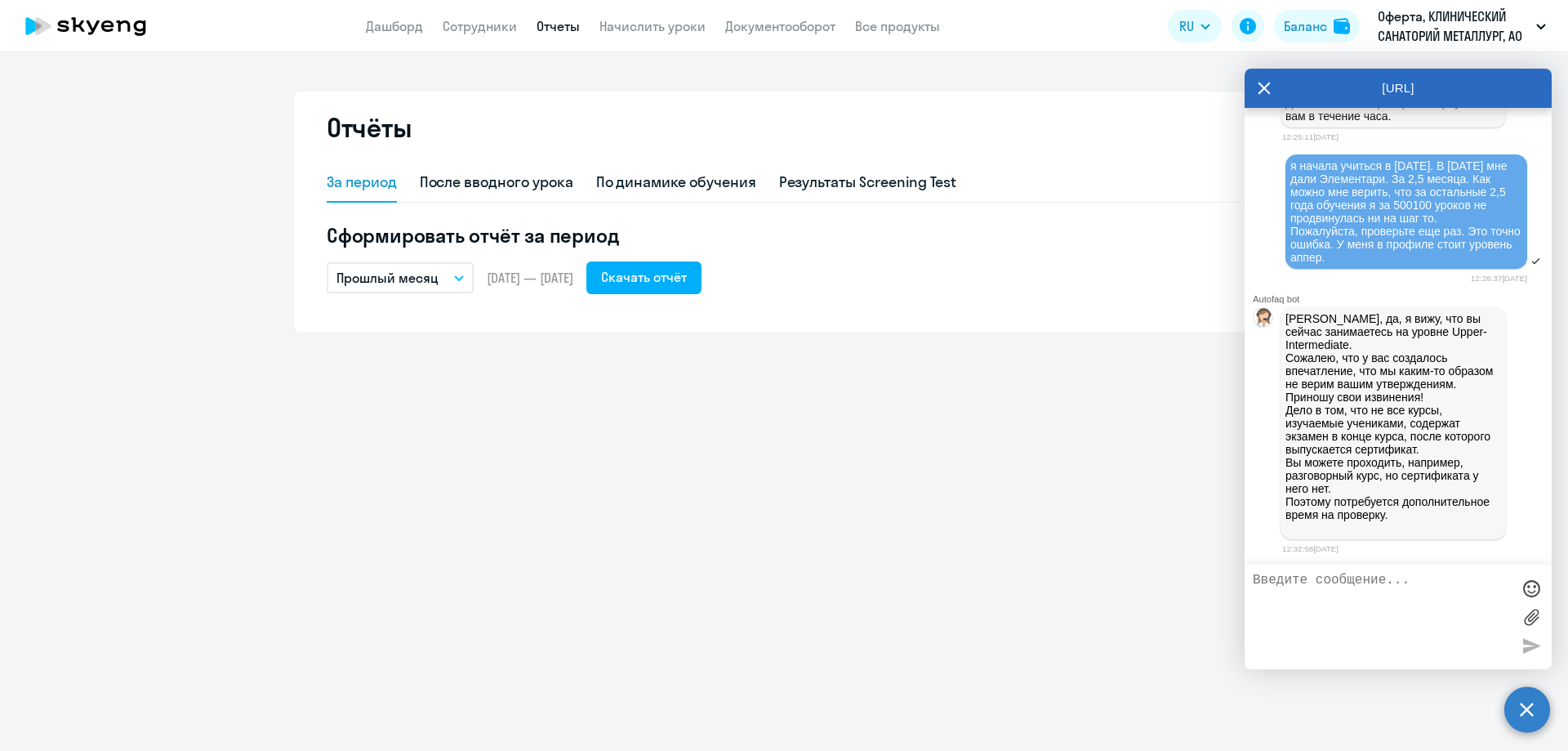
click at [1411, 594] on textarea at bounding box center [1381, 616] width 258 height 88
click at [1441, 451] on p "[PERSON_NAME], да, я вижу, что вы сейчас занимаетесь на уровне Upper-Intermedia…" at bounding box center [1392, 423] width 215 height 222
click at [1319, 482] on p "[PERSON_NAME], да, я вижу, что вы сейчас занимаетесь на уровне Upper-Intermedia…" at bounding box center [1392, 423] width 215 height 222
click at [1316, 492] on p "[PERSON_NAME], да, я вижу, что вы сейчас занимаетесь на уровне Upper-Intermedia…" at bounding box center [1392, 423] width 215 height 222
drag, startPoint x: 1287, startPoint y: 472, endPoint x: 1445, endPoint y: 514, distance: 163.5
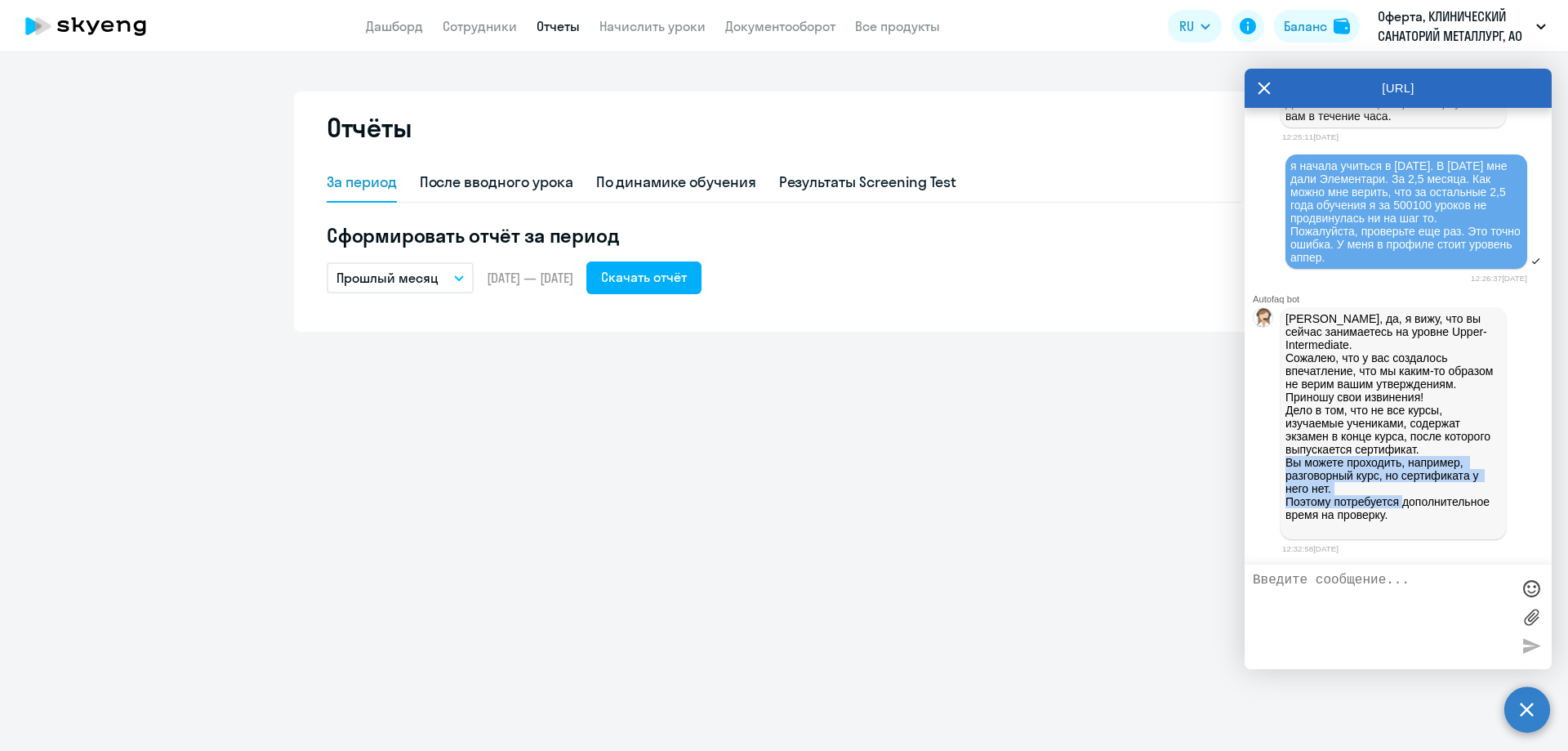
click at [1415, 512] on p "[PERSON_NAME], да, я вижу, что вы сейчас занимаетесь на уровне Upper-Intermedia…" at bounding box center [1392, 423] width 215 height 222
click at [1459, 514] on p "[PERSON_NAME], да, я вижу, что вы сейчас занимаетесь на уровне Upper-Intermedia…" at bounding box center [1392, 423] width 215 height 222
click at [1373, 576] on textarea at bounding box center [1381, 616] width 258 height 88
click at [1373, 452] on p "[PERSON_NAME], да, я вижу, что вы сейчас занимаетесь на уровне Upper-Intermedia…" at bounding box center [1392, 423] width 215 height 222
click at [1337, 503] on p "[PERSON_NAME], да, я вижу, что вы сейчас занимаетесь на уровне Upper-Intermedia…" at bounding box center [1392, 423] width 215 height 222
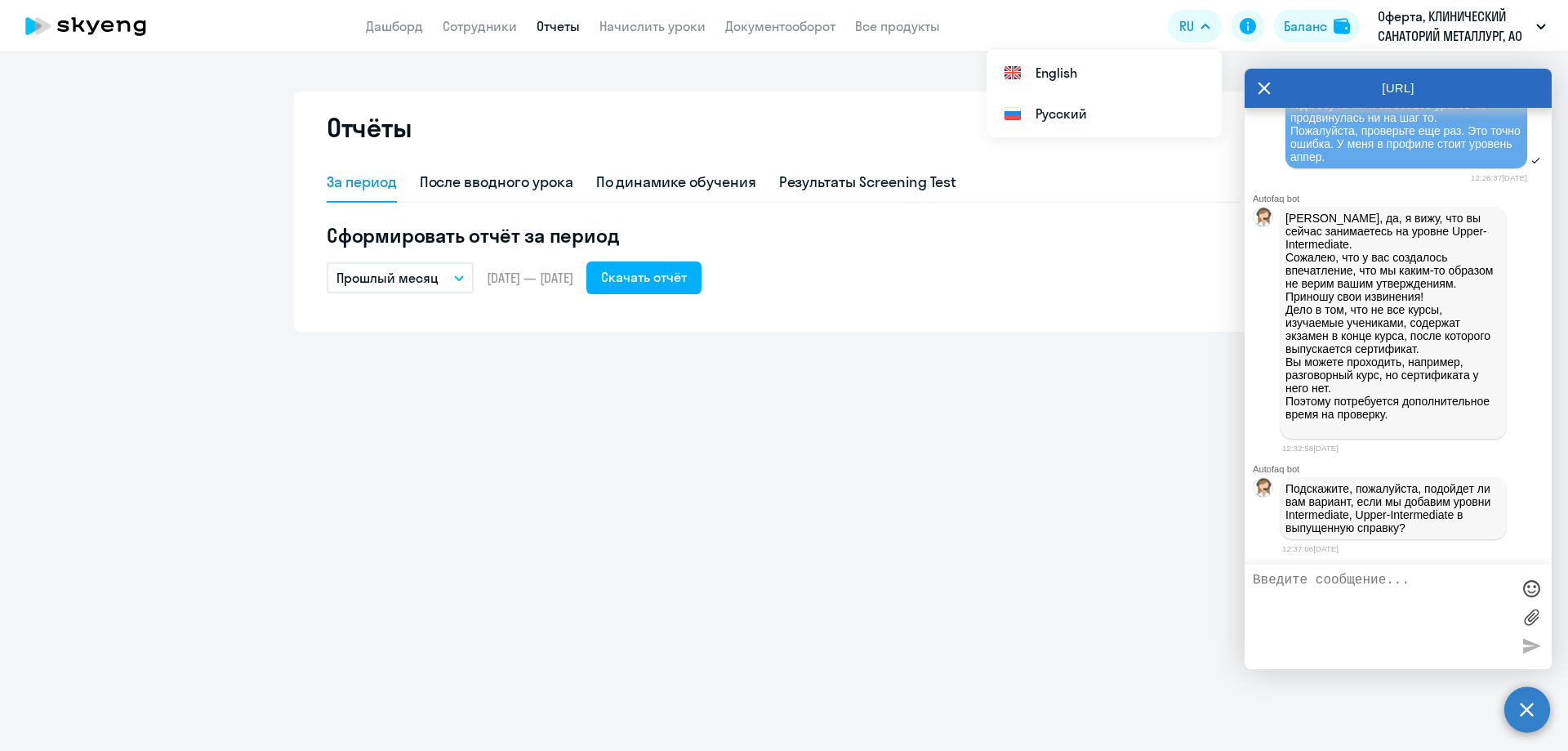
scroll to position [6179, 0]
click at [1446, 524] on p "Подскажите, пожалуйста, подойдет ли вам вариант, если мы добавим уровни Interme…" at bounding box center [1392, 508] width 215 height 52
click at [1394, 586] on textarea at bounding box center [1381, 616] width 258 height 88
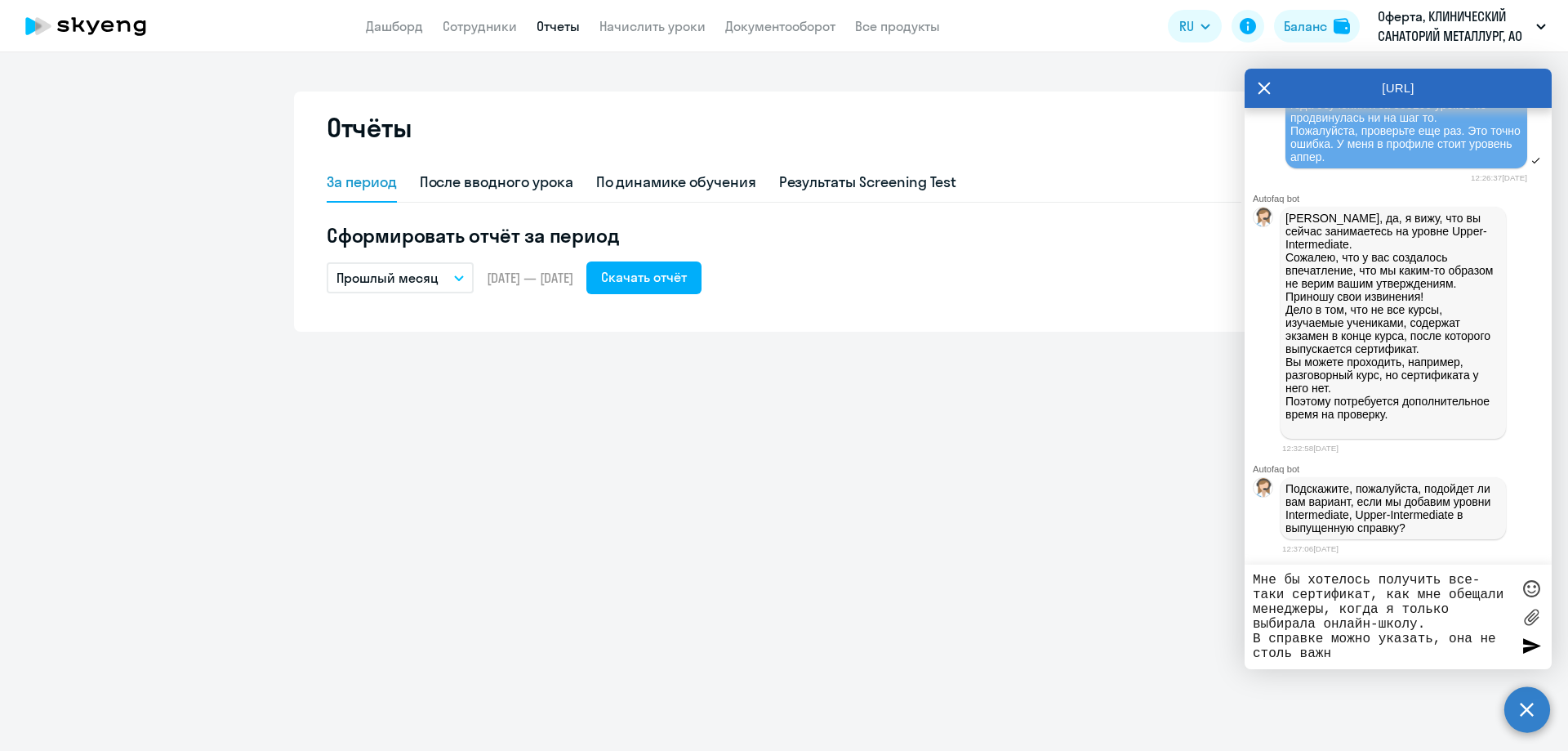
type textarea "Мне бы хотелось получить все-таки сертификат, как мне обещали менеджеры, когда …"
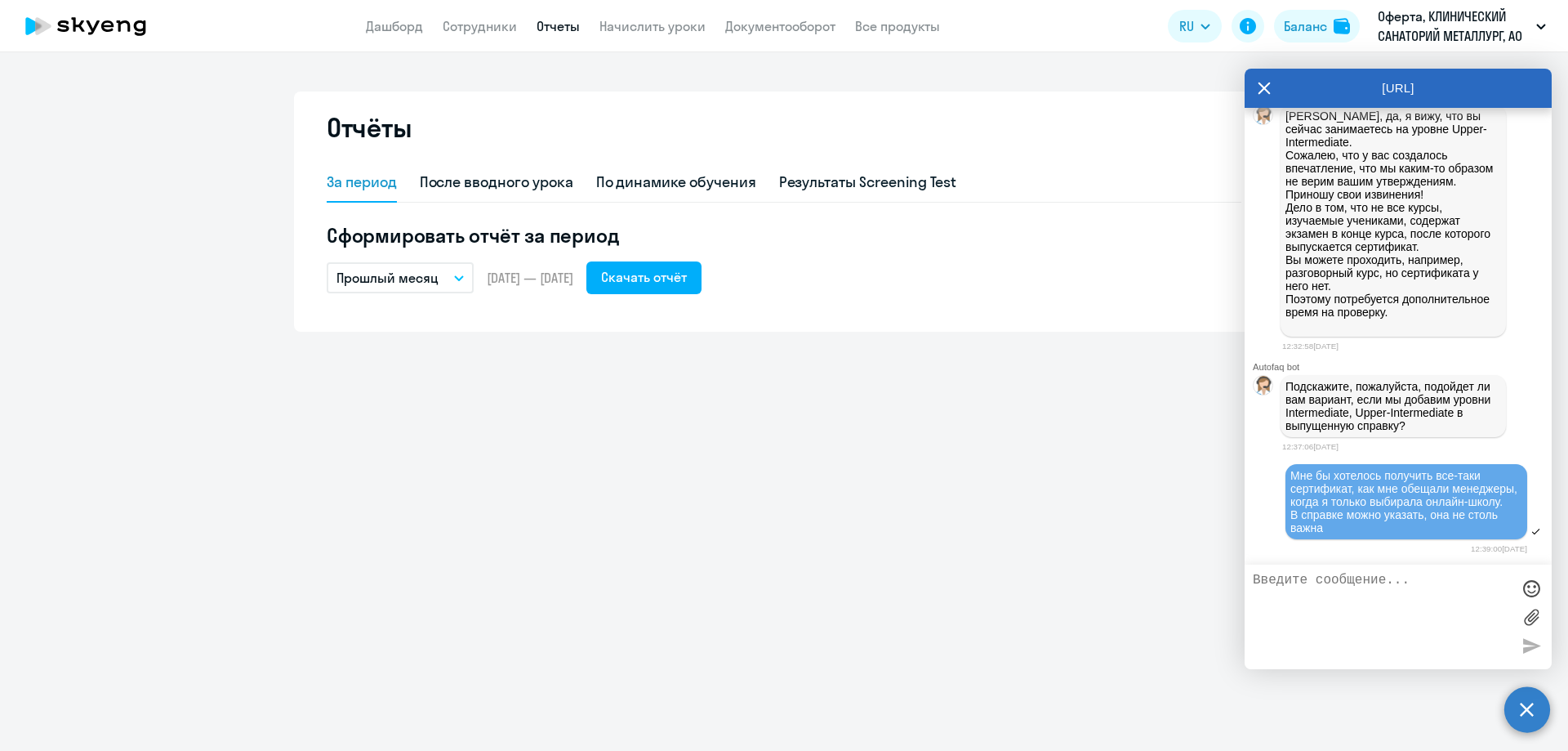
scroll to position [6294, 0]
click at [1310, 469] on span "Мне бы хотелось получить все-таки сертификат, как мне обещали менеджеры, когда …" at bounding box center [1405, 502] width 230 height 66
click at [1019, 425] on div "Отчёты За период После вводного урока По динамике обучения Результаты Screening…" at bounding box center [784, 401] width 1568 height 699
click at [1129, 553] on div "Отчёты За период После вводного урока По динамике обучения Результаты Screening…" at bounding box center [784, 401] width 1568 height 699
click at [1372, 424] on div "Подскажите, пожалуйста, подойдет ли вам вариант, если мы добавим уровни Interme…" at bounding box center [1398, 406] width 307 height 69
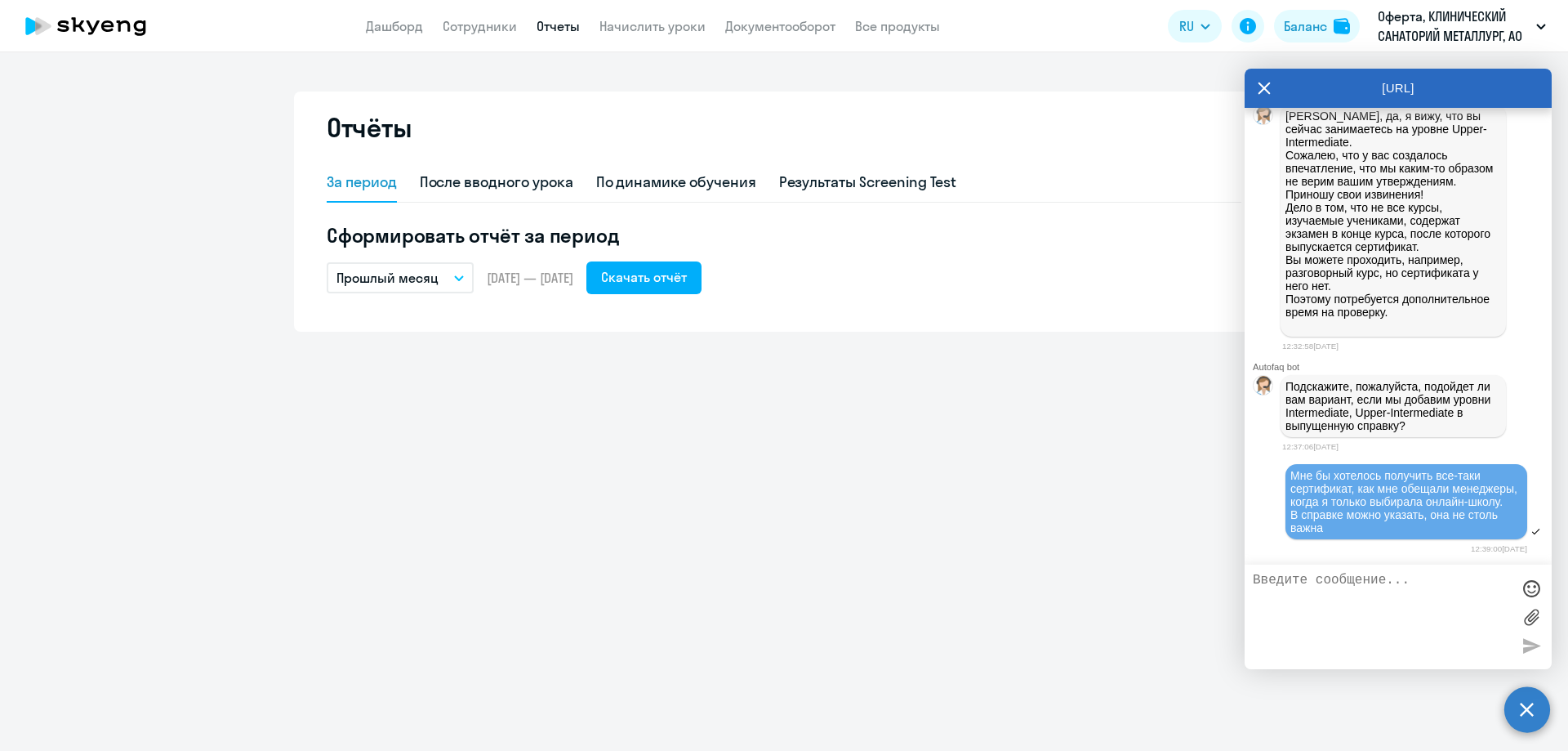
click at [1369, 524] on div "Мне бы хотелось получить все-таки сертификат, как мне обещали менеджеры, когда …" at bounding box center [1406, 502] width 232 height 66
click at [1322, 592] on textarea at bounding box center [1381, 616] width 258 height 88
drag, startPoint x: 1414, startPoint y: 467, endPoint x: 1412, endPoint y: 477, distance: 10.2
click at [1412, 477] on span "Мне бы хотелось получить все-таки сертификат, как мне обещали менеджеры, когда …" at bounding box center [1405, 502] width 230 height 66
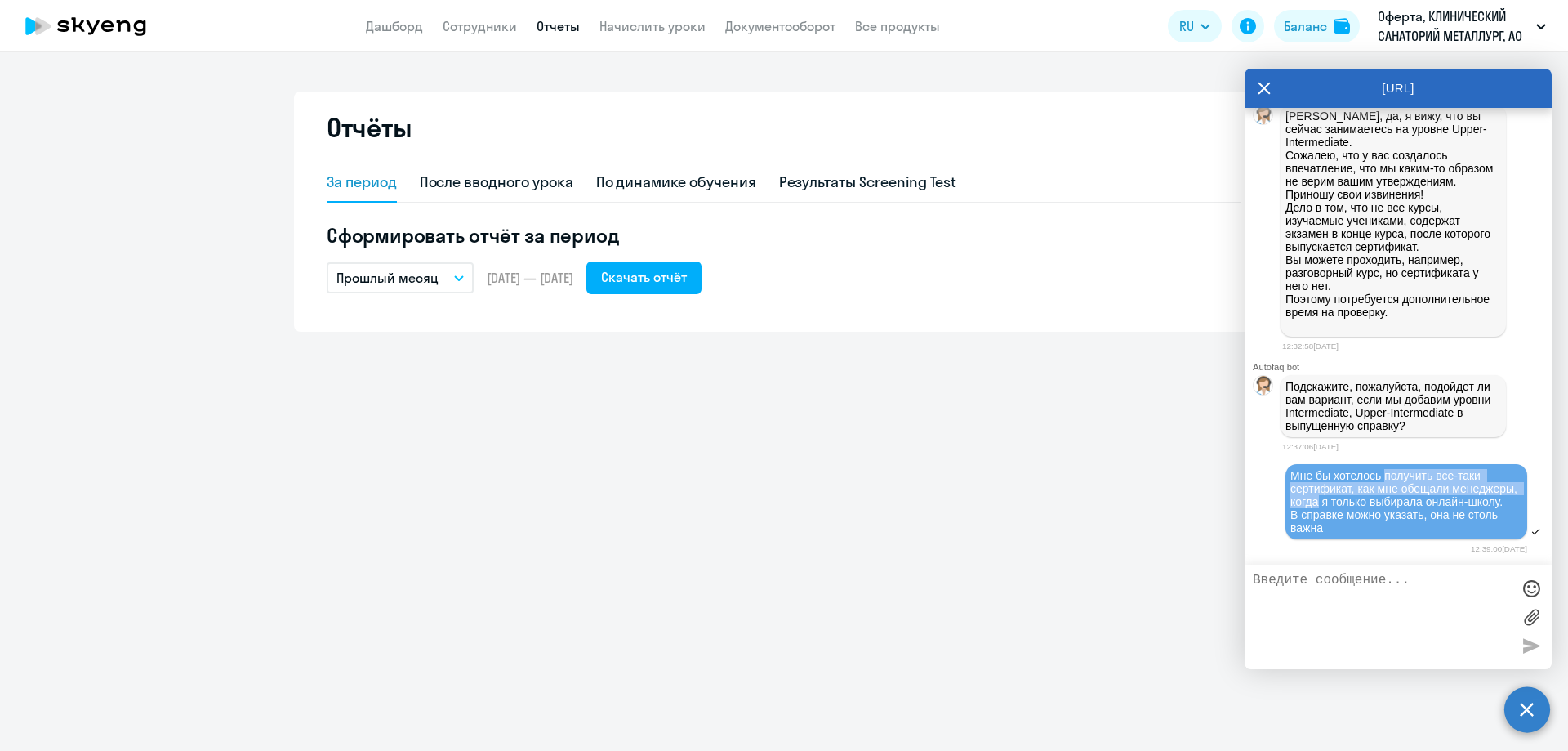
drag, startPoint x: 1385, startPoint y: 472, endPoint x: 1387, endPoint y: 482, distance: 10.2
click at [1387, 482] on span "Мне бы хотелось получить все-таки сертификат, как мне обещали менеджеры, когда …" at bounding box center [1405, 502] width 230 height 66
click at [1387, 485] on span "Мне бы хотелось получить все-таки сертификат, как мне обещали менеджеры, когда …" at bounding box center [1405, 502] width 230 height 66
drag, startPoint x: 1346, startPoint y: 514, endPoint x: 1371, endPoint y: 516, distance: 25.1
click at [1371, 516] on span "Мне бы хотелось получить все-таки сертификат, как мне обещали менеджеры, когда …" at bounding box center [1405, 502] width 230 height 66
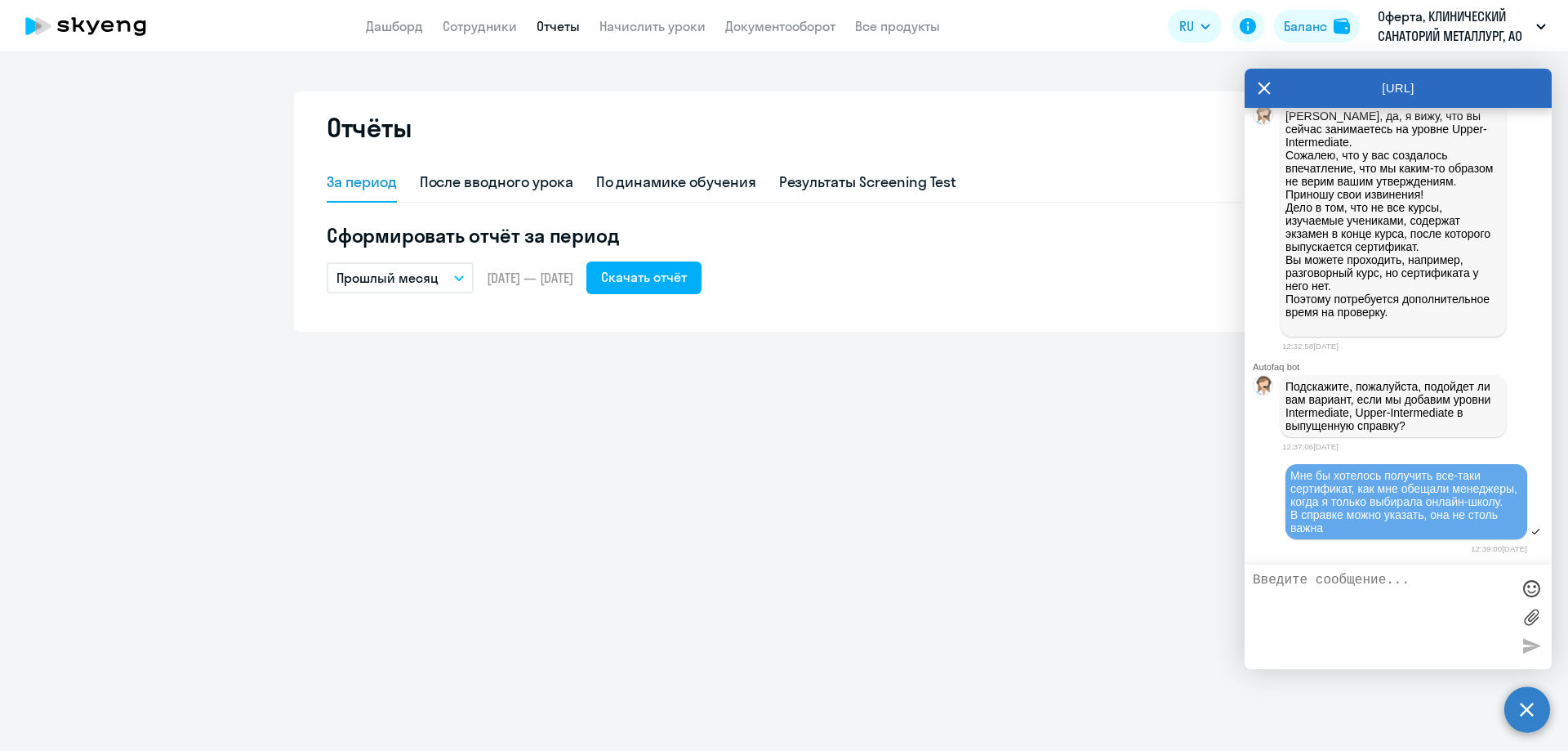
click at [1371, 525] on div "Мне бы хотелось получить все-таки сертификат, как мне обещали менеджеры, когда …" at bounding box center [1406, 502] width 232 height 66
click at [1357, 528] on div "Мне бы хотелось получить все-таки сертификат, как мне обещали менеджеры, когда …" at bounding box center [1406, 502] width 232 height 66
click at [1342, 582] on textarea at bounding box center [1381, 616] width 258 height 88
click at [1390, 593] on textarea "Мне важно, чтобы в справке было видно в том числе количество уроков" at bounding box center [1381, 616] width 258 height 88
click at [1339, 611] on textarea "Мне важно, чтобы в справке было видно в том числе общее количество уроков" at bounding box center [1381, 616] width 258 height 88
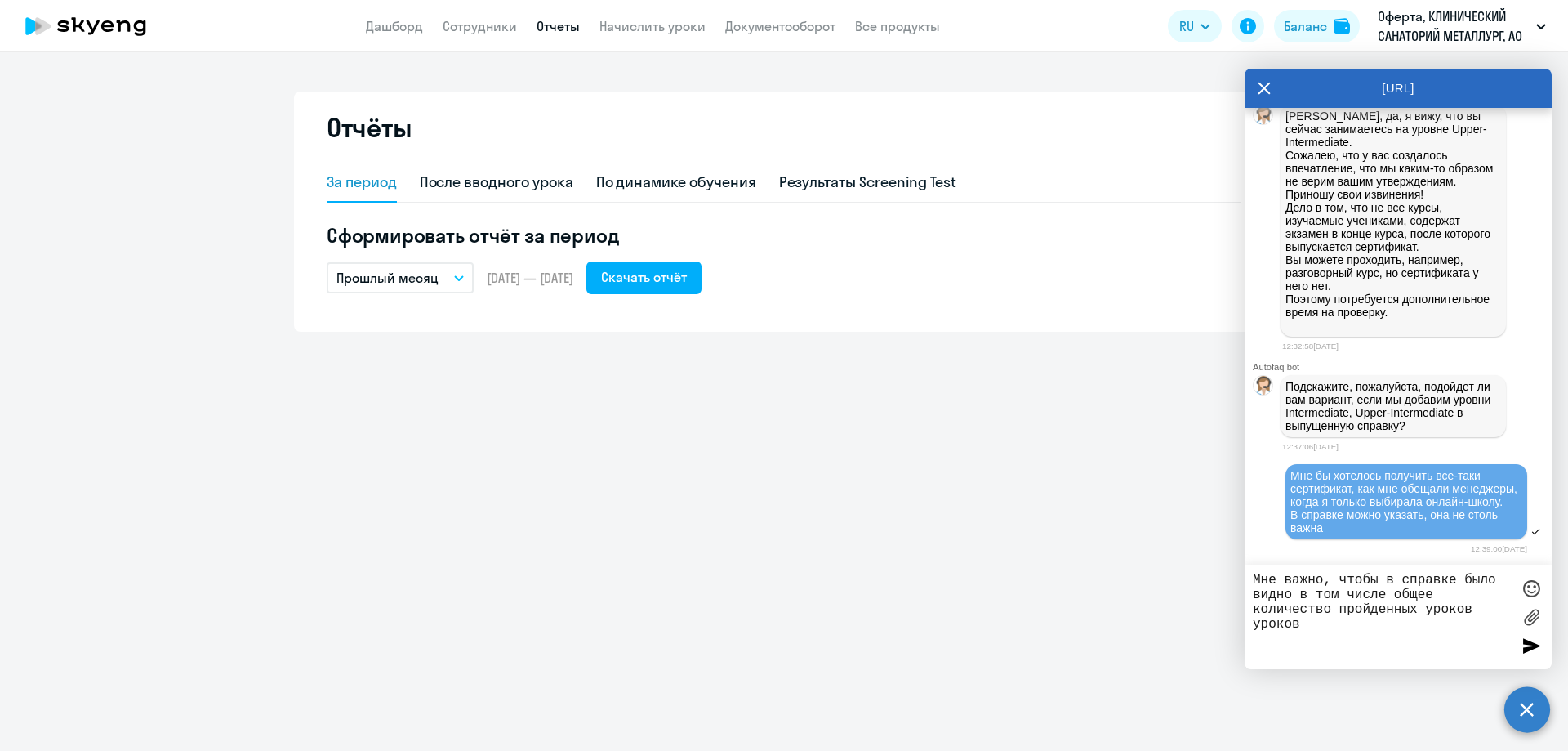
click at [1284, 626] on textarea "Мне важно, чтобы в справке было видно в том числе общее количество пройденных у…" at bounding box center [1381, 616] width 258 height 88
type textarea "Мне важно, чтобы в справке было видно в том числе общее количество пройденных у…"
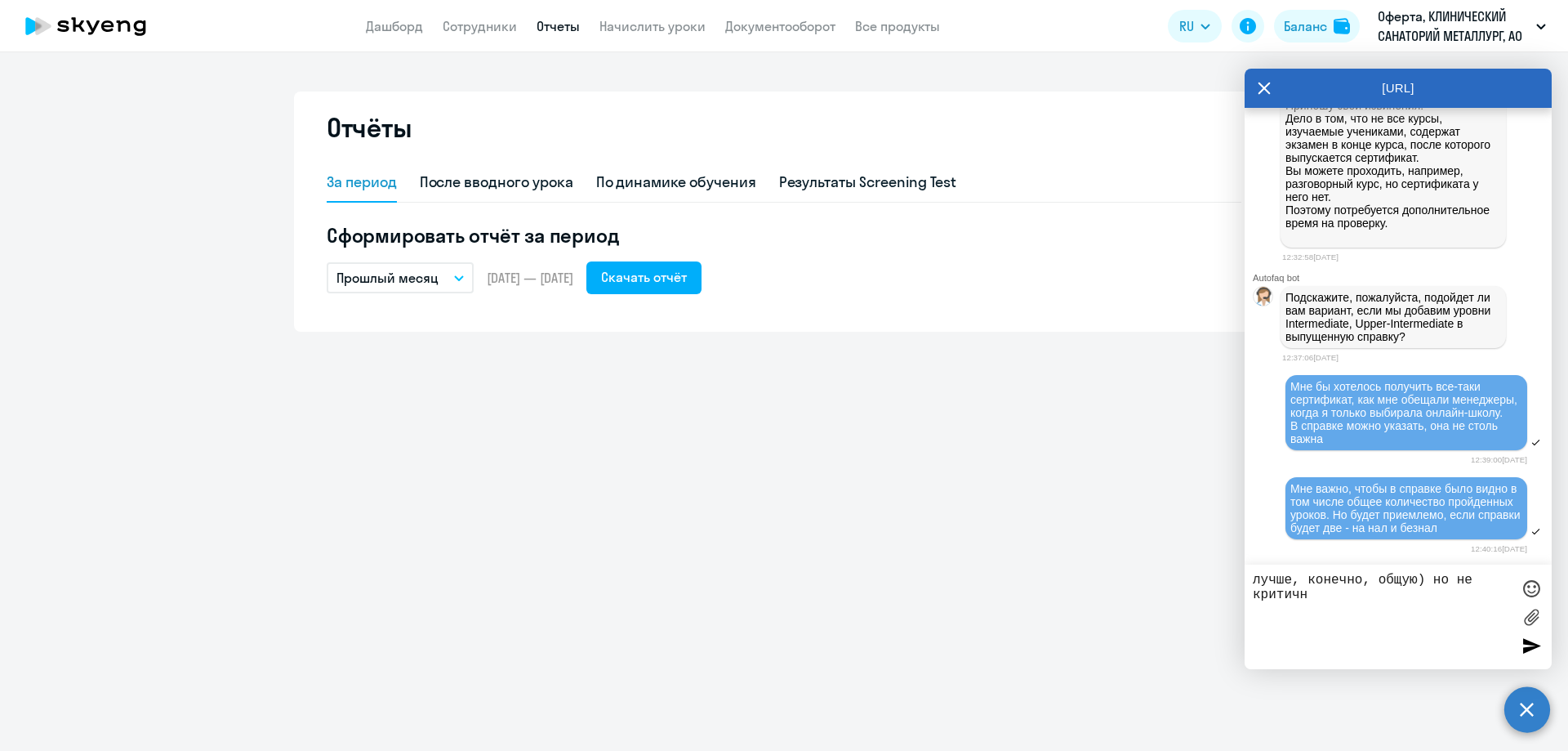
type textarea "лучше, конечно, общую) но не критично"
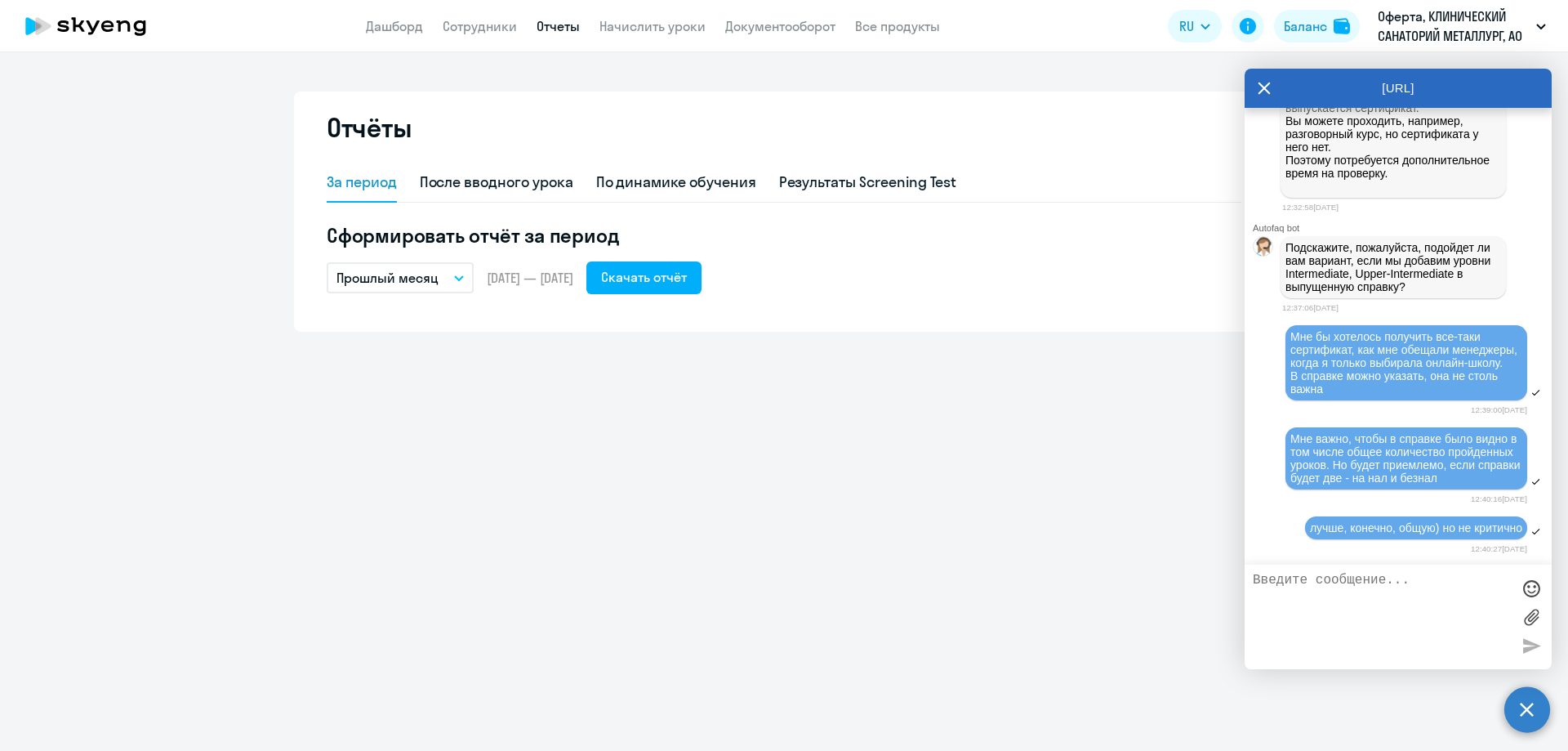
drag, startPoint x: 851, startPoint y: 526, endPoint x: 831, endPoint y: 508, distance: 26.9
click at [850, 529] on div "Отчёты За период После вводного урока По динамике обучения Результаты Screening…" at bounding box center [784, 401] width 1568 height 699
click at [888, 172] on div "Результаты Screening Test" at bounding box center [868, 182] width 178 height 21
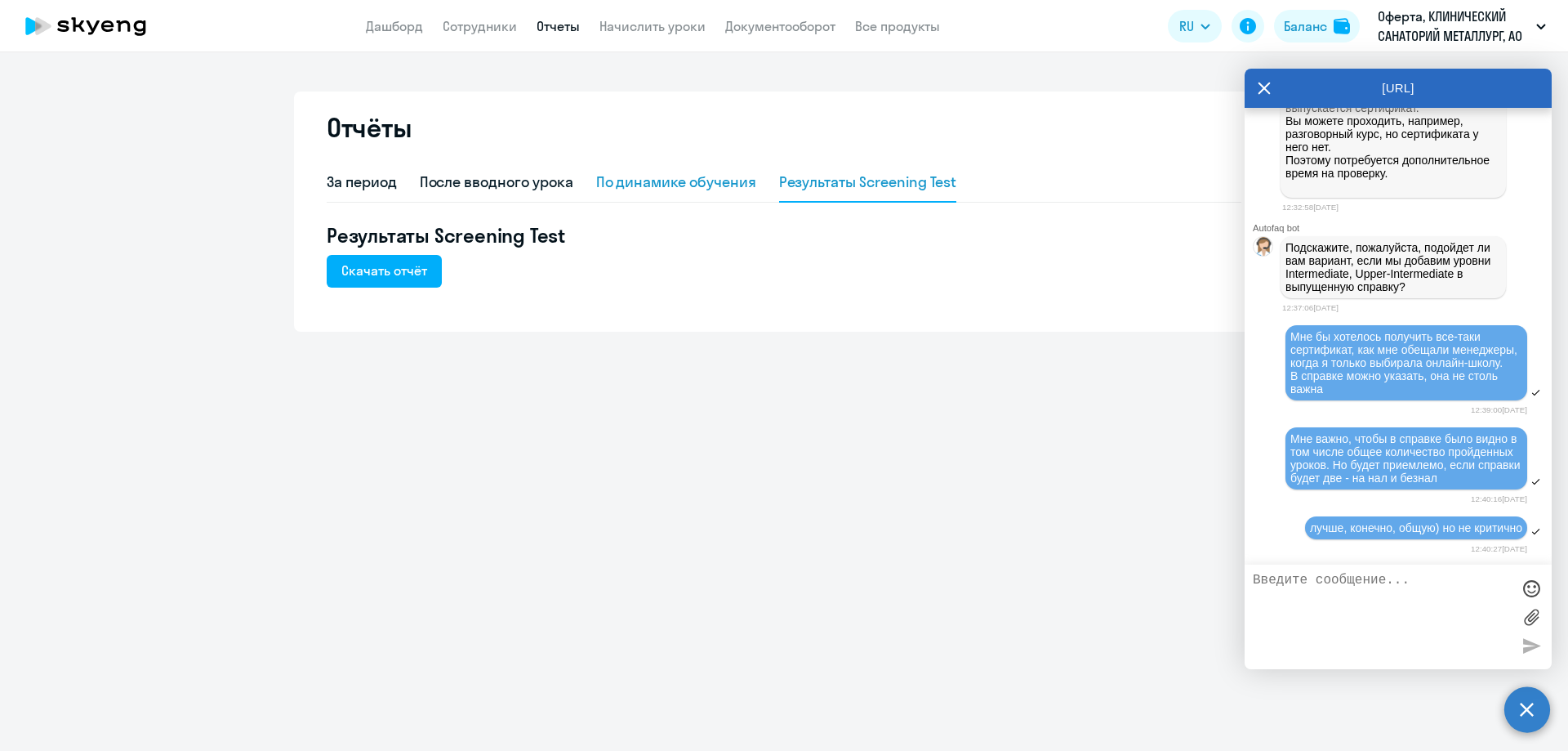
click at [649, 176] on div "По динамике обучения" at bounding box center [676, 182] width 160 height 21
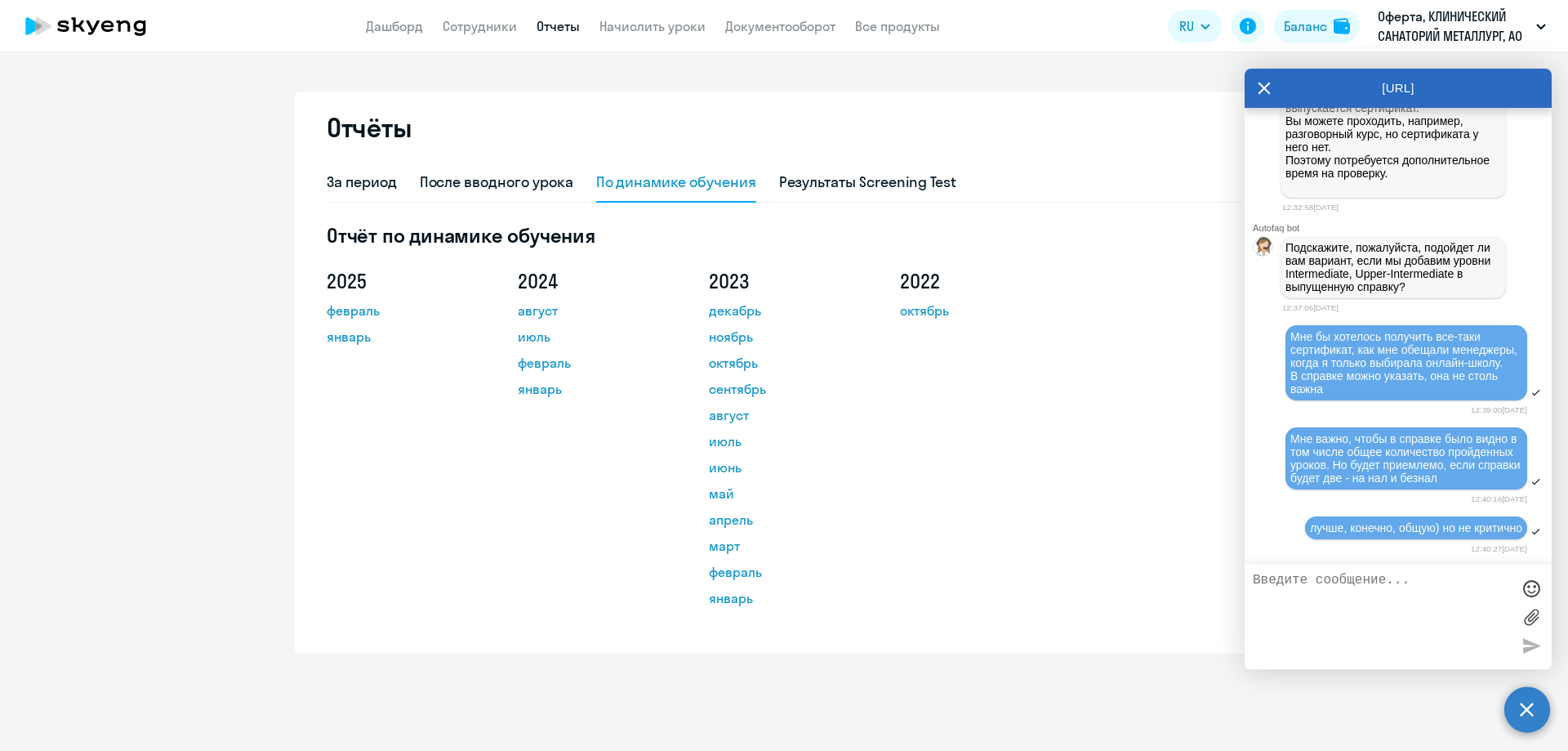
click at [788, 40] on app-header "Дашборд Сотрудники Отчеты Начислить уроки Документооборот Все продукты Дашборд …" at bounding box center [784, 26] width 1568 height 52
click at [737, 22] on link "Документооборот" at bounding box center [780, 26] width 110 height 16
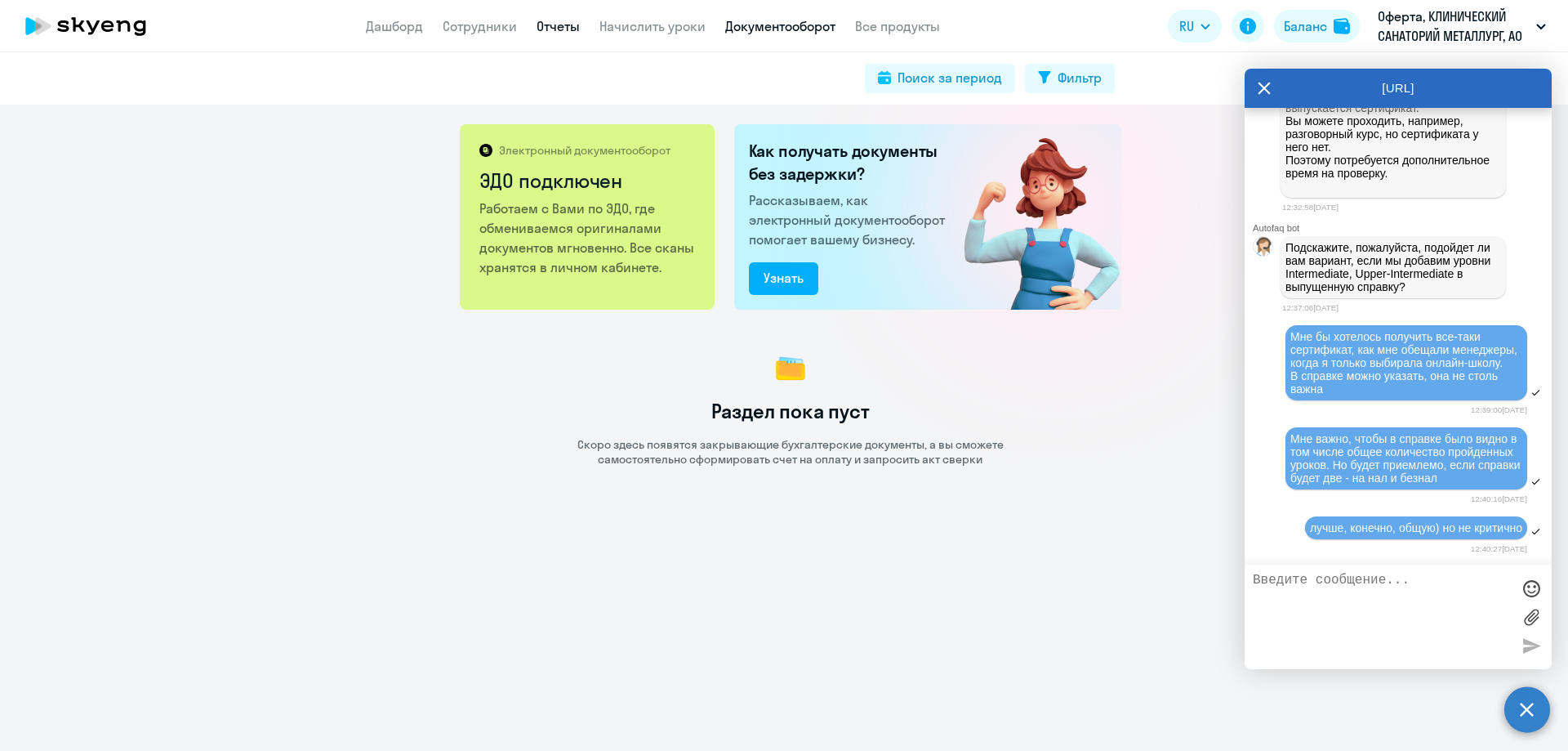
click at [561, 22] on link "Отчеты" at bounding box center [557, 26] width 43 height 16
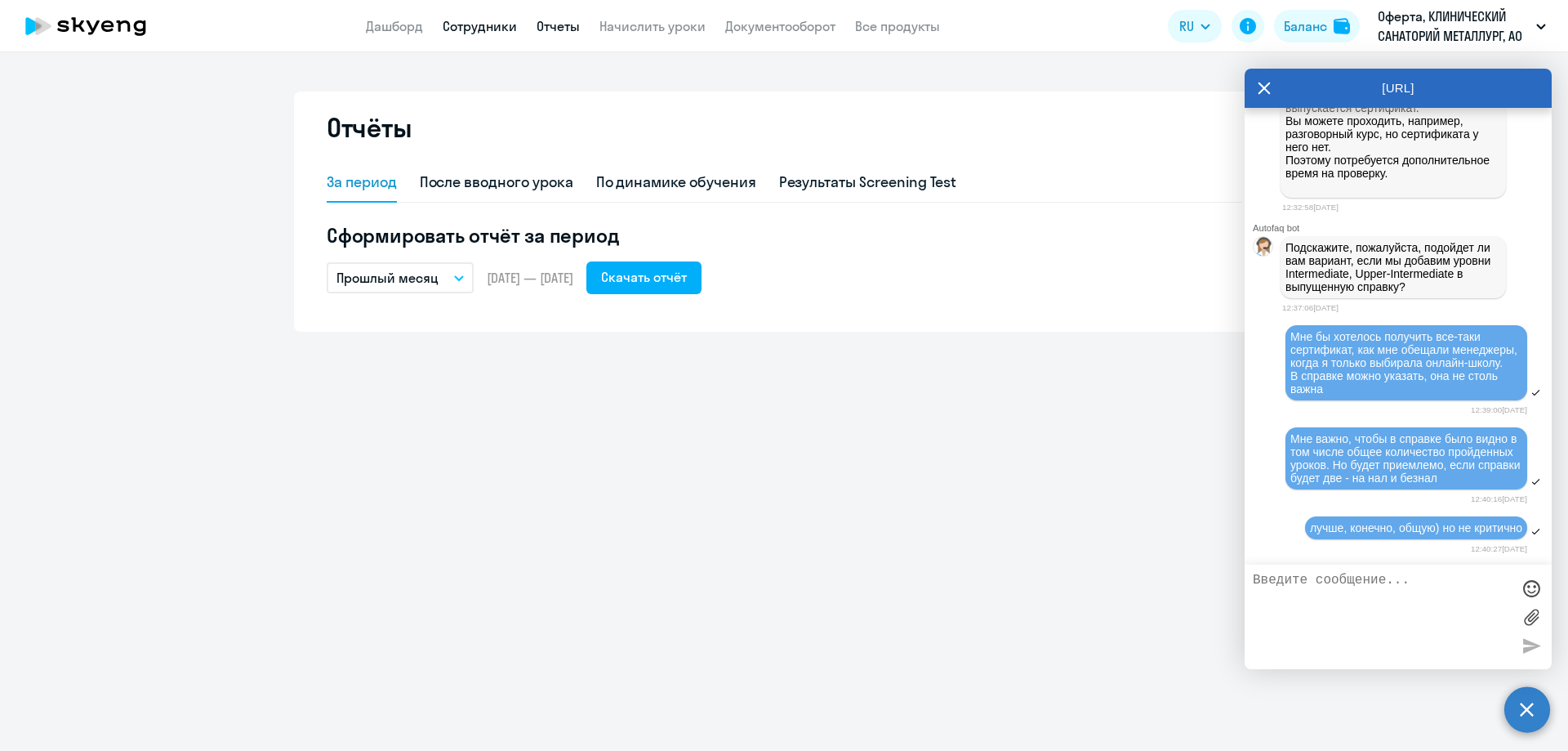
click at [472, 26] on link "Сотрудники" at bounding box center [479, 26] width 74 height 16
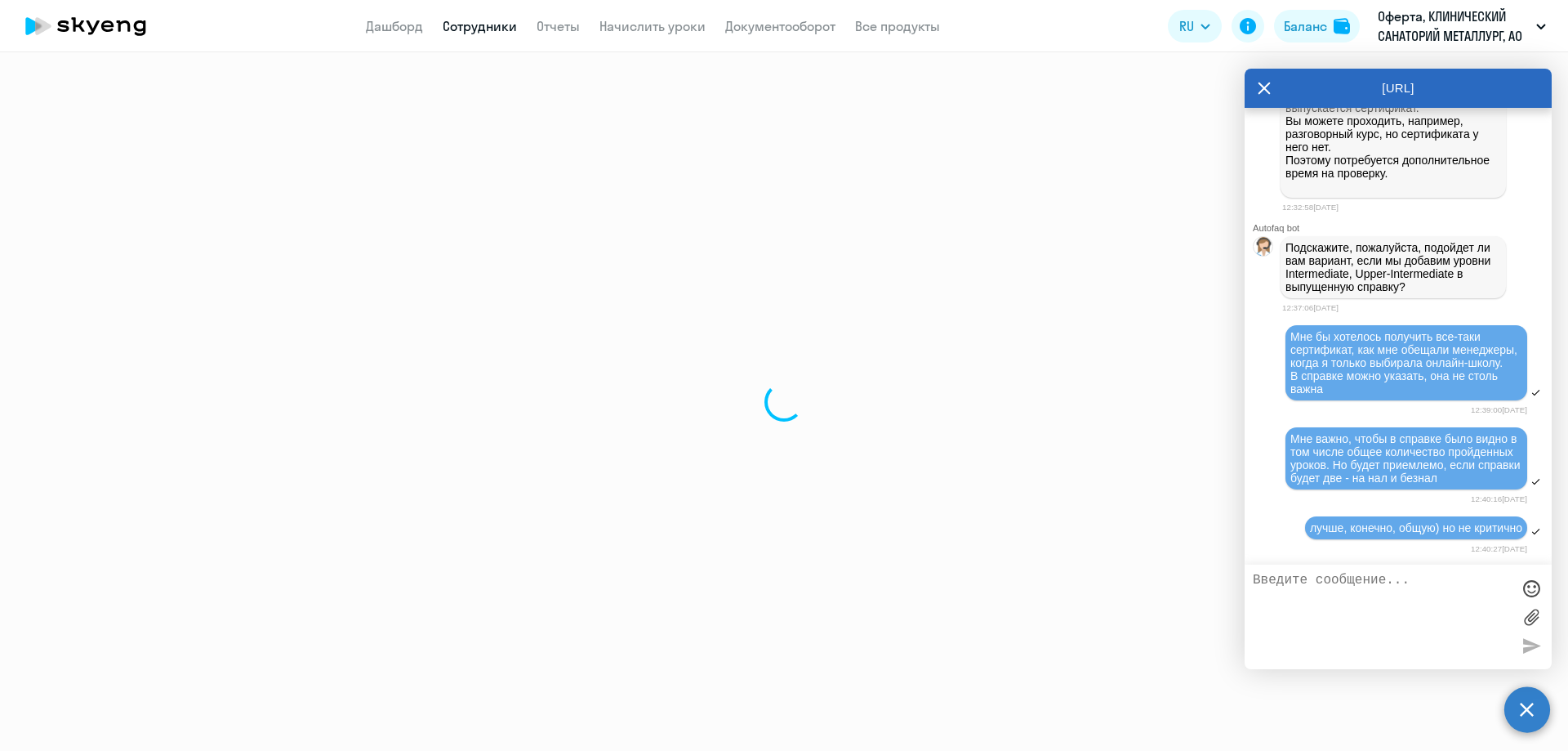
select select "30"
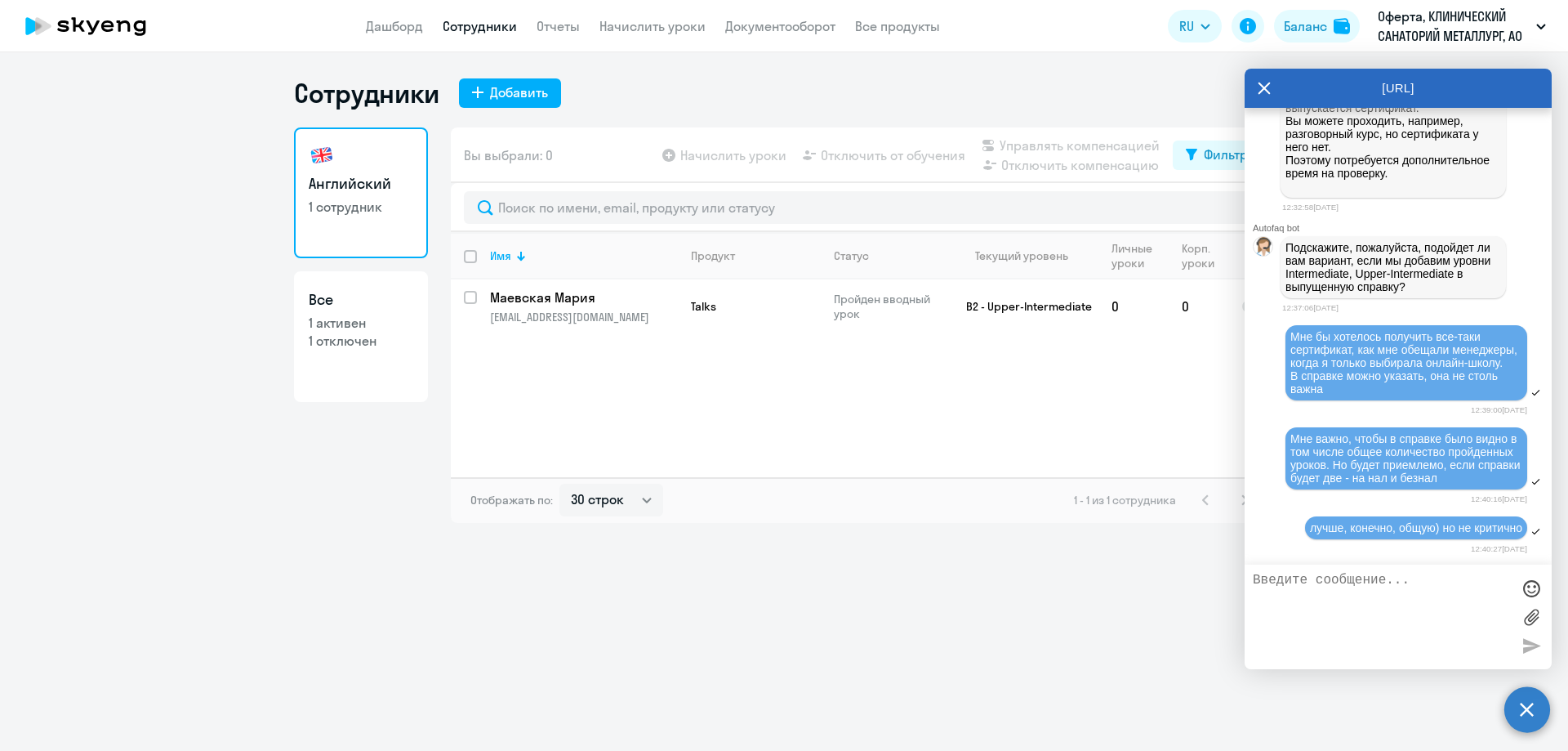
click at [375, 351] on link "Все 1 активен 1 отключен" at bounding box center [360, 336] width 134 height 130
select select "30"
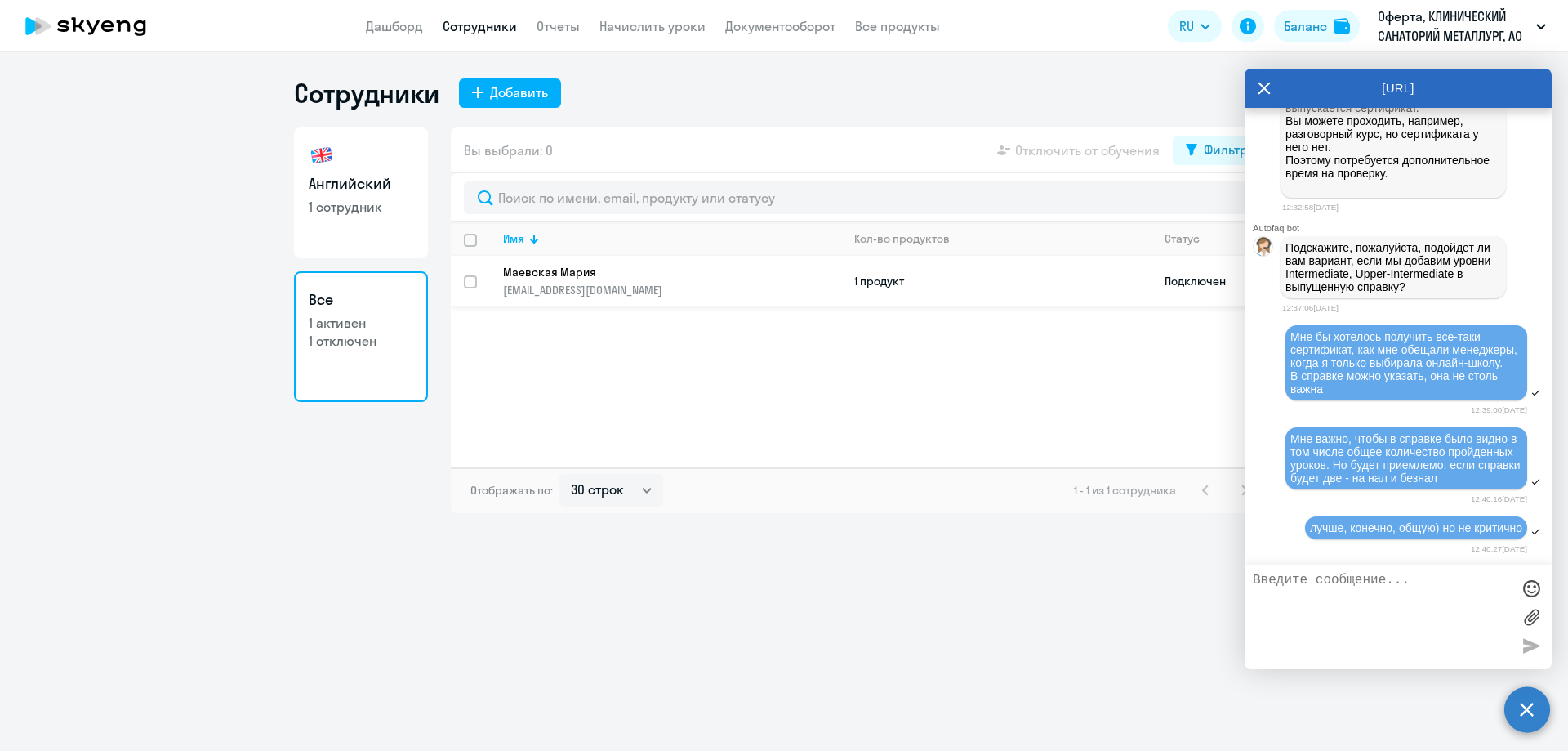
click at [777, 281] on link "[PERSON_NAME] [PERSON_NAME][EMAIL_ADDRESS][DOMAIN_NAME]" at bounding box center [671, 281] width 337 height 33
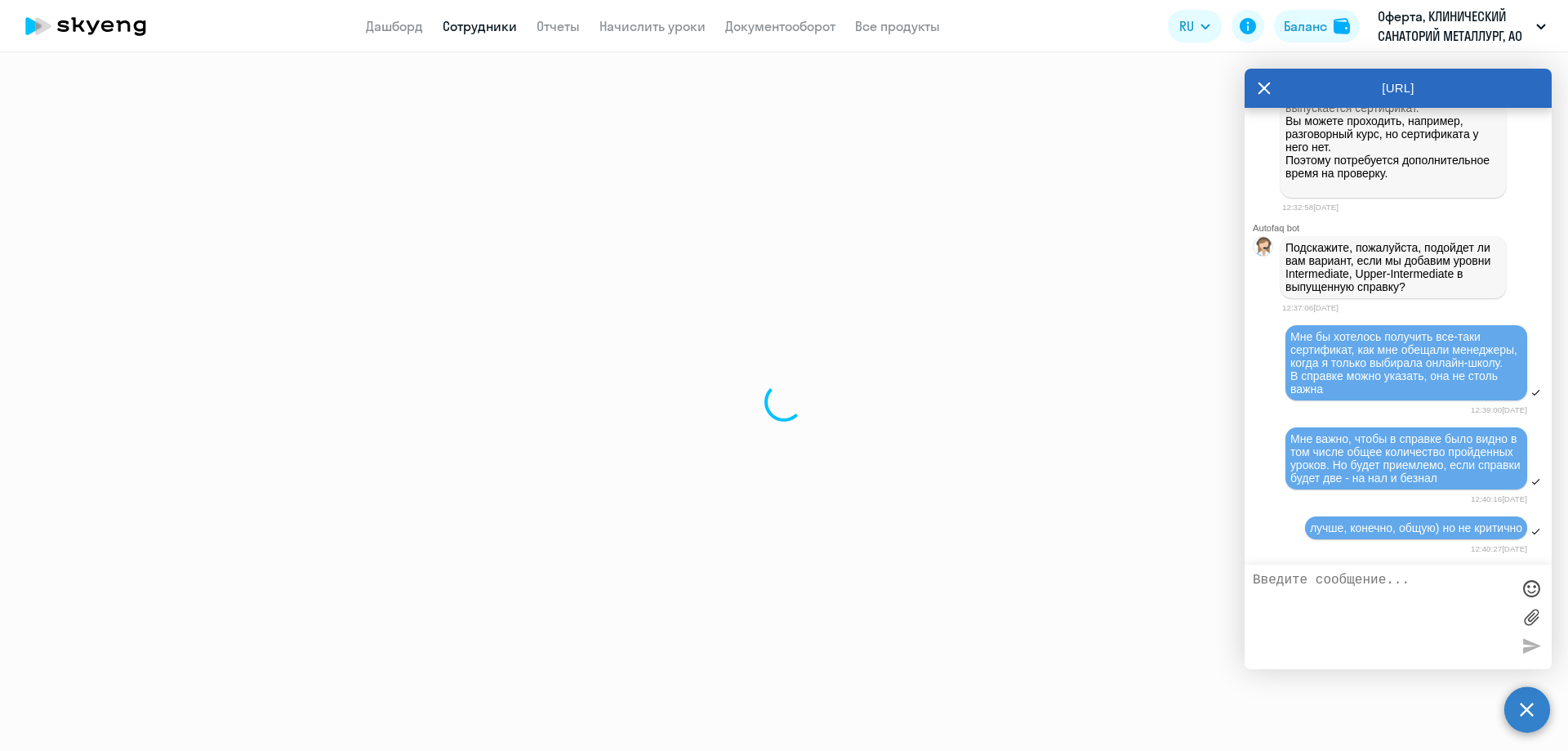
select select "english"
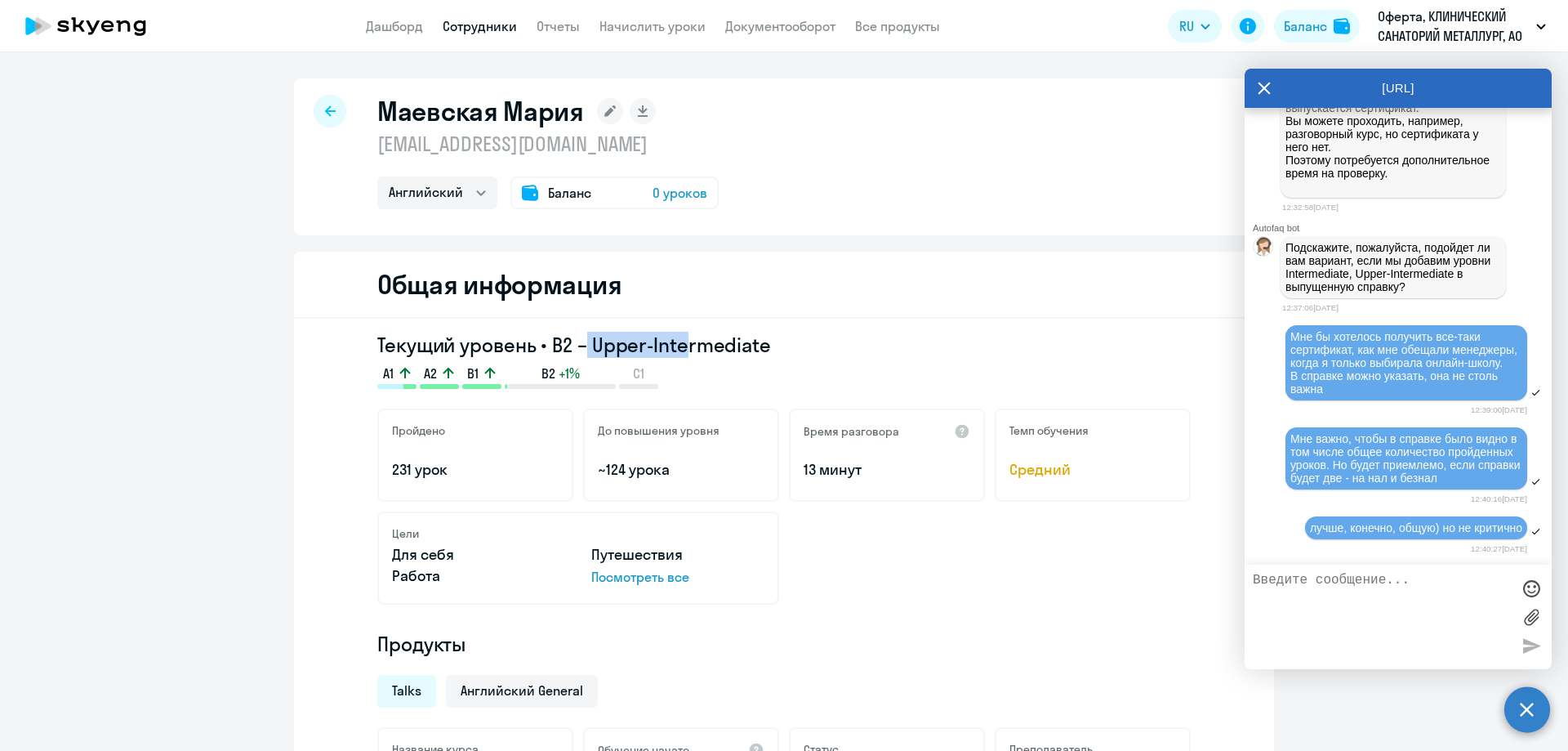
drag, startPoint x: 574, startPoint y: 342, endPoint x: 750, endPoint y: 365, distance: 177.5
click at [750, 365] on div "Текущий уровень • B2 – Upper-Intermediate A1 A2 B1 B2 +1% C1" at bounding box center [784, 360] width 813 height 57
click at [750, 365] on div "A1 A2 B1 B2 +1% C1" at bounding box center [784, 376] width 813 height 24
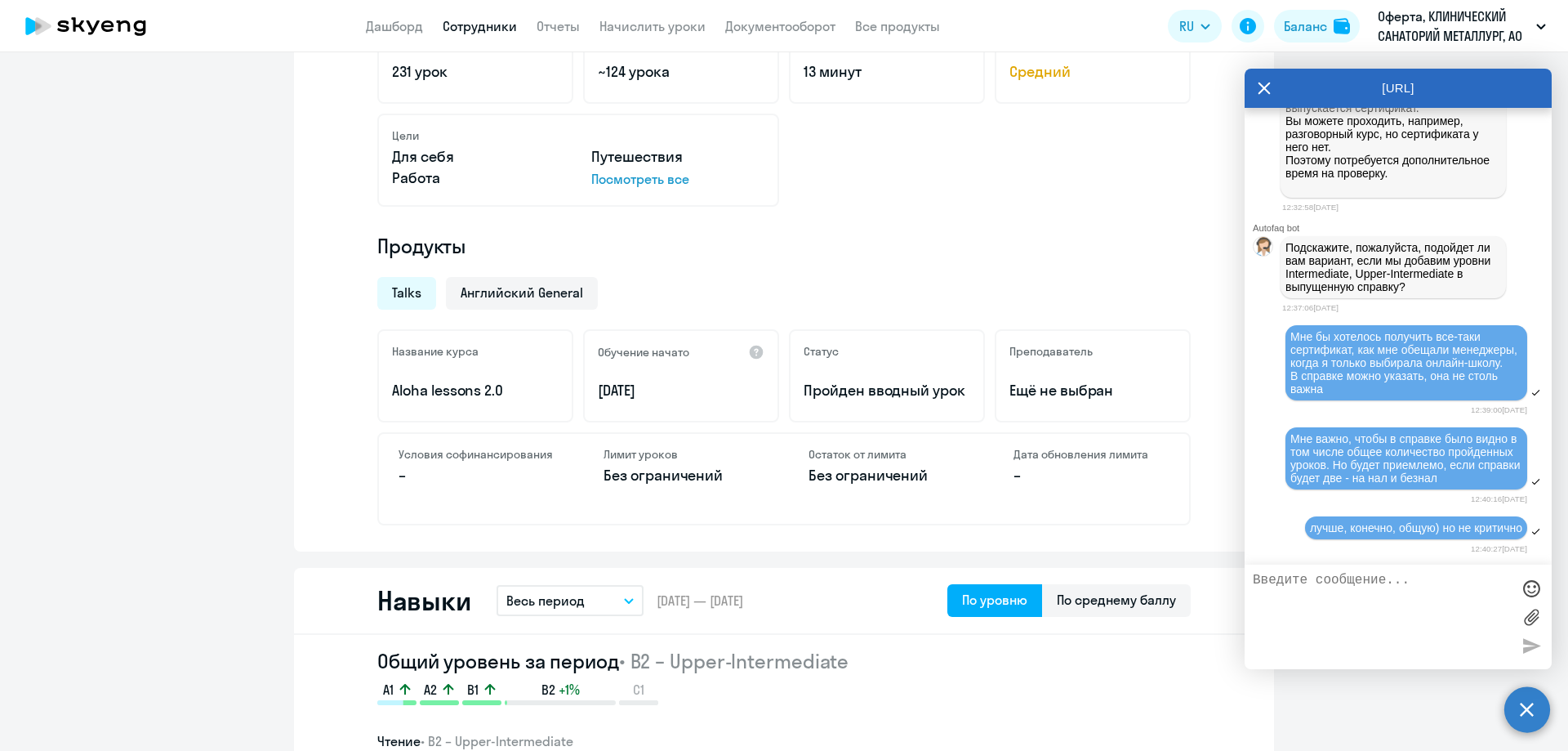
scroll to position [409, 0]
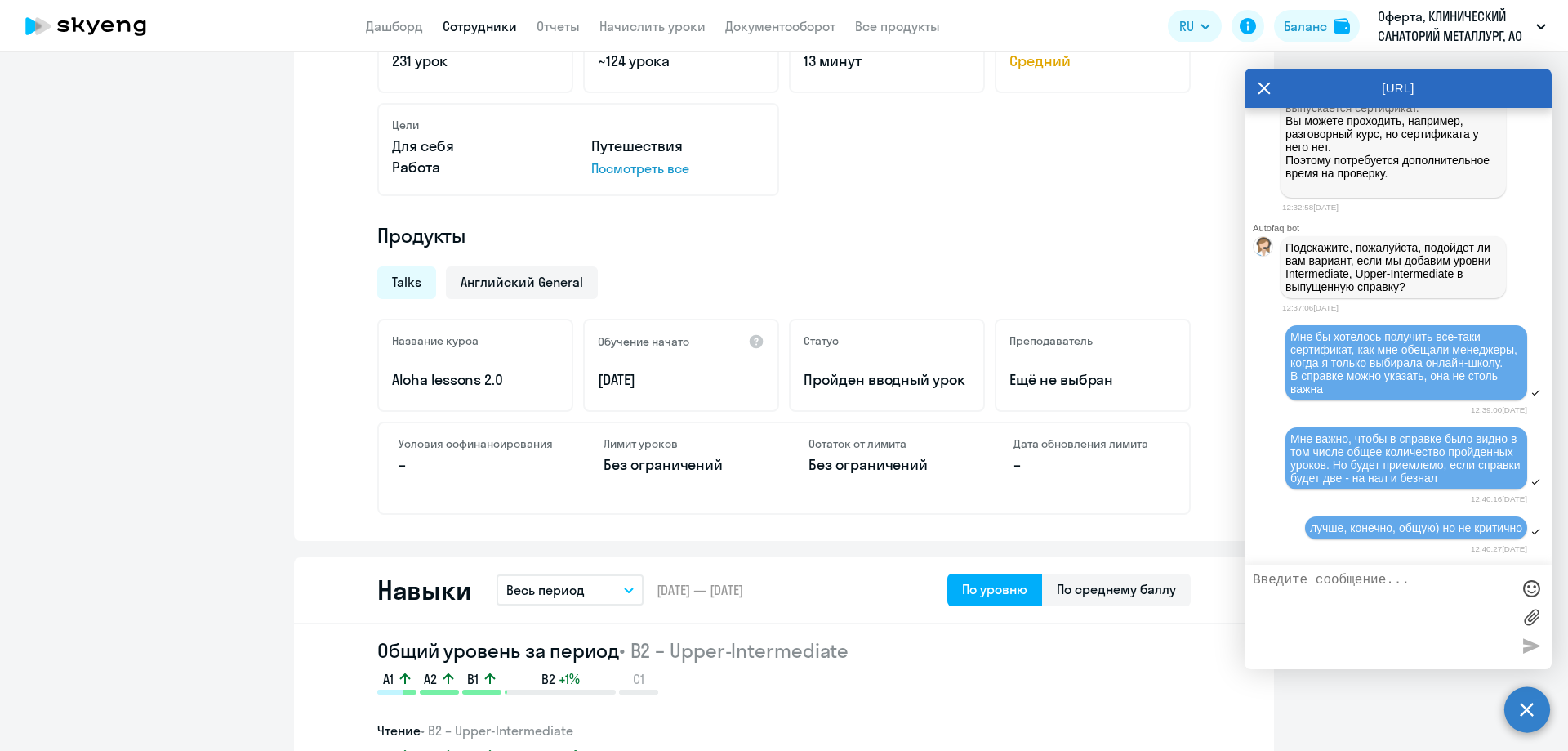
drag, startPoint x: 596, startPoint y: 377, endPoint x: 692, endPoint y: 377, distance: 96.0
click at [692, 377] on p "[DATE]" at bounding box center [681, 380] width 166 height 21
click at [690, 386] on p "[DATE]" at bounding box center [681, 380] width 166 height 21
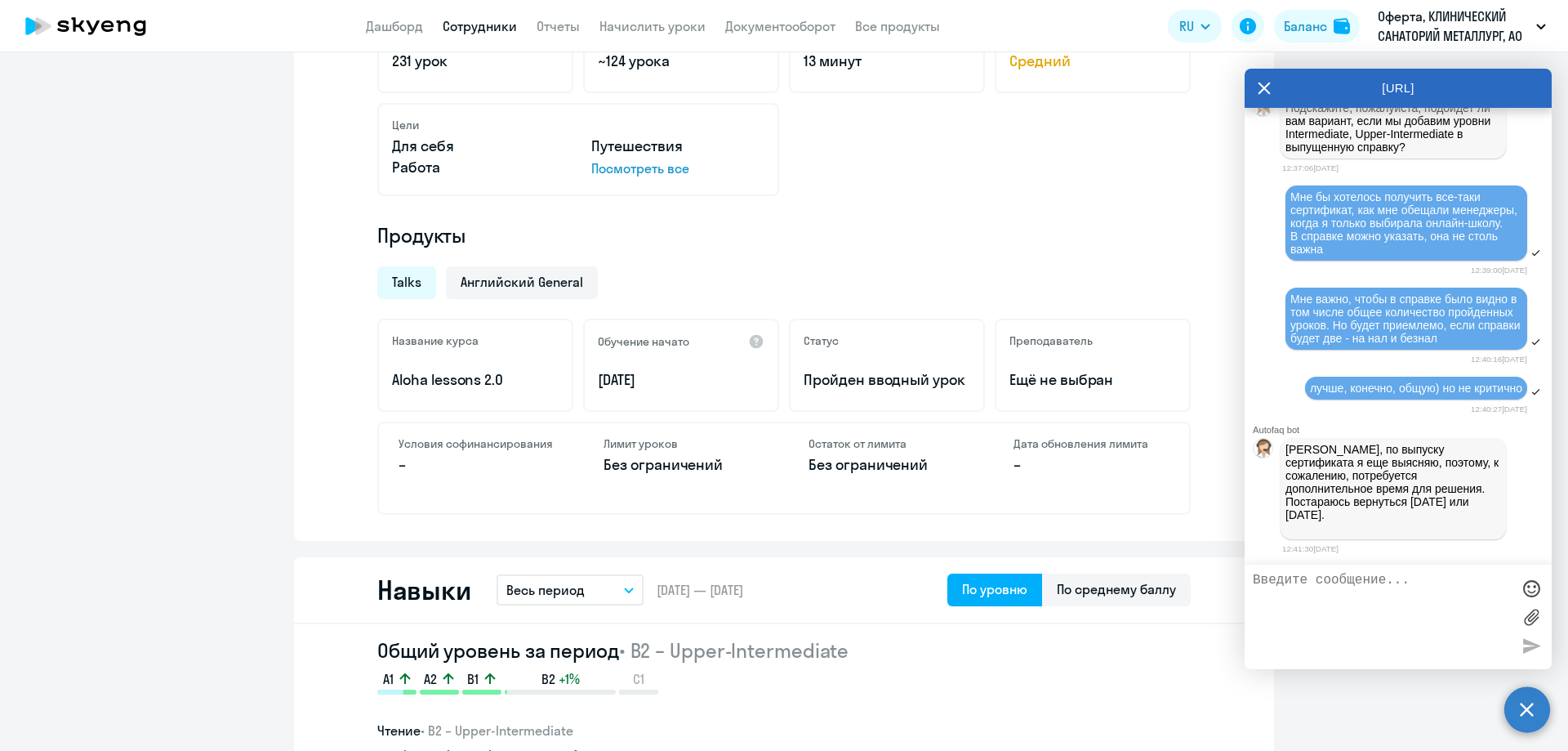
scroll to position [6586, 0]
click at [1347, 598] on textarea at bounding box center [1381, 616] width 258 height 88
click at [1265, 585] on textarea "ДА, благодарю" at bounding box center [1381, 616] width 258 height 88
type textarea "Да, благодарю"
click at [1390, 583] on textarea "Да, благодарю" at bounding box center [1381, 616] width 258 height 88
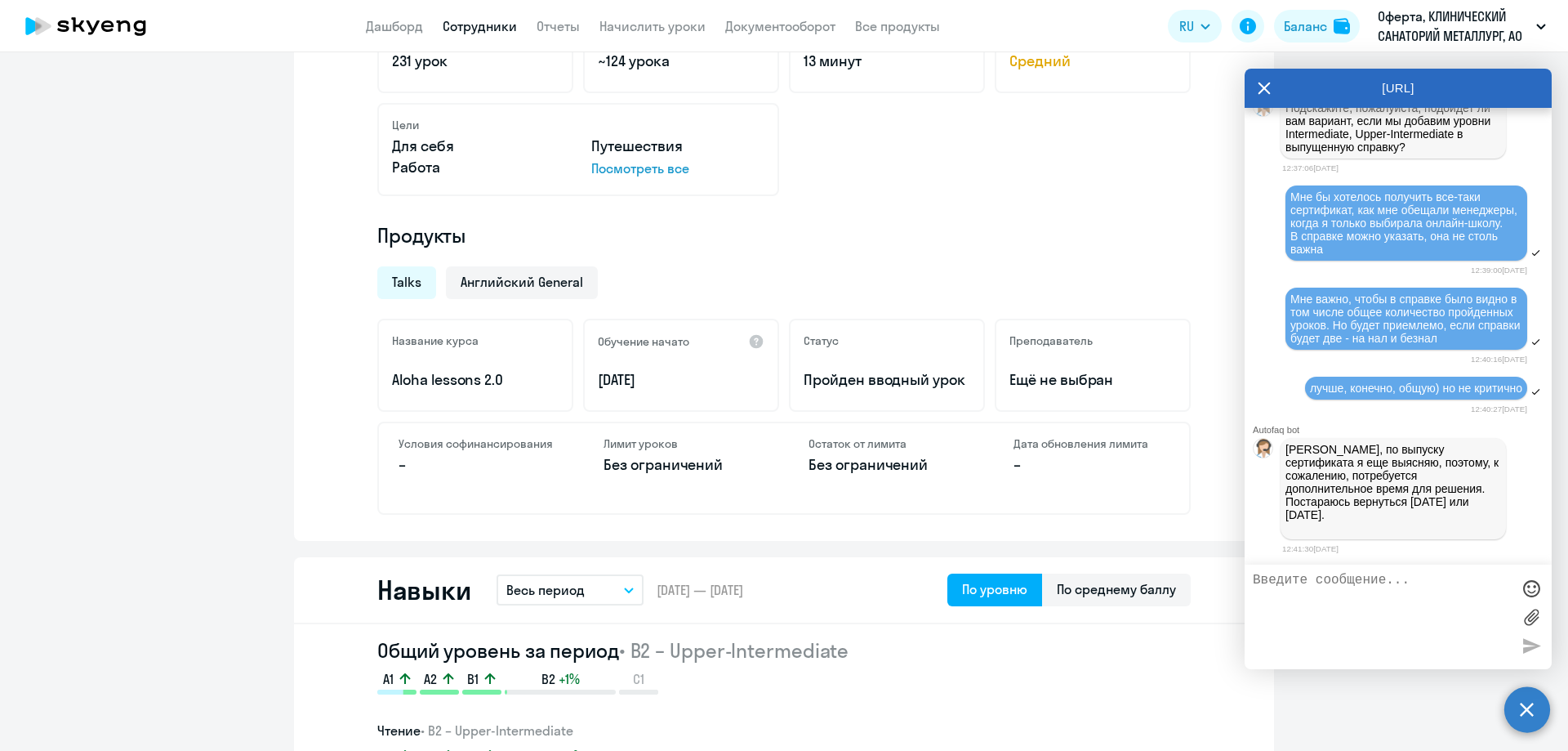
scroll to position [6636, 0]
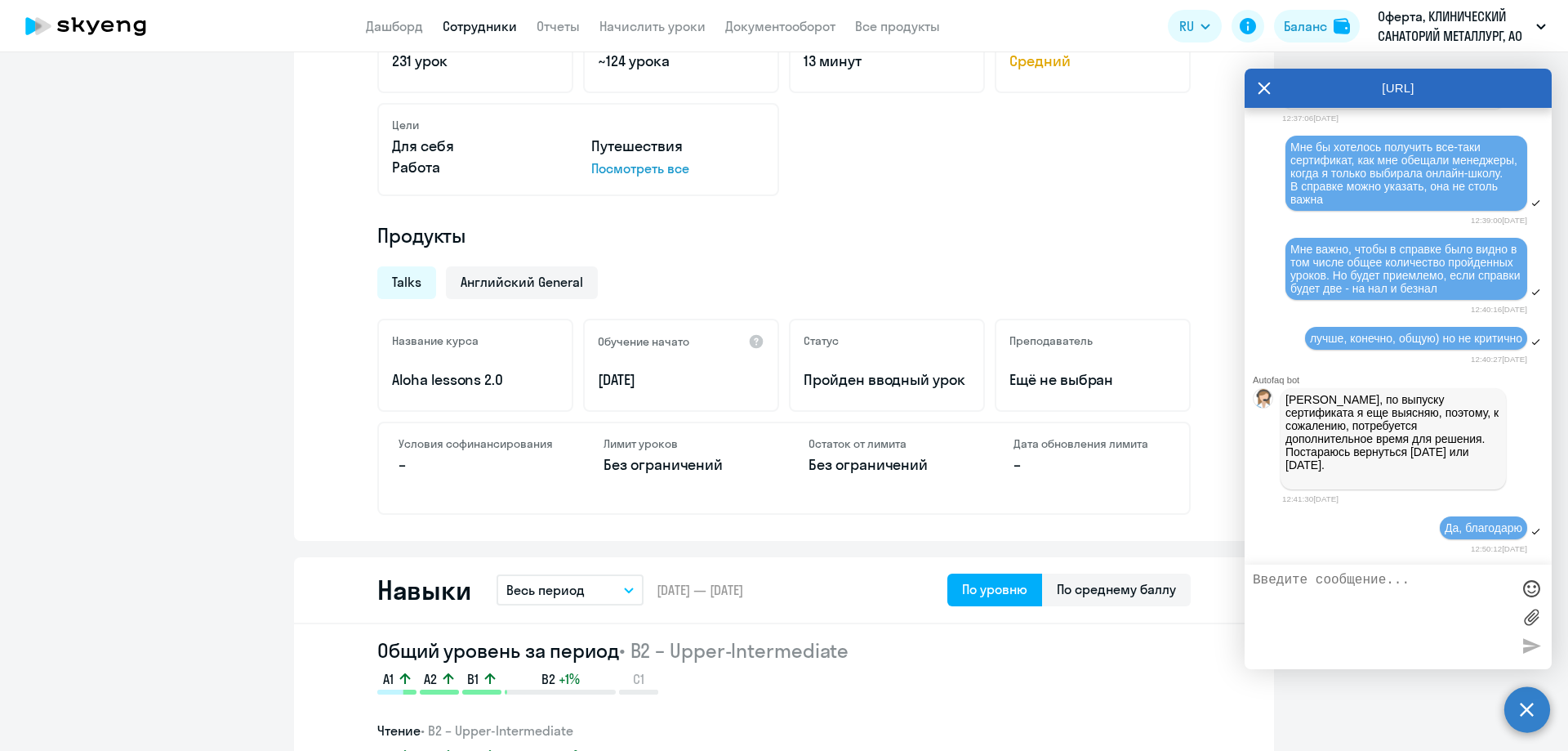
click at [1194, 477] on div "Текущий уровень • B2 – Upper-Intermediate A1 A2 B1 B2 +1% C1 Пройдено 231 урок …" at bounding box center [784, 225] width 980 height 630
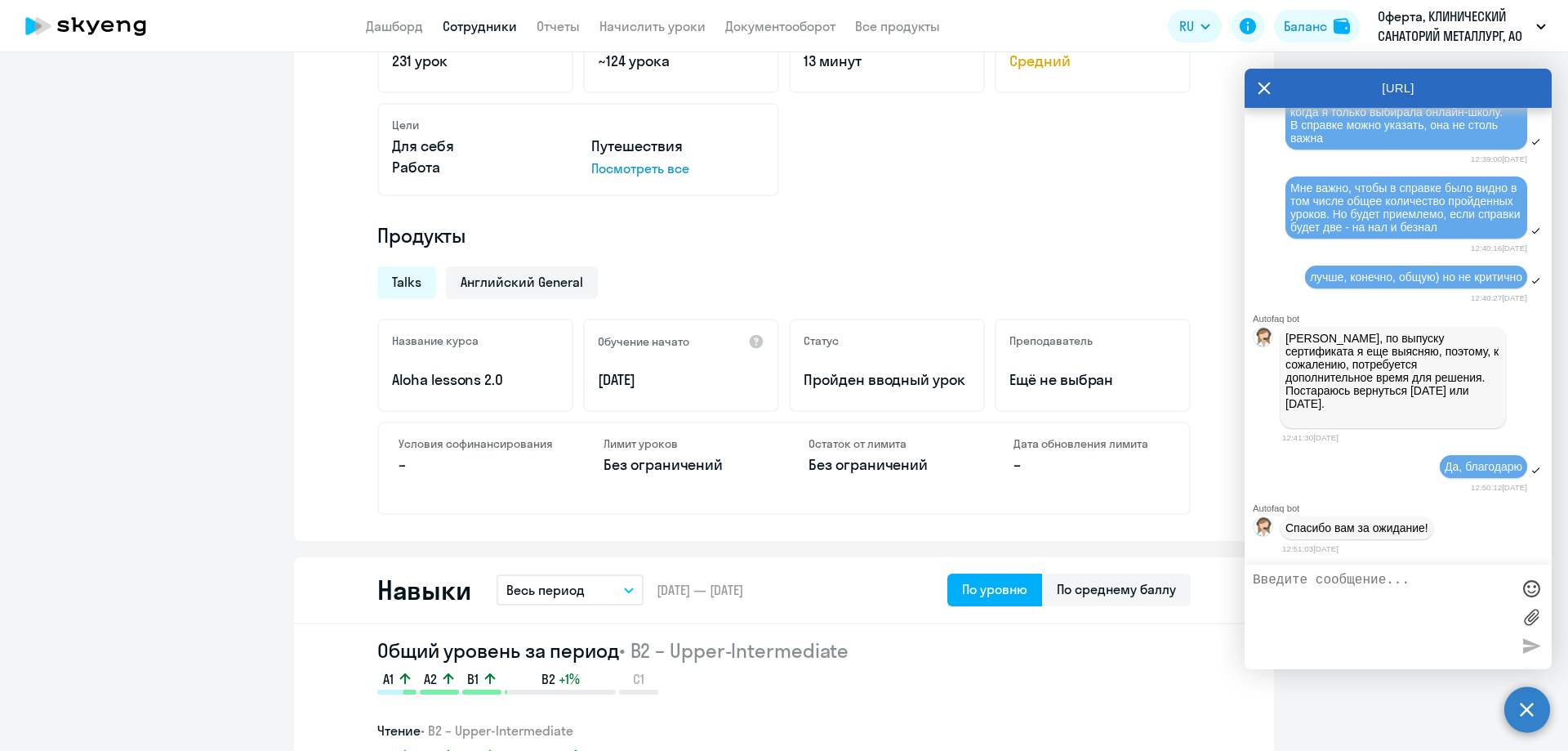
scroll to position [6697, 0]
click at [1370, 482] on div "12:50:12[DATE]" at bounding box center [1405, 487] width 245 height 15
drag, startPoint x: 1327, startPoint y: 337, endPoint x: 1332, endPoint y: 392, distance: 55.2
click at [1332, 386] on p "[PERSON_NAME], по выпуску сертификата я еще выясняю, поэтому, к сожалению, потр…" at bounding box center [1392, 377] width 215 height 92
click at [1332, 392] on p "[PERSON_NAME], по выпуску сертификата я еще выясняю, поэтому, к сожалению, потр…" at bounding box center [1392, 377] width 215 height 92
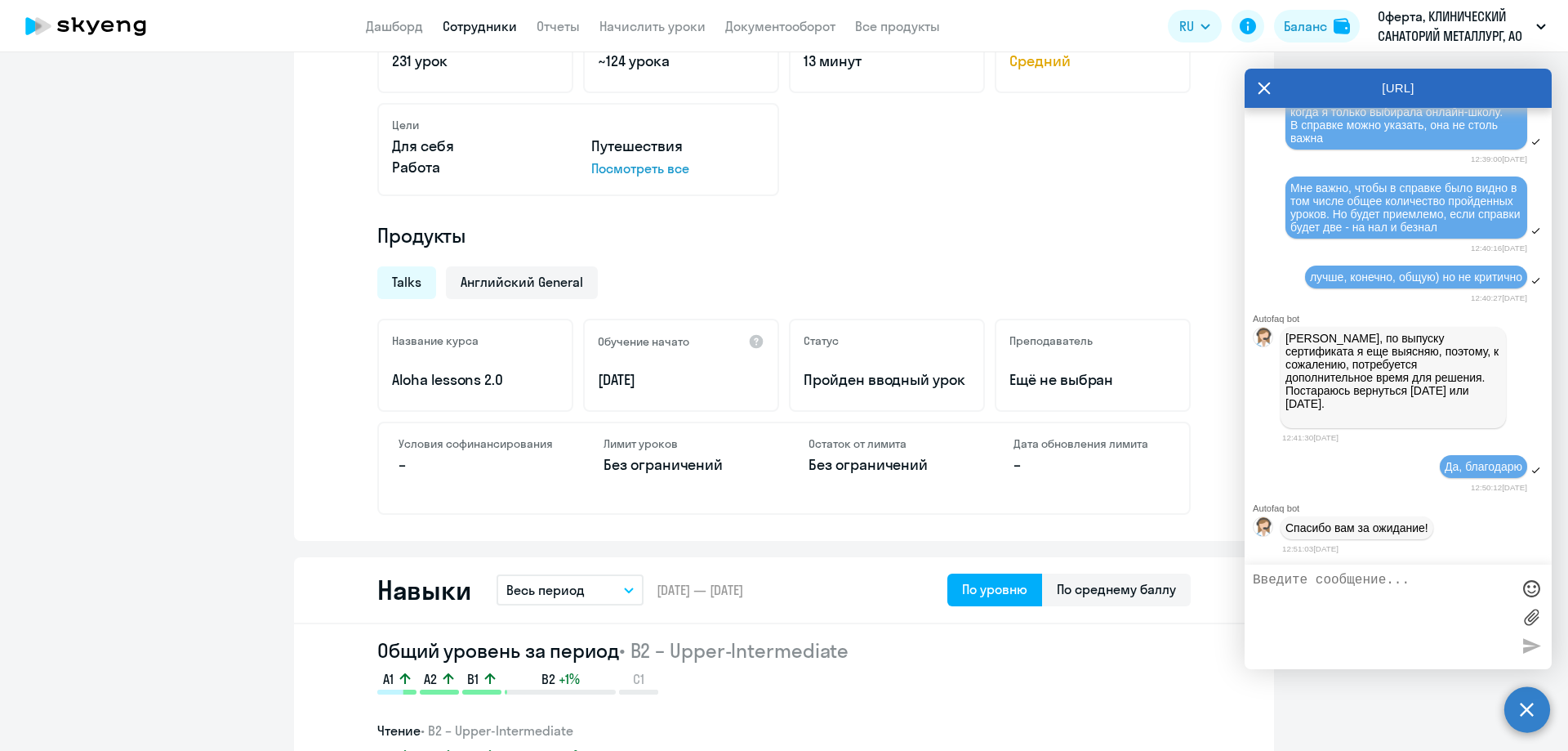
drag, startPoint x: 1331, startPoint y: 405, endPoint x: 1287, endPoint y: 339, distance: 79.3
click at [1287, 339] on p "[PERSON_NAME], по выпуску сертификата я еще выясняю, поэтому, к сожалению, потр…" at bounding box center [1392, 377] width 215 height 92
click at [1287, 338] on p "[PERSON_NAME], по выпуску сертификата я еще выясняю, поэтому, к сожалению, потр…" at bounding box center [1392, 377] width 215 height 92
